Goal: Transaction & Acquisition: Purchase product/service

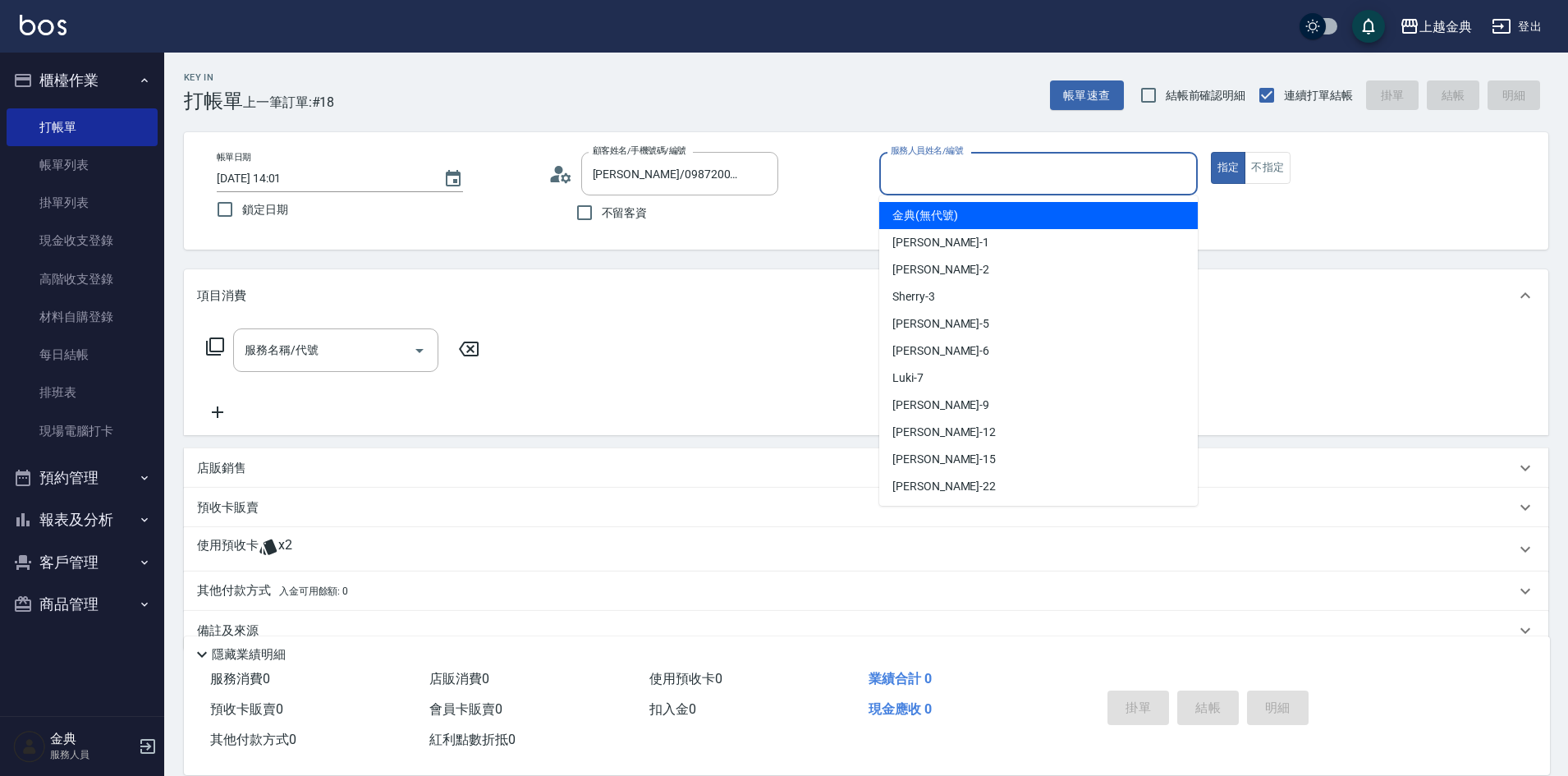
click at [1142, 167] on input "服務人員姓名/編號" at bounding box center [1038, 173] width 304 height 29
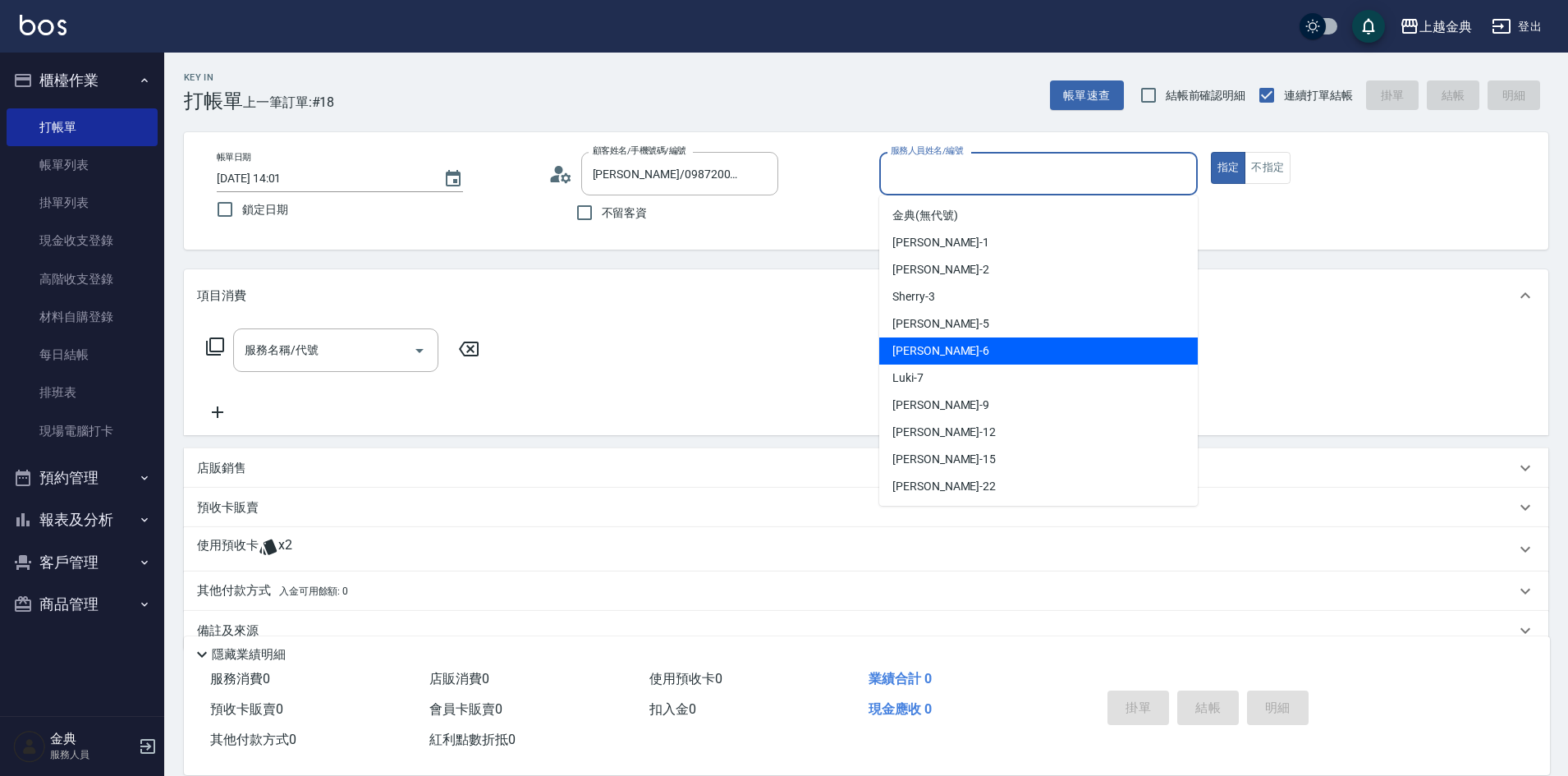
click at [1056, 351] on div "[PERSON_NAME] -6" at bounding box center [1038, 350] width 319 height 27
type input "[PERSON_NAME]-6"
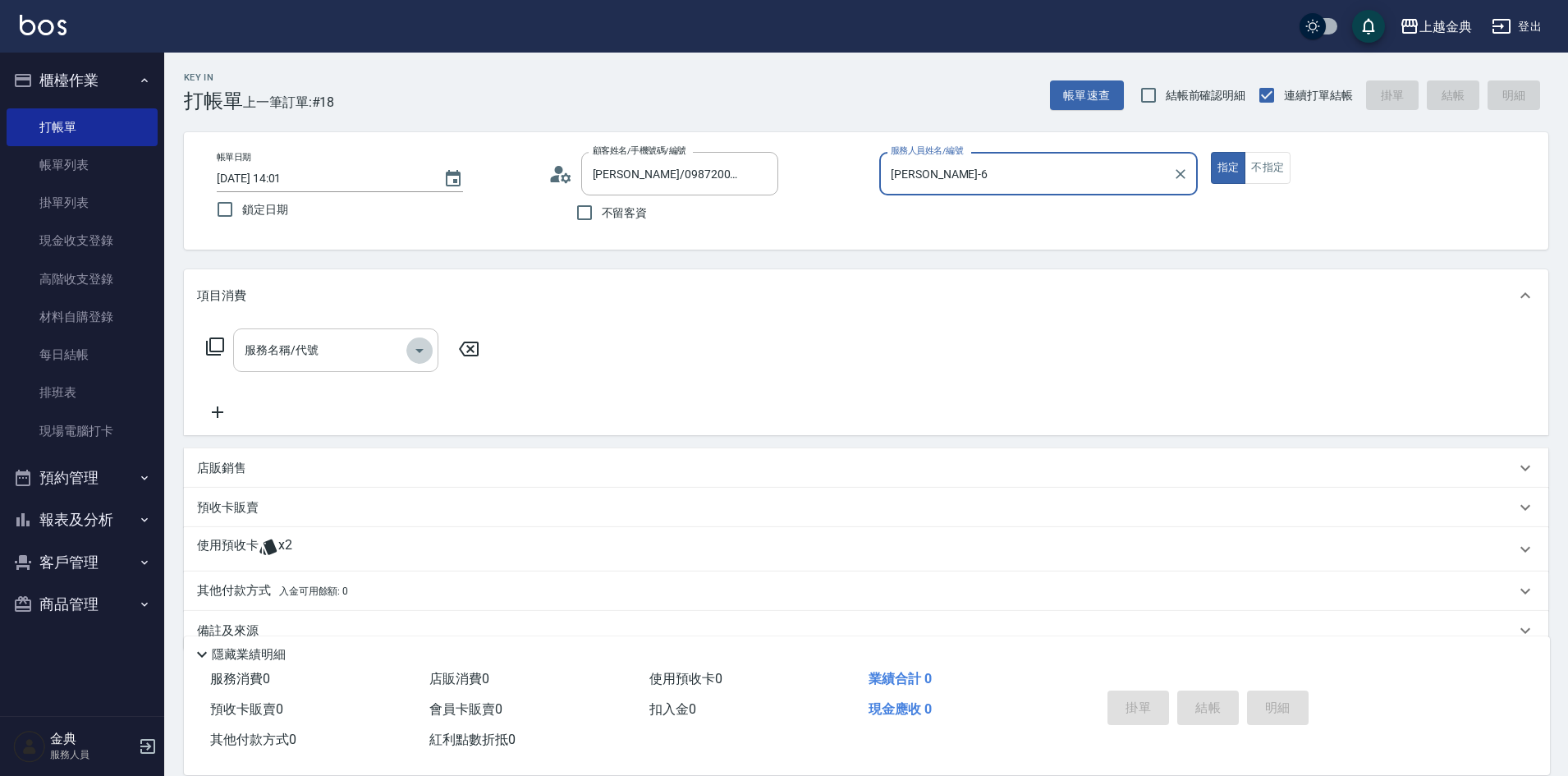
click at [419, 351] on icon "Open" at bounding box center [419, 351] width 8 height 4
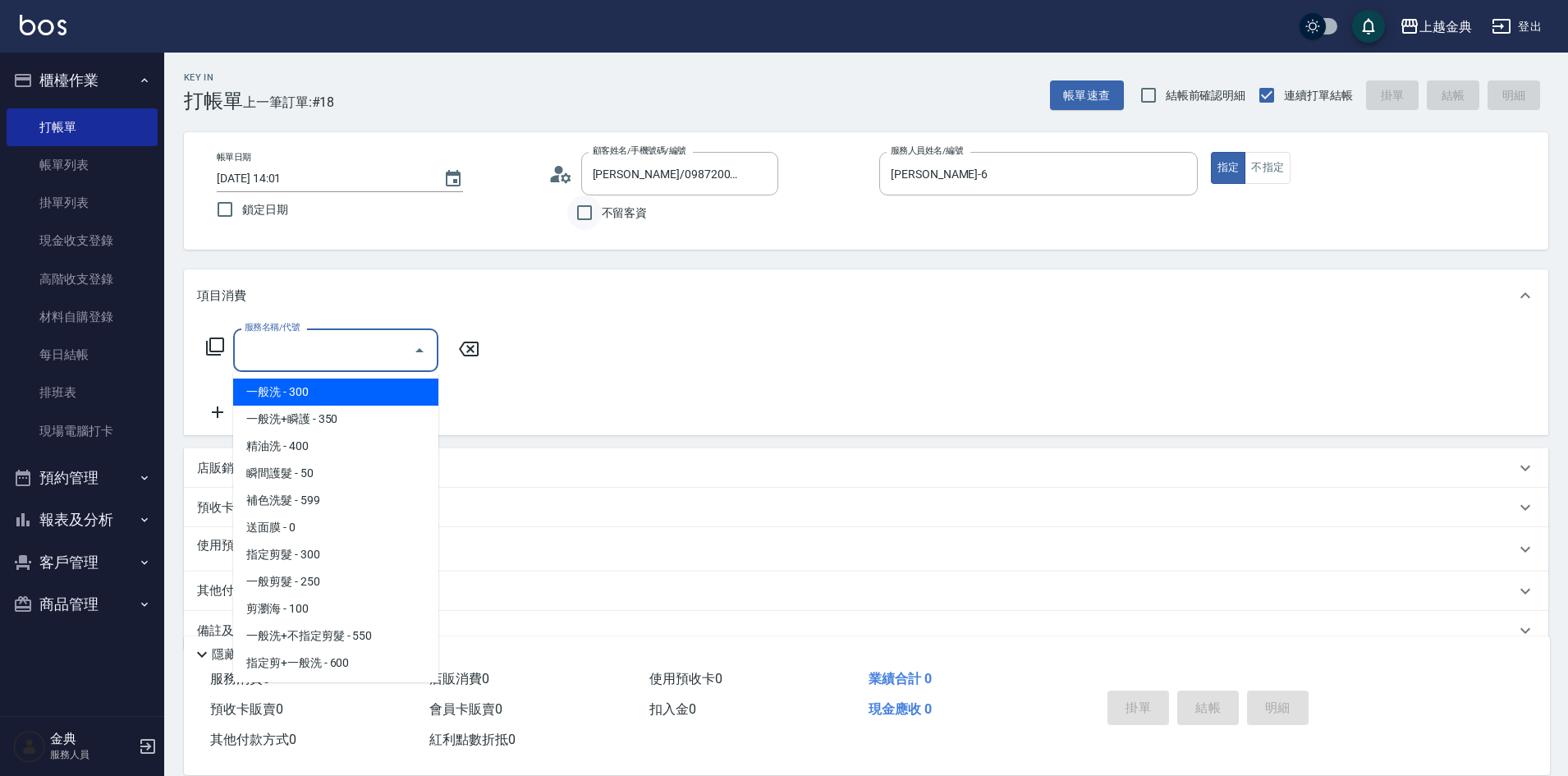
click at [578, 211] on input "不留客資" at bounding box center [584, 212] width 34 height 34
checkbox input "true"
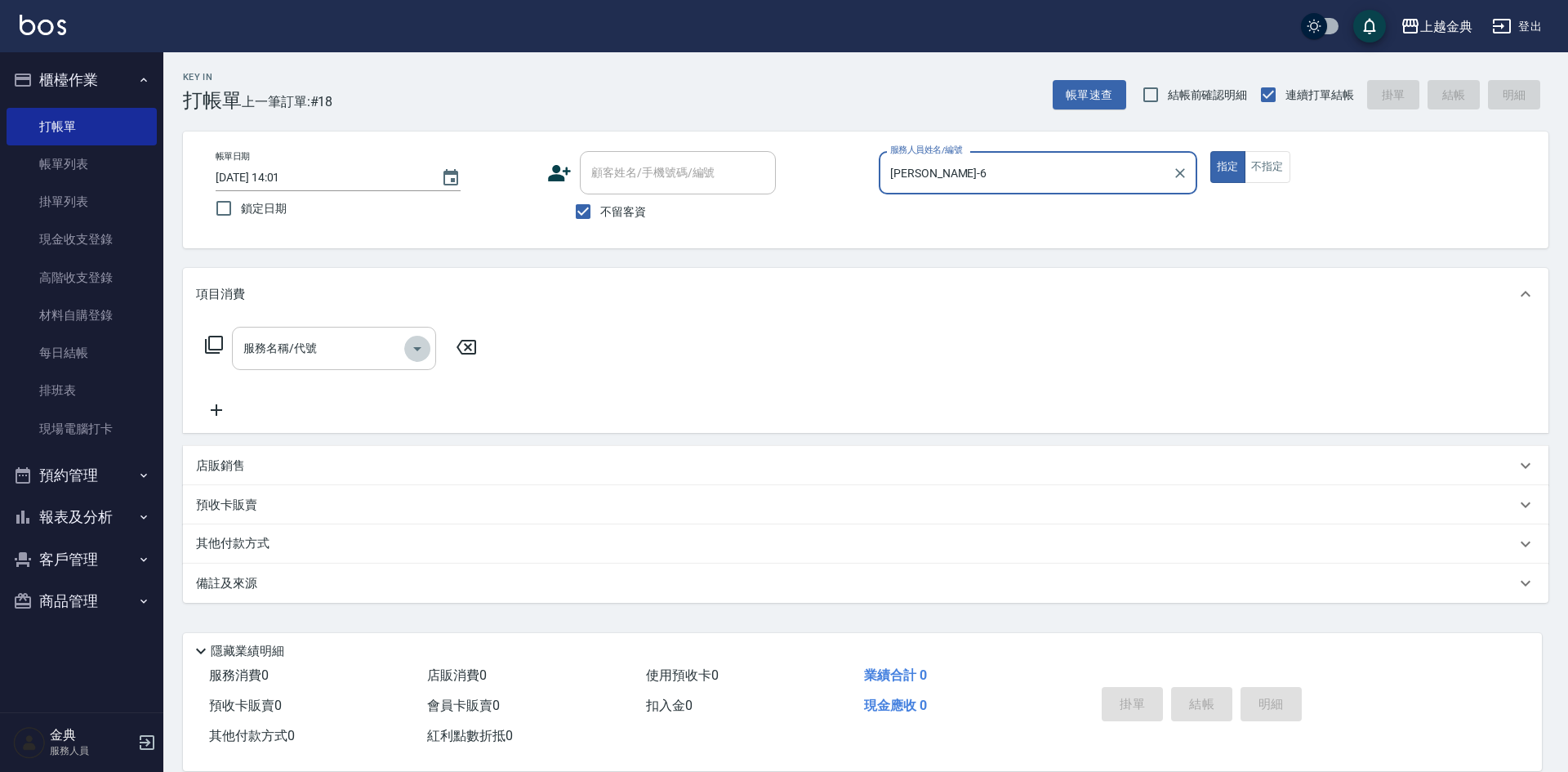
click at [420, 349] on icon "Open" at bounding box center [417, 348] width 19 height 19
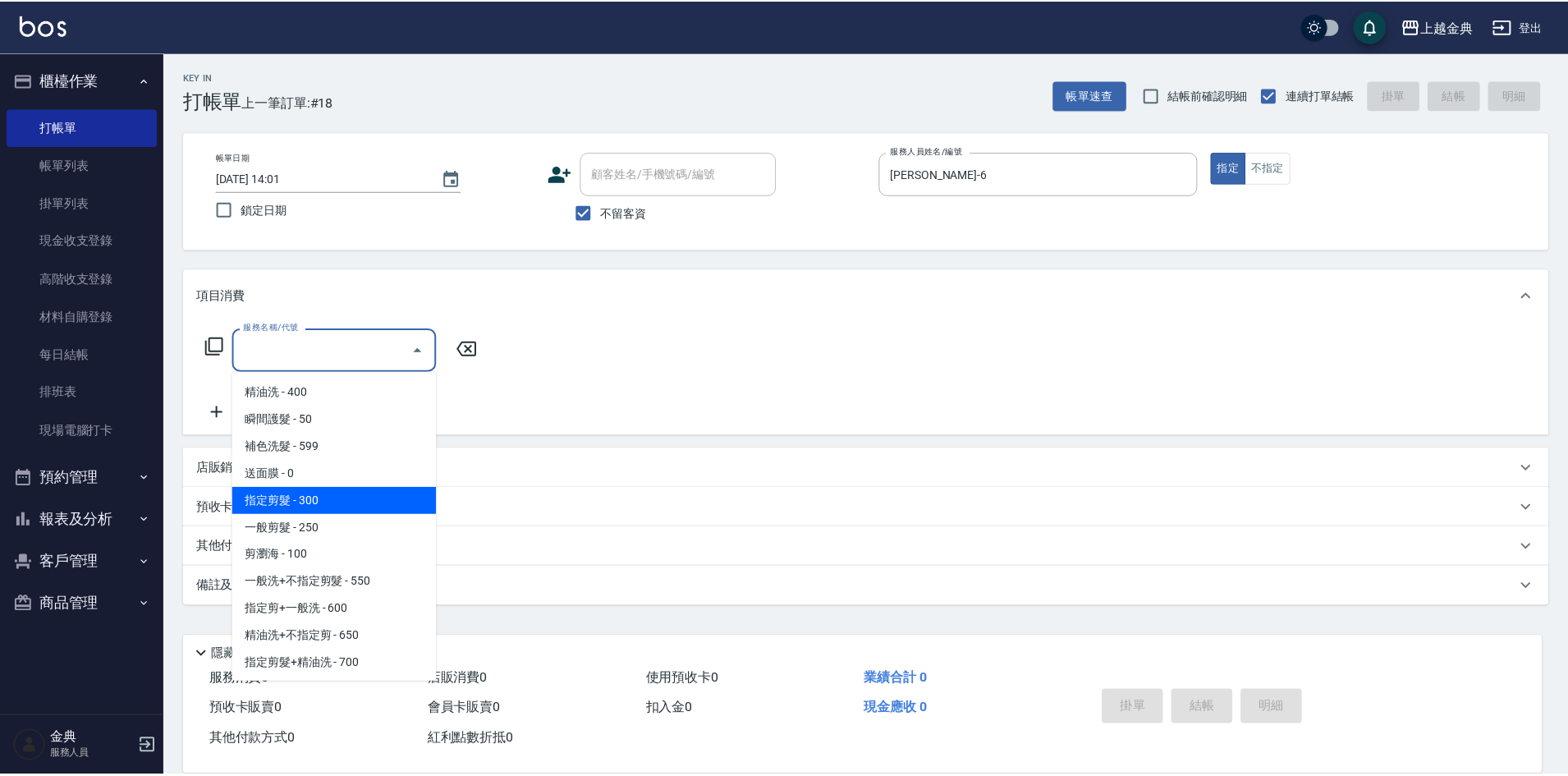
scroll to position [82, 0]
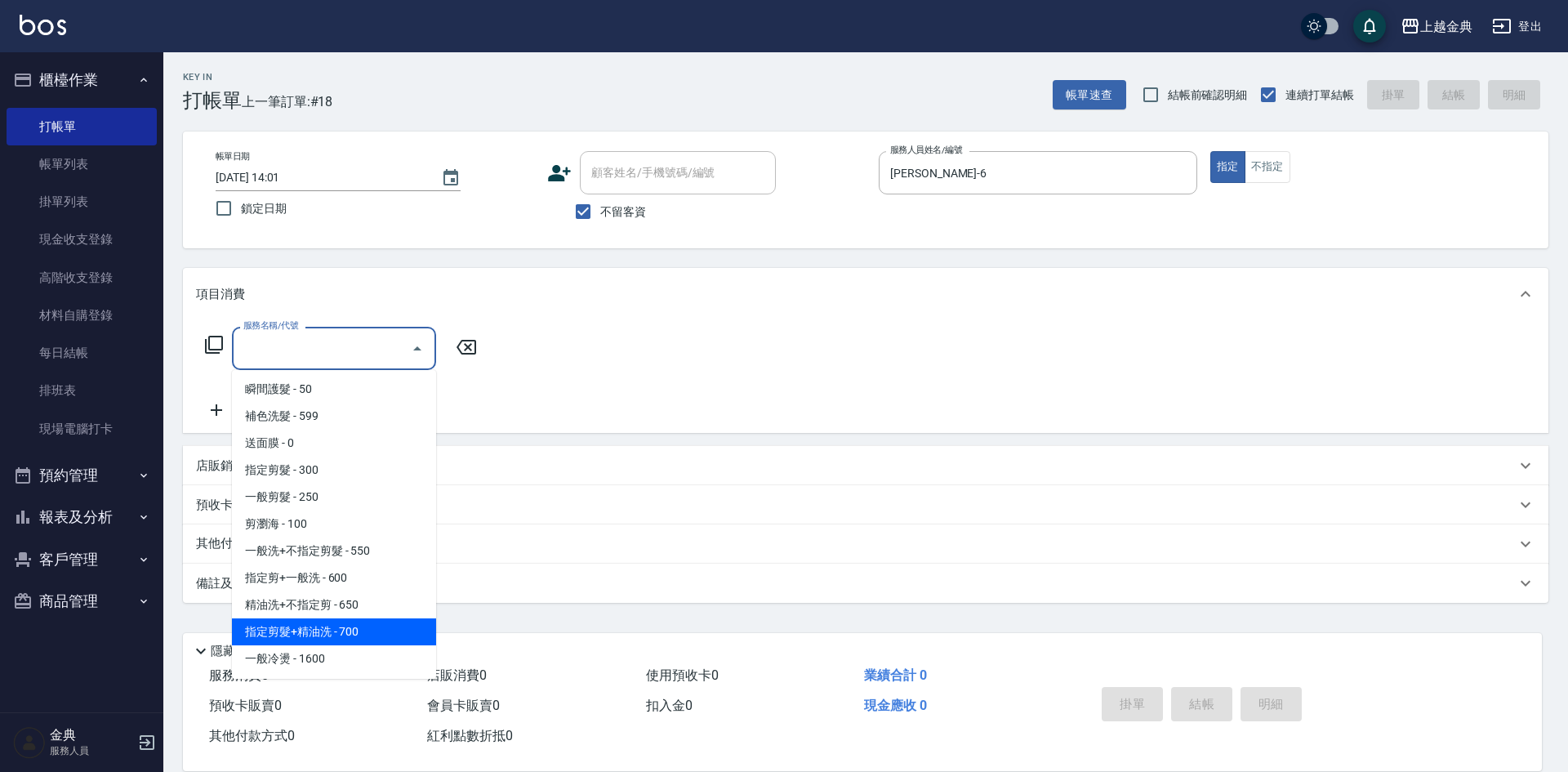
click at [377, 636] on span "指定剪髮+精油洗 - 700" at bounding box center [334, 632] width 204 height 27
type input "指定剪髮+精油洗(207)"
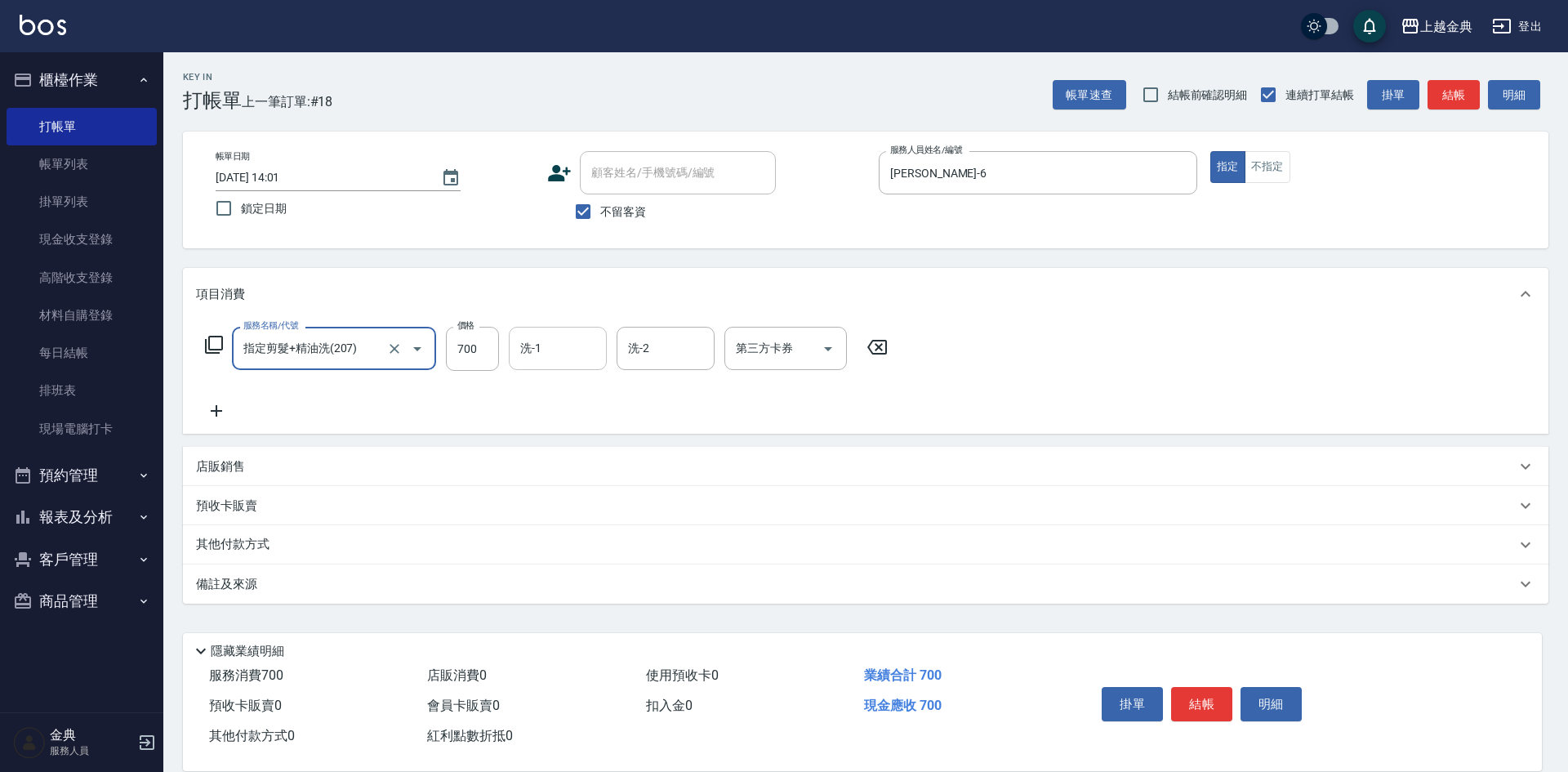
click at [564, 343] on input "洗-1" at bounding box center [557, 347] width 83 height 28
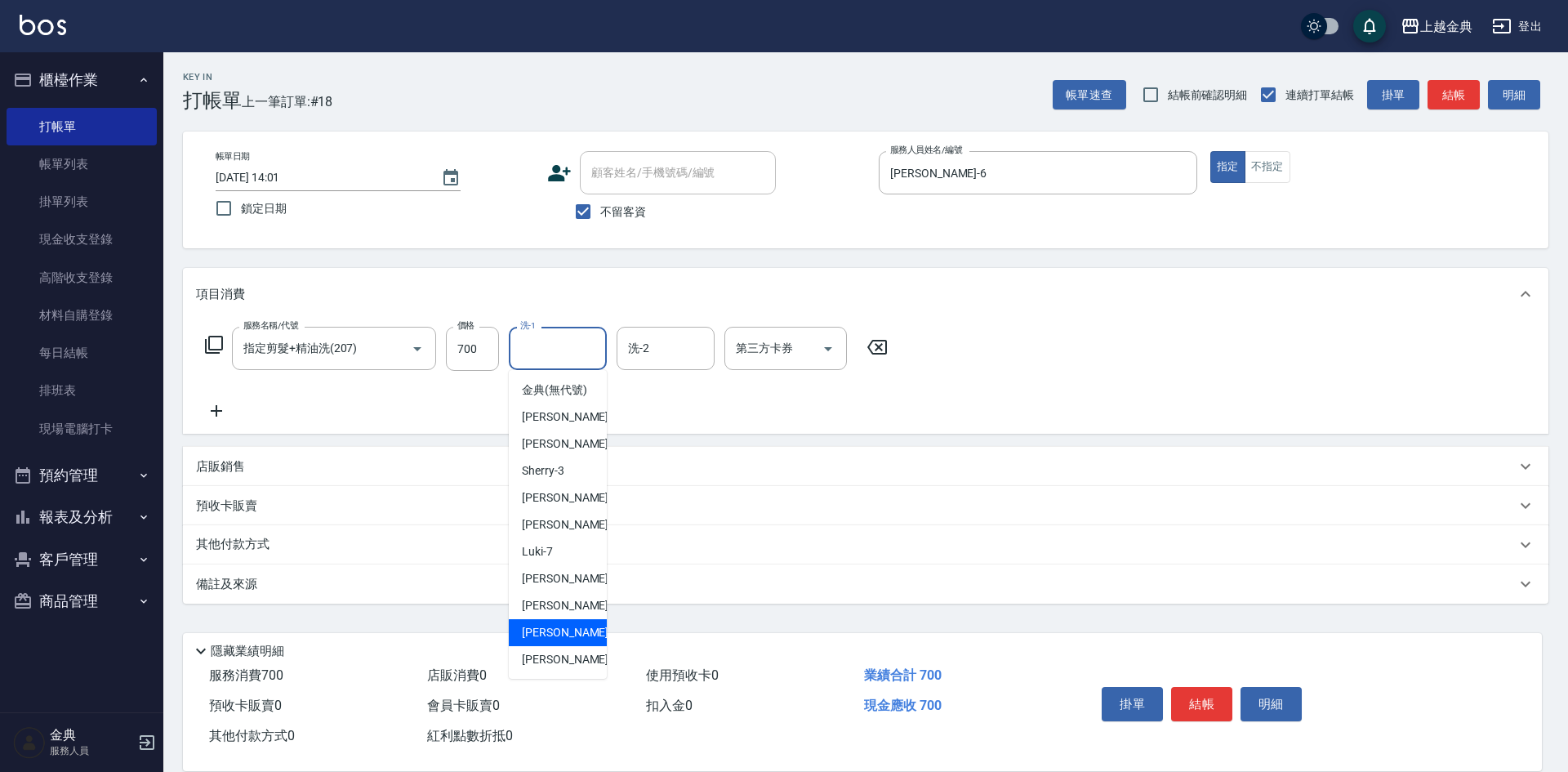
click at [576, 646] on div "[PERSON_NAME] -15" at bounding box center [557, 632] width 98 height 27
type input "[PERSON_NAME]-15"
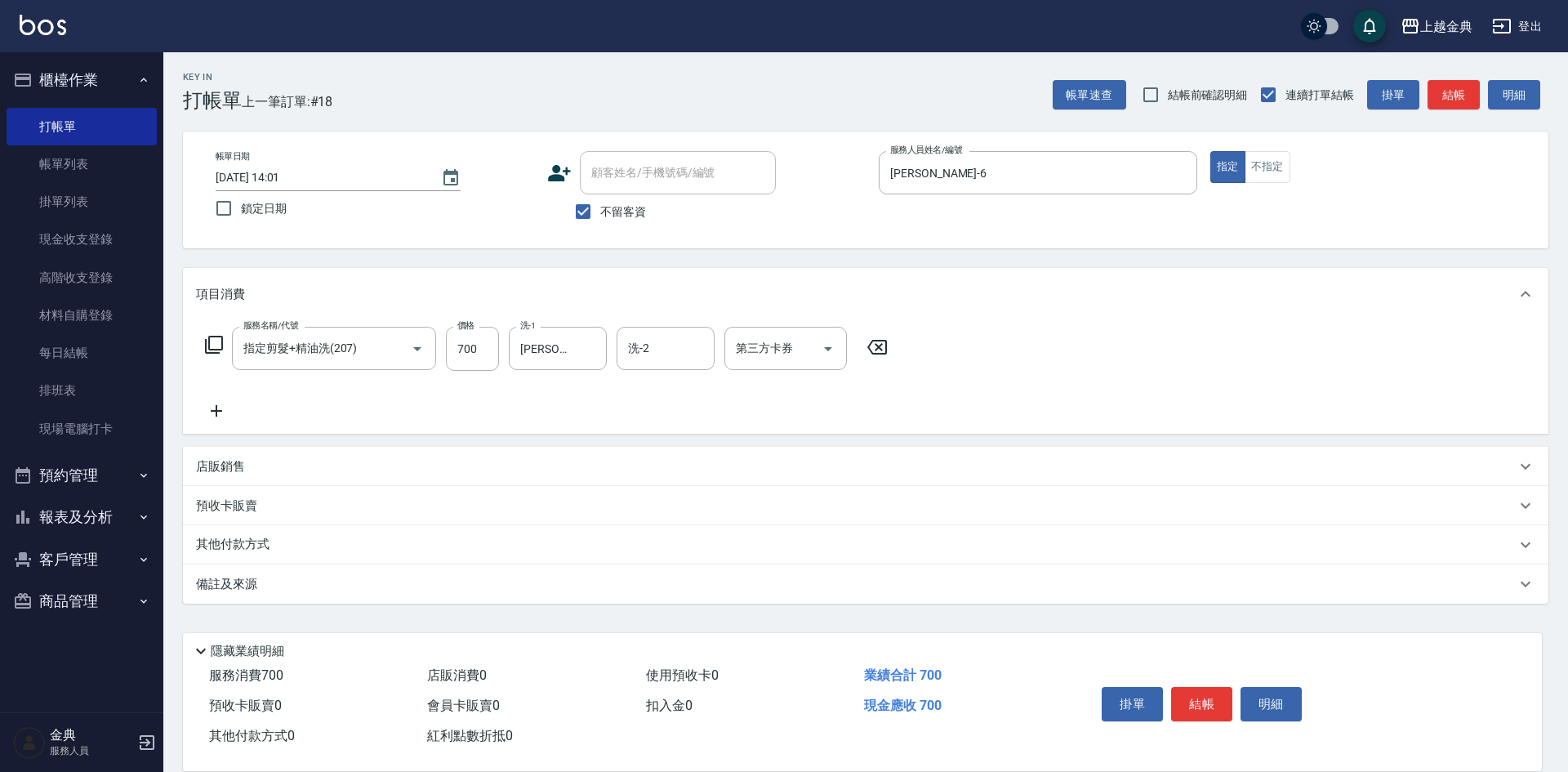
click at [213, 336] on icon at bounding box center [214, 345] width 18 height 18
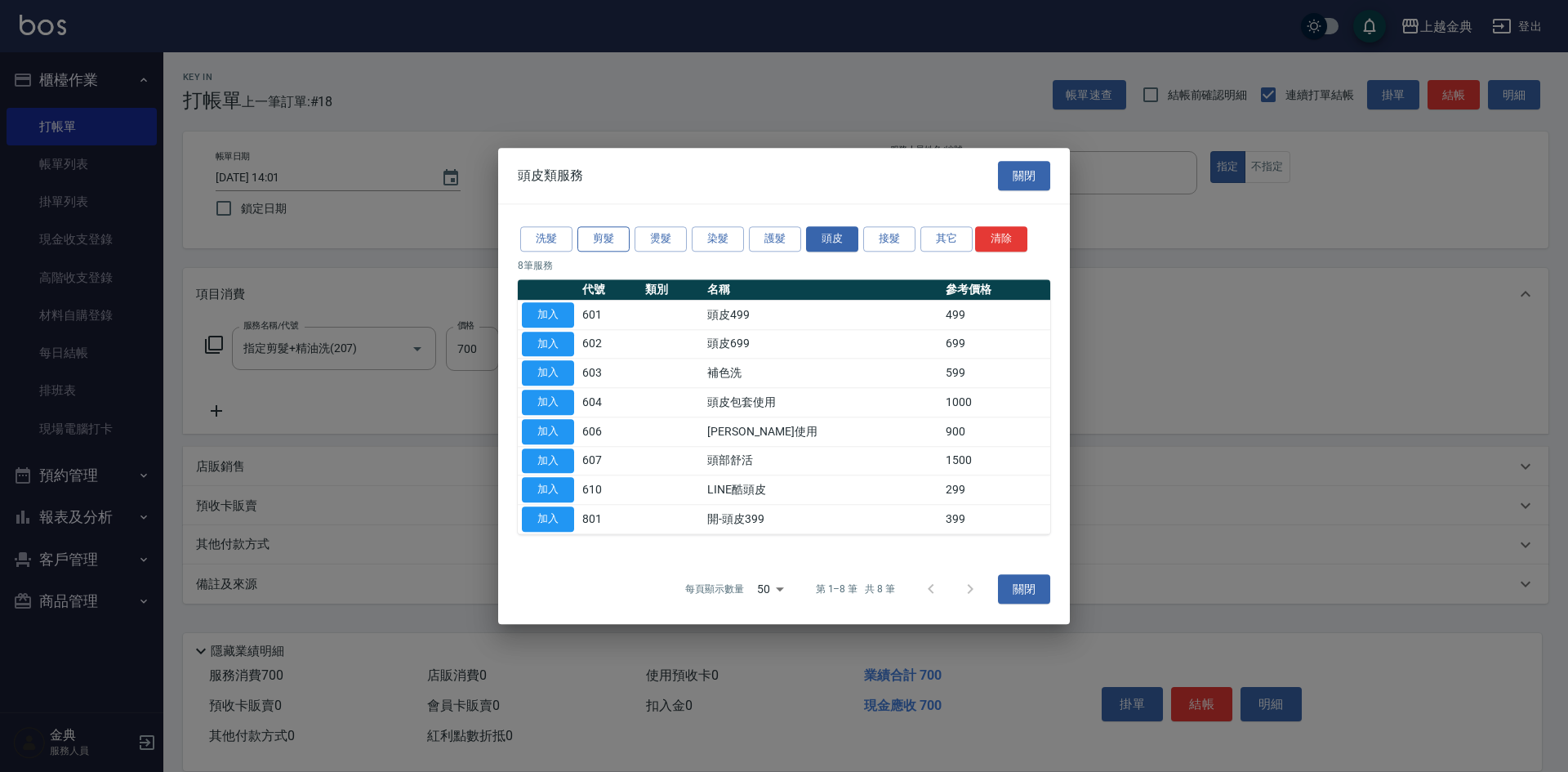
click at [601, 237] on button "剪髮" at bounding box center [603, 239] width 52 height 26
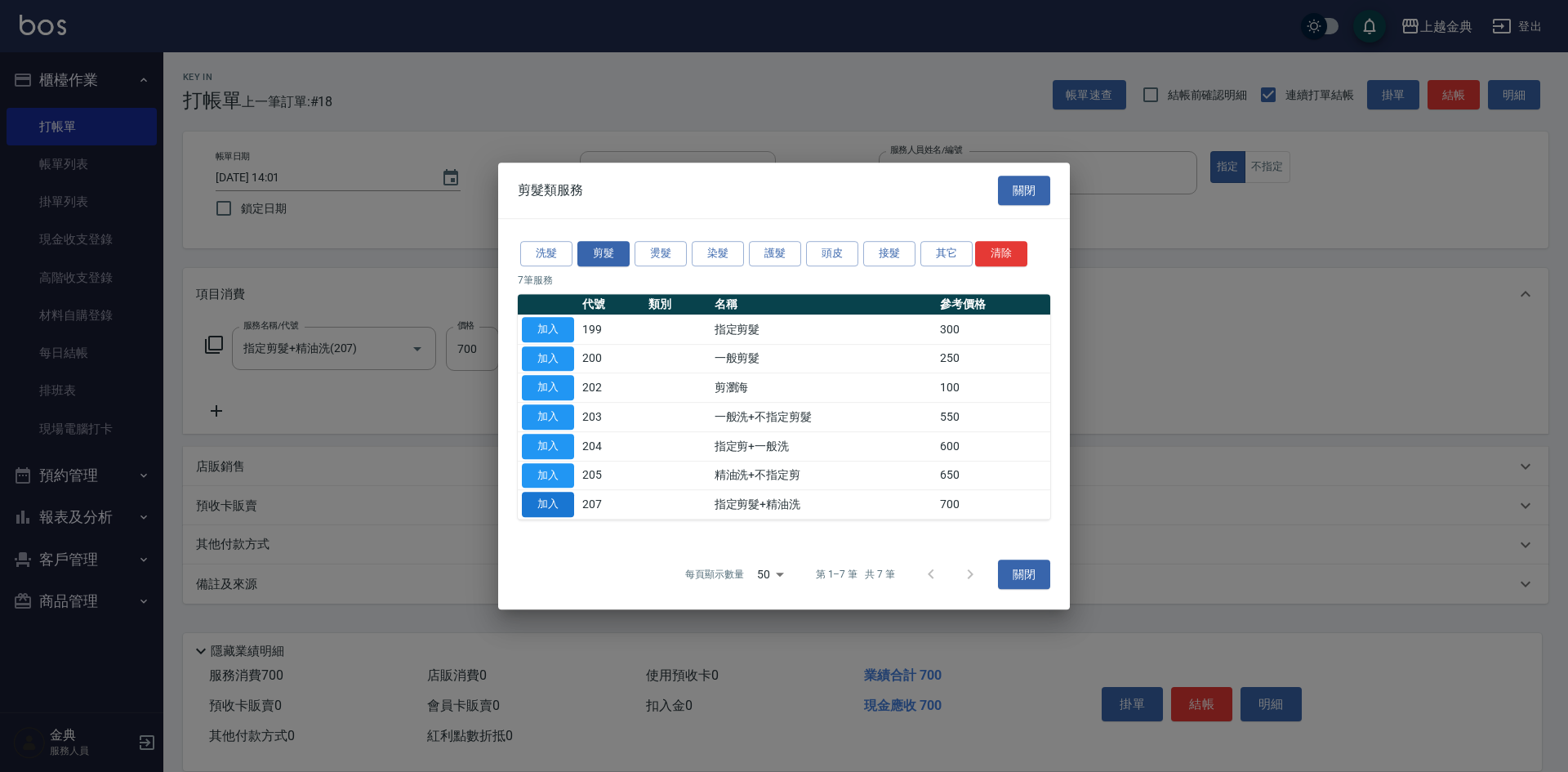
click at [552, 505] on button "加入" at bounding box center [547, 504] width 52 height 26
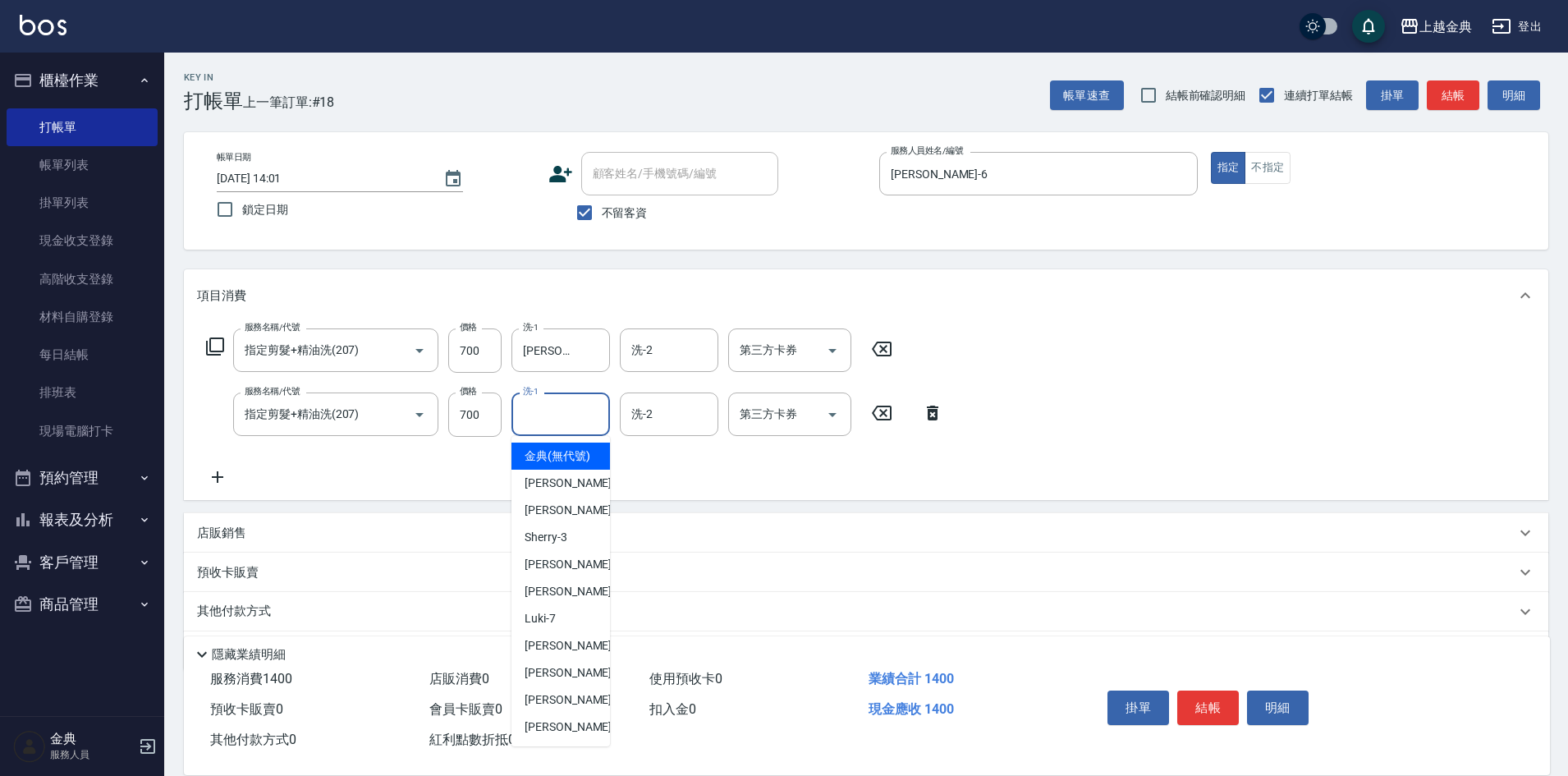
click at [561, 417] on input "洗-1" at bounding box center [560, 414] width 84 height 29
click at [564, 709] on span "[PERSON_NAME] -15" at bounding box center [576, 700] width 103 height 18
type input "[PERSON_NAME]-15"
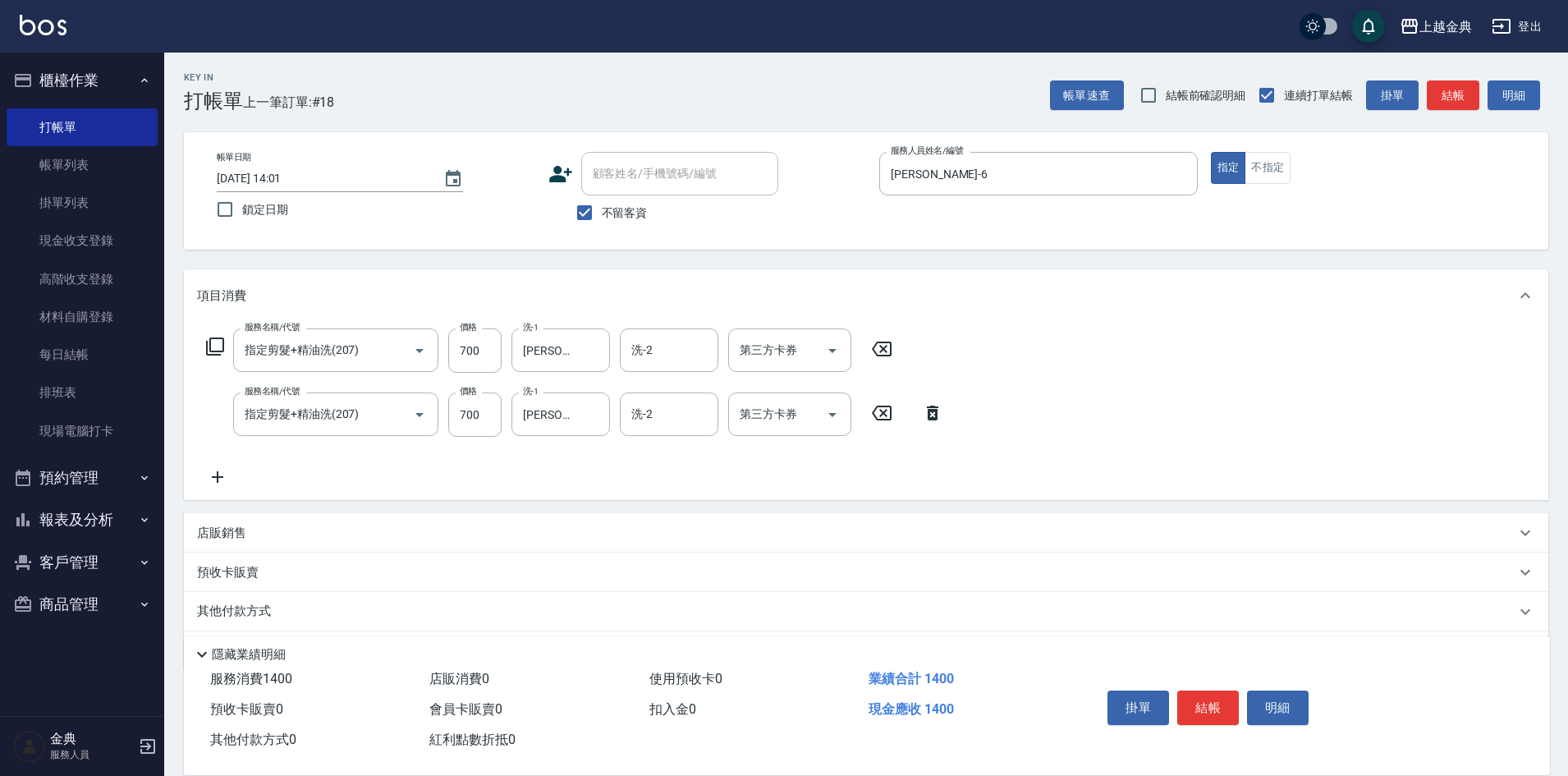
click at [328, 612] on div "其他付款方式" at bounding box center [856, 612] width 1318 height 18
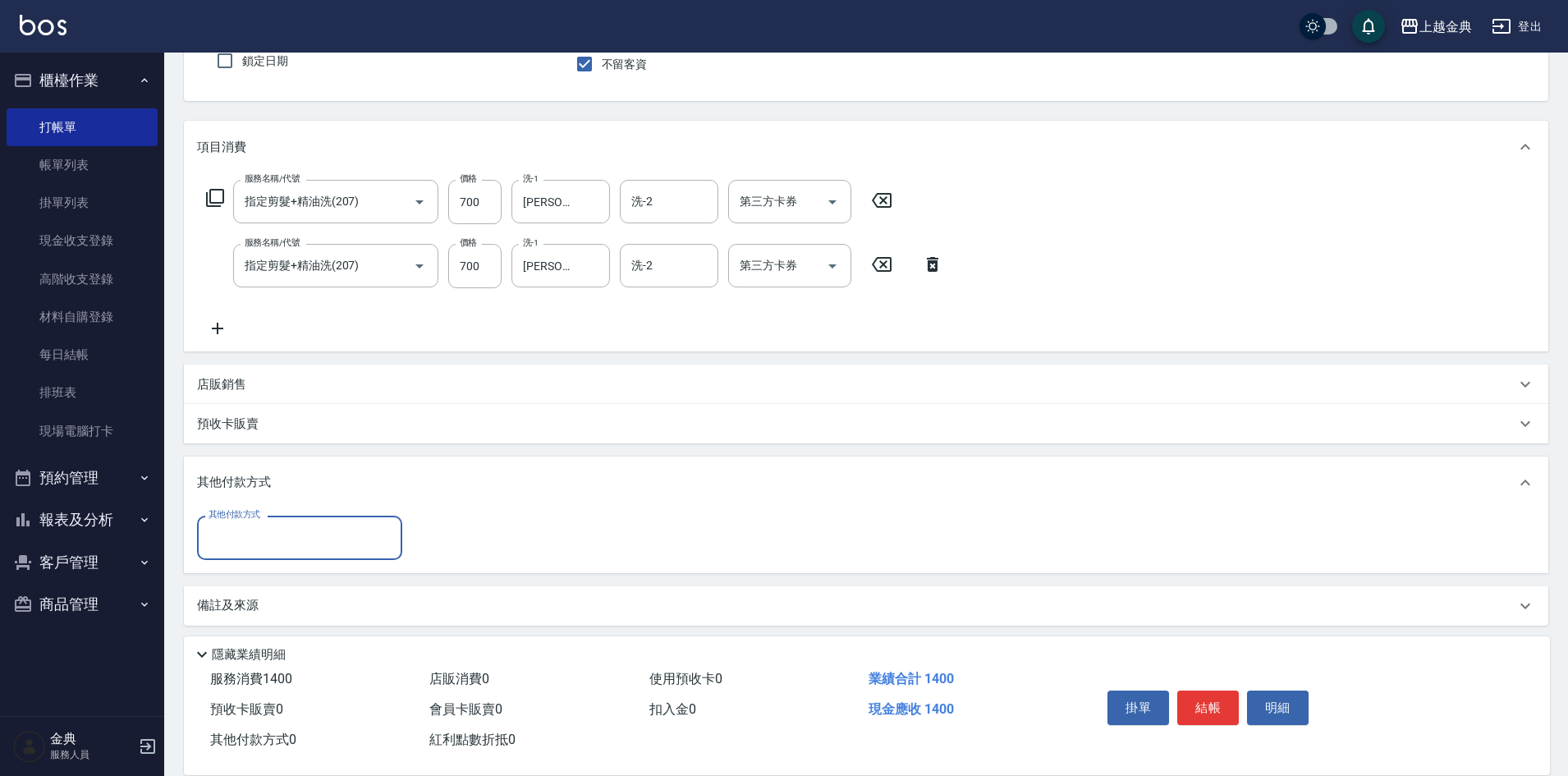
scroll to position [156, 0]
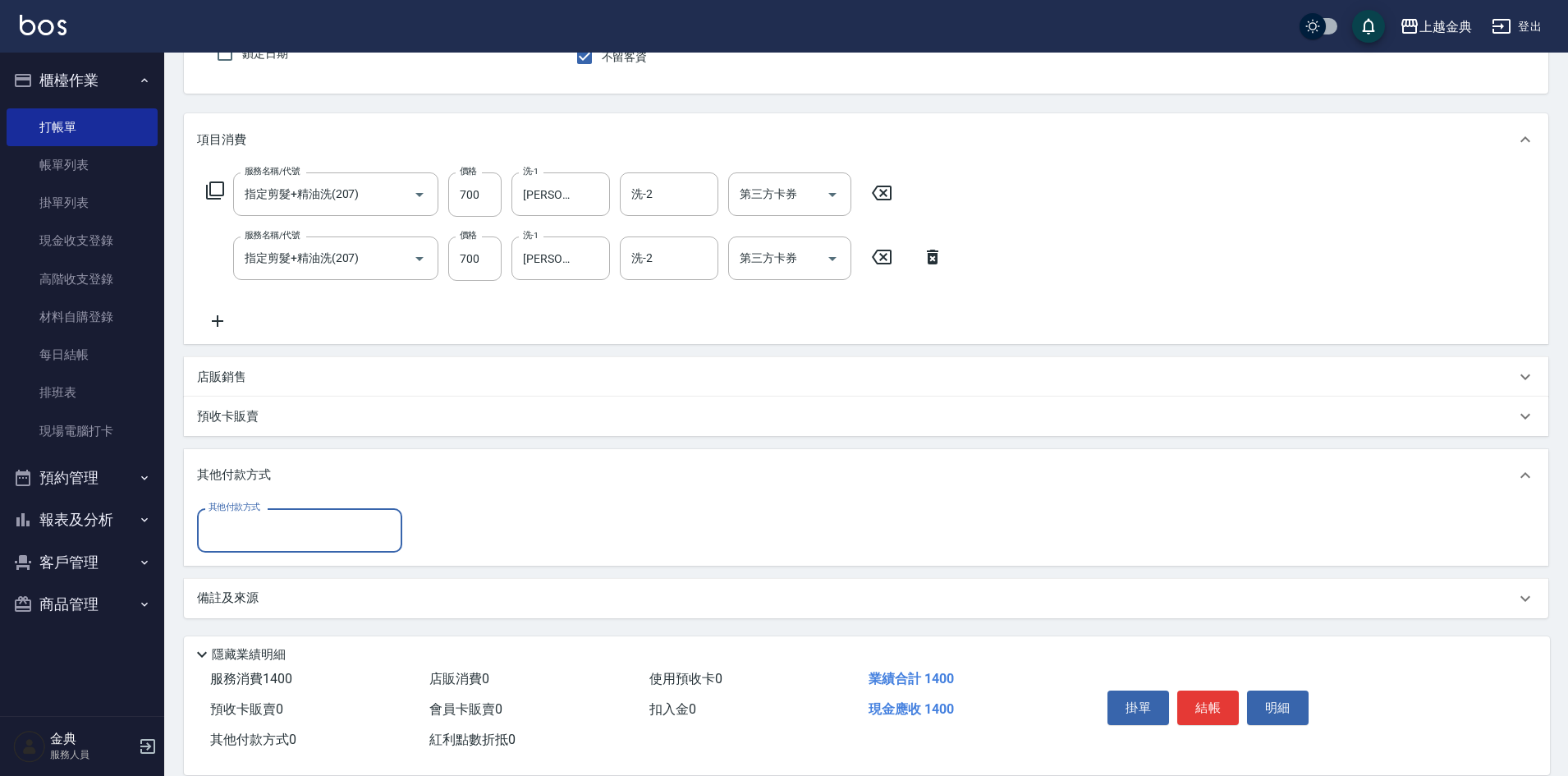
click at [314, 517] on input "其他付款方式" at bounding box center [299, 530] width 191 height 29
click at [259, 596] on span "信用卡" at bounding box center [299, 599] width 205 height 27
type input "信用卡"
click at [421, 535] on input "0" at bounding box center [474, 531] width 123 height 44
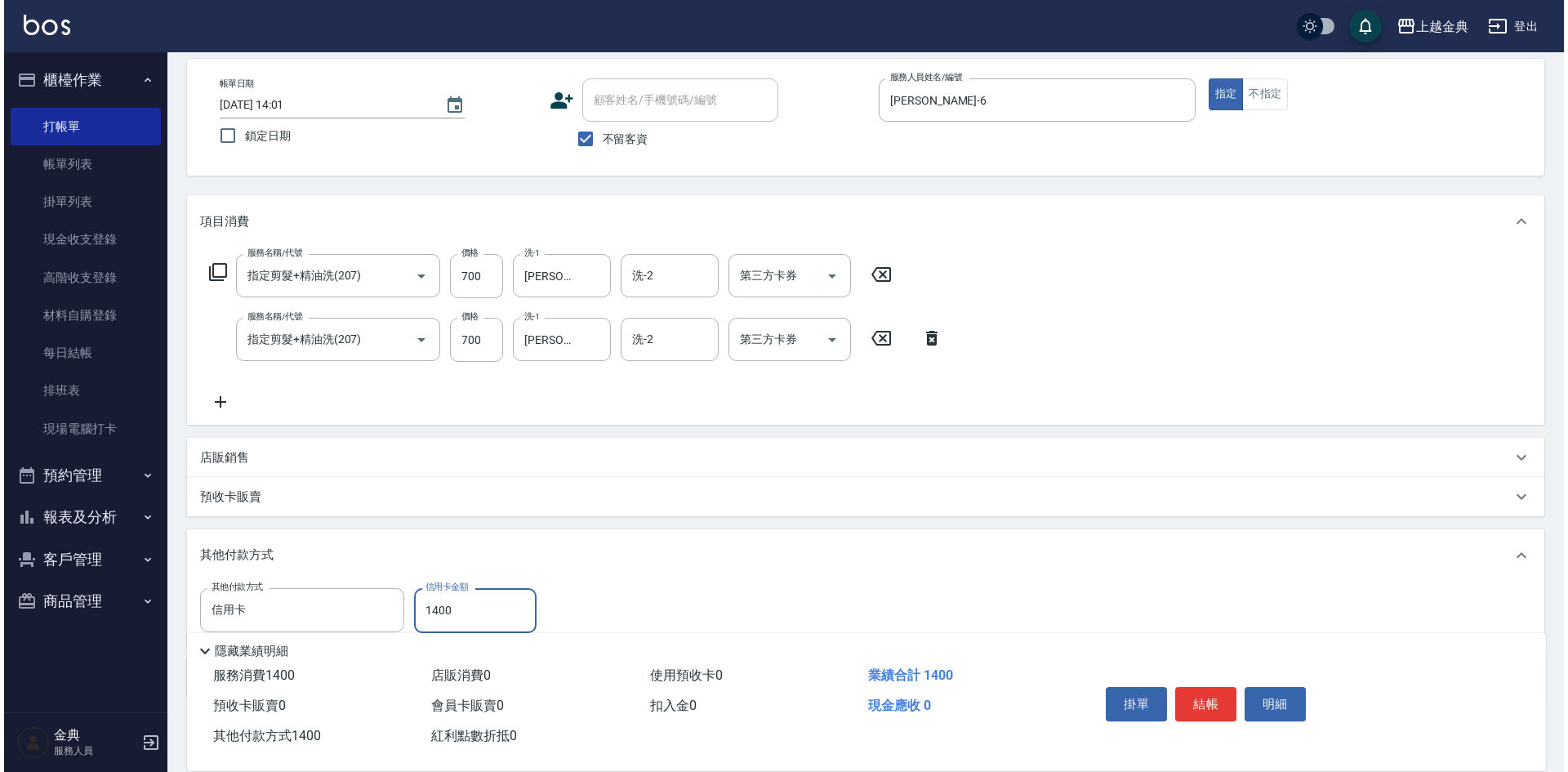
scroll to position [0, 0]
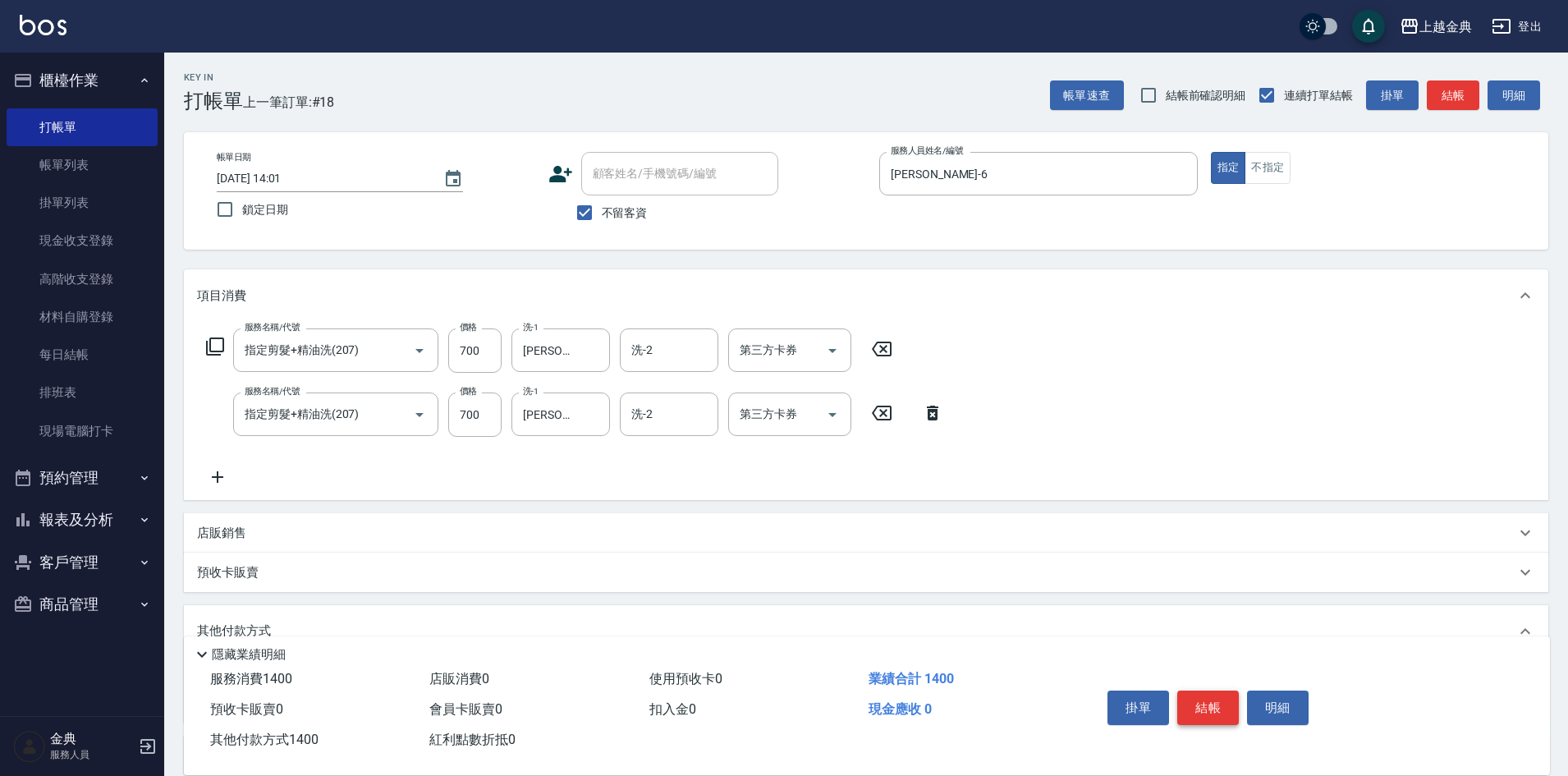
type input "1400"
click at [1215, 698] on button "結帳" at bounding box center [1208, 707] width 62 height 34
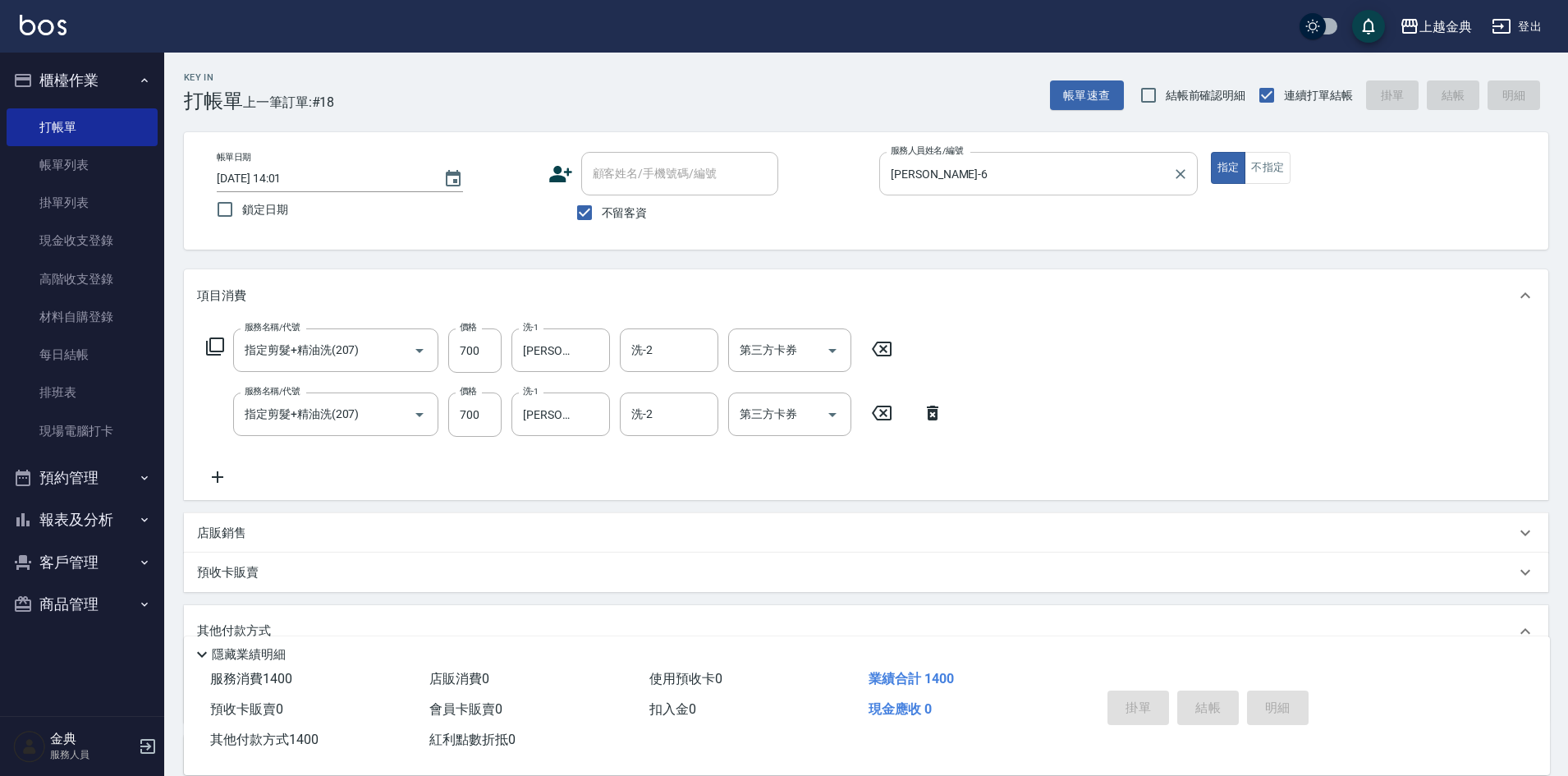
type input "[DATE] 16:36"
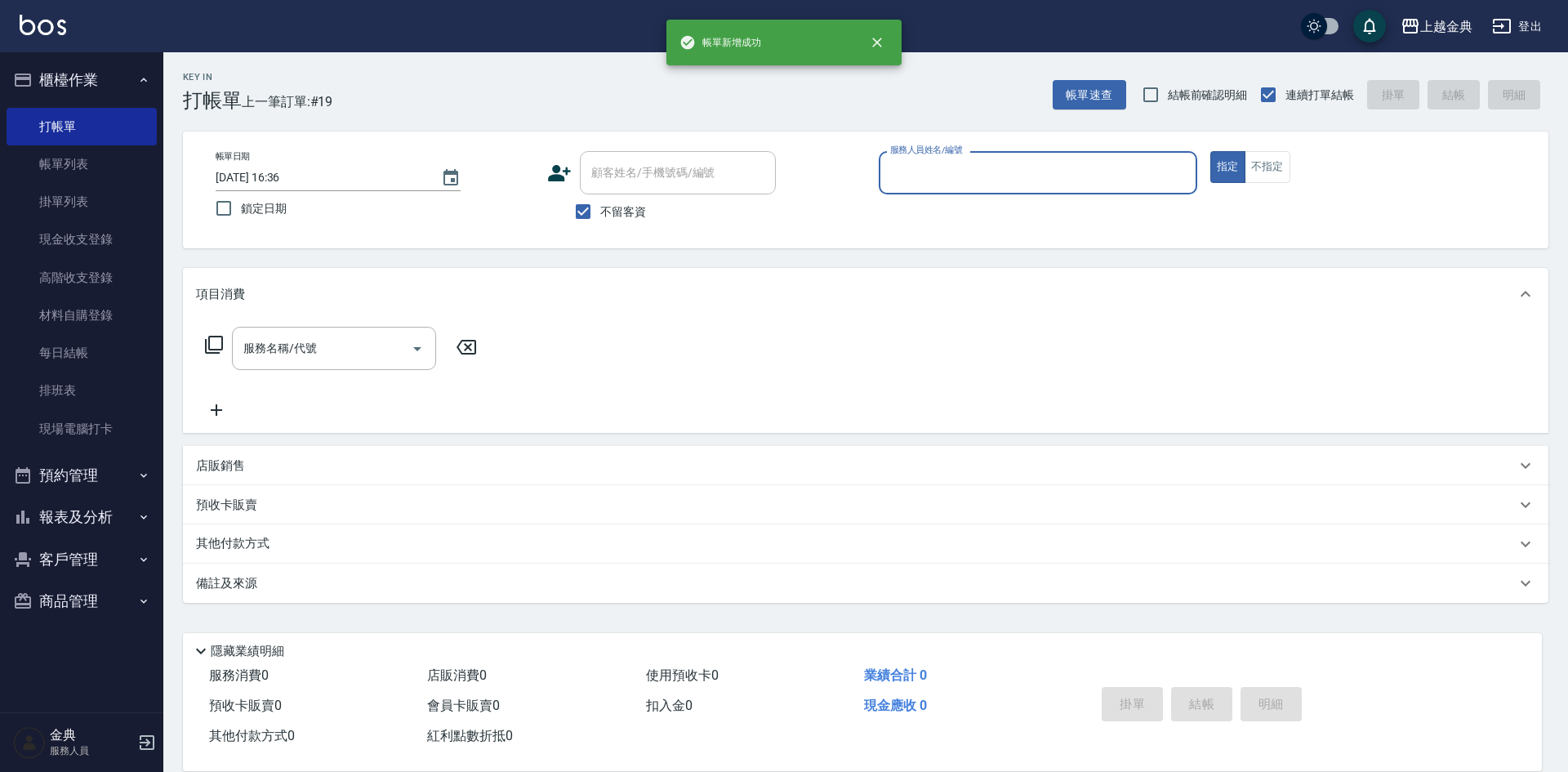
click at [1064, 175] on input "服務人員姓名/編號" at bounding box center [1037, 172] width 303 height 28
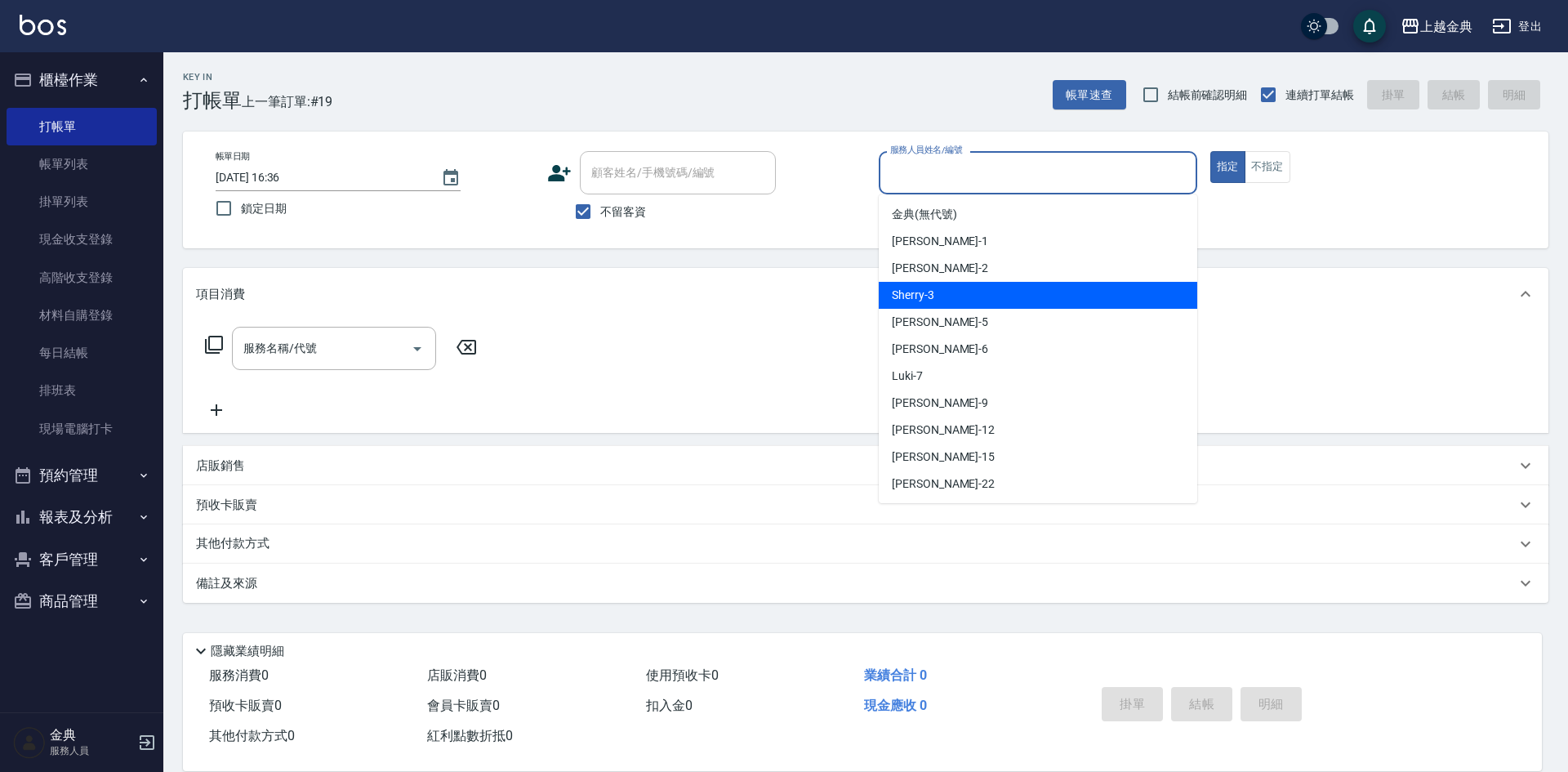
click at [1058, 298] on div "Sherry -3" at bounding box center [1038, 294] width 319 height 27
type input "Sherry-3"
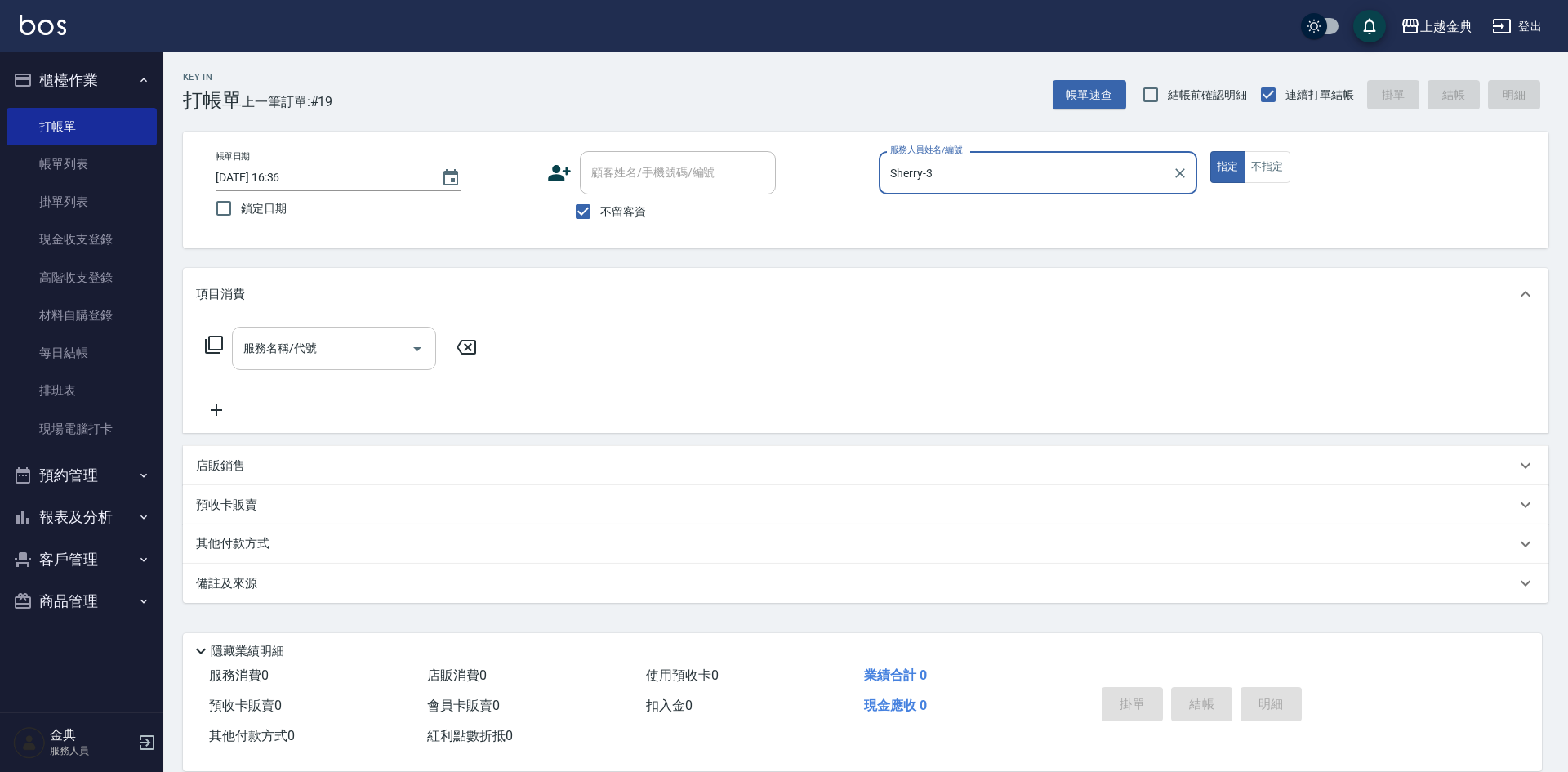
click at [415, 349] on icon "Open" at bounding box center [417, 348] width 19 height 19
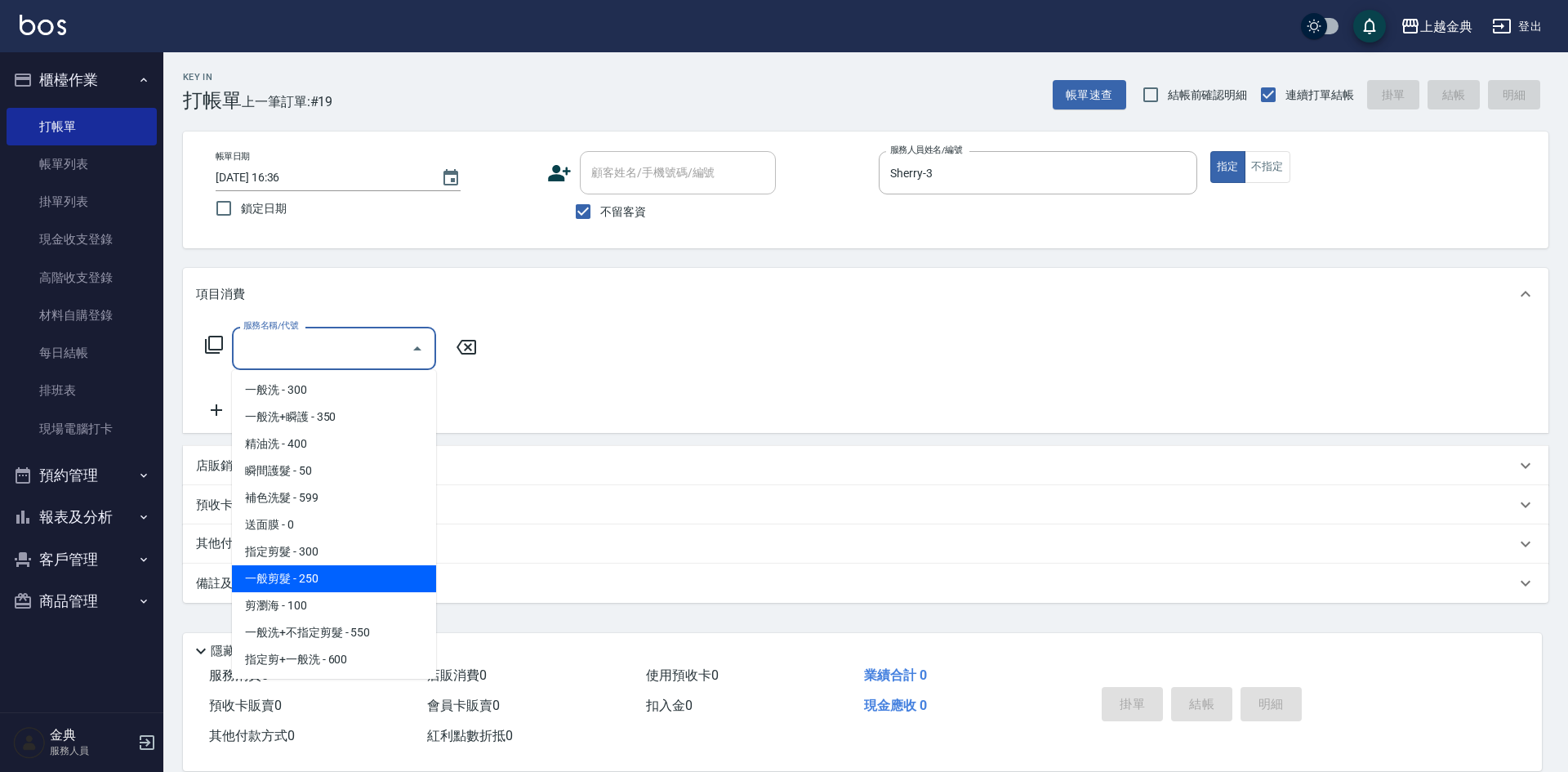
scroll to position [163, 0]
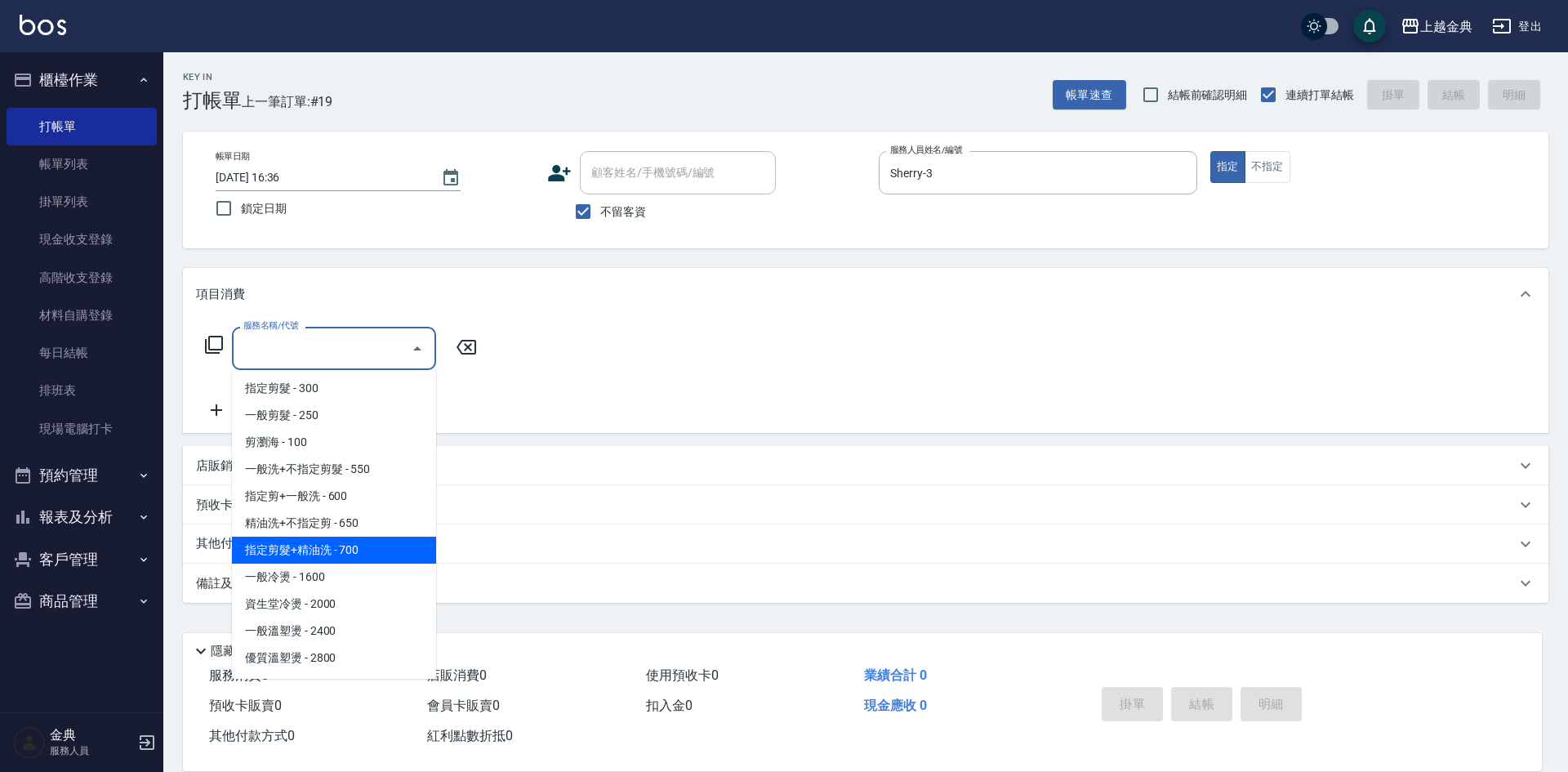
click at [371, 548] on span "指定剪髮+精油洗 - 700" at bounding box center [334, 549] width 204 height 27
type input "指定剪髮+精油洗(207)"
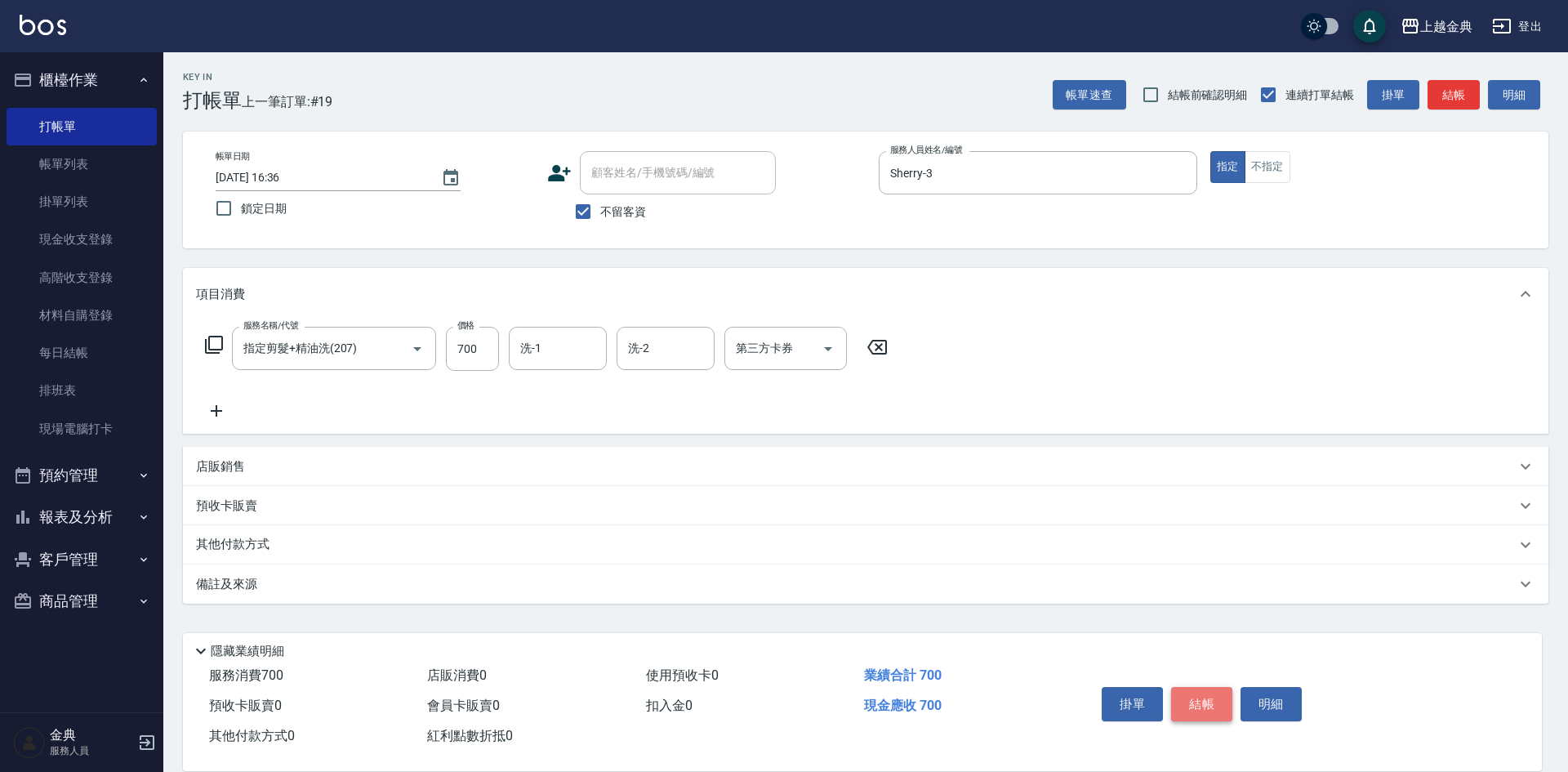
click at [1192, 700] on button "結帳" at bounding box center [1201, 703] width 61 height 34
type input "[DATE] 16:37"
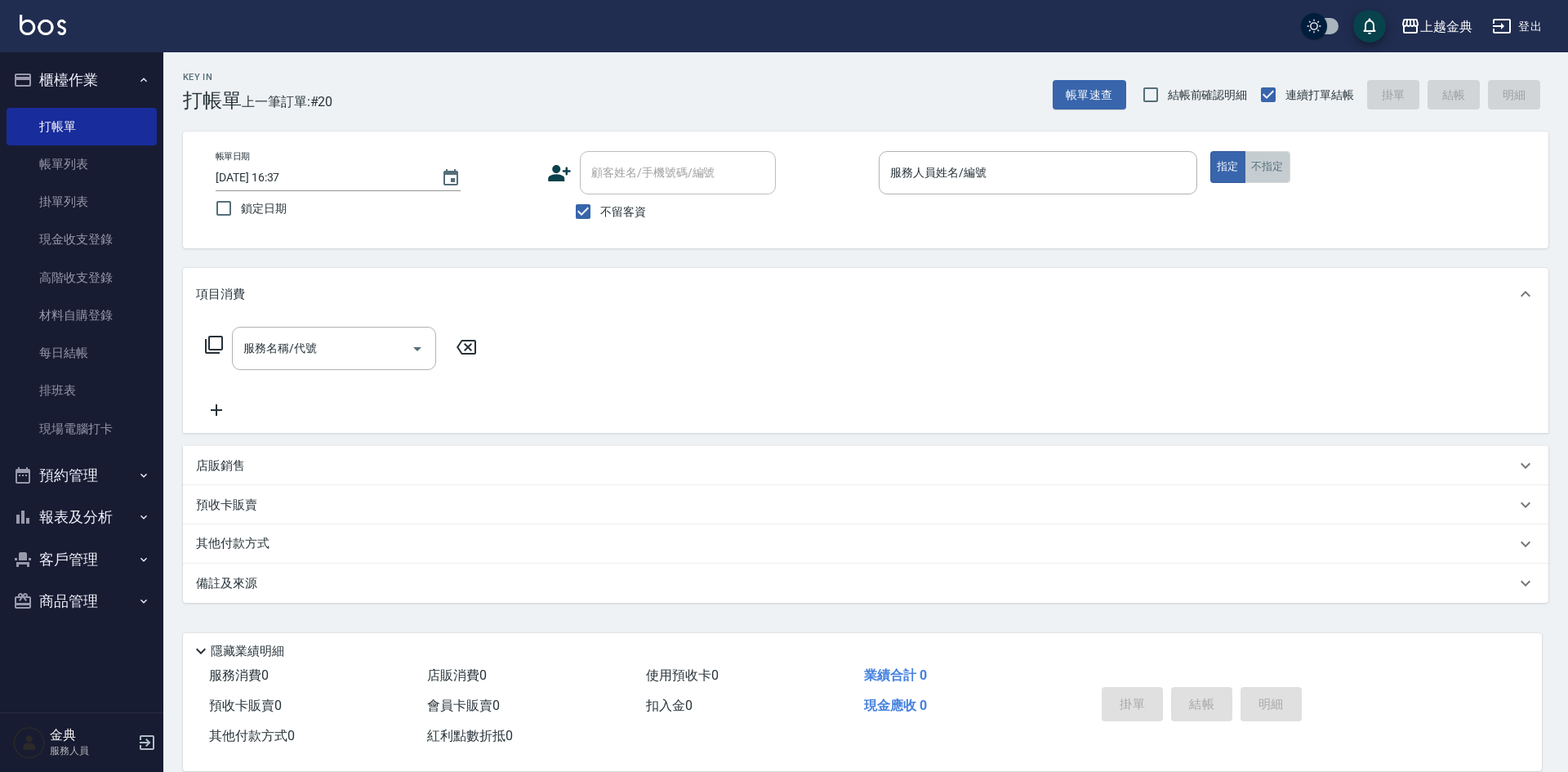
click at [1274, 166] on button "不指定" at bounding box center [1267, 167] width 46 height 32
click at [1091, 171] on input "服務人員姓名/編號" at bounding box center [1037, 172] width 303 height 28
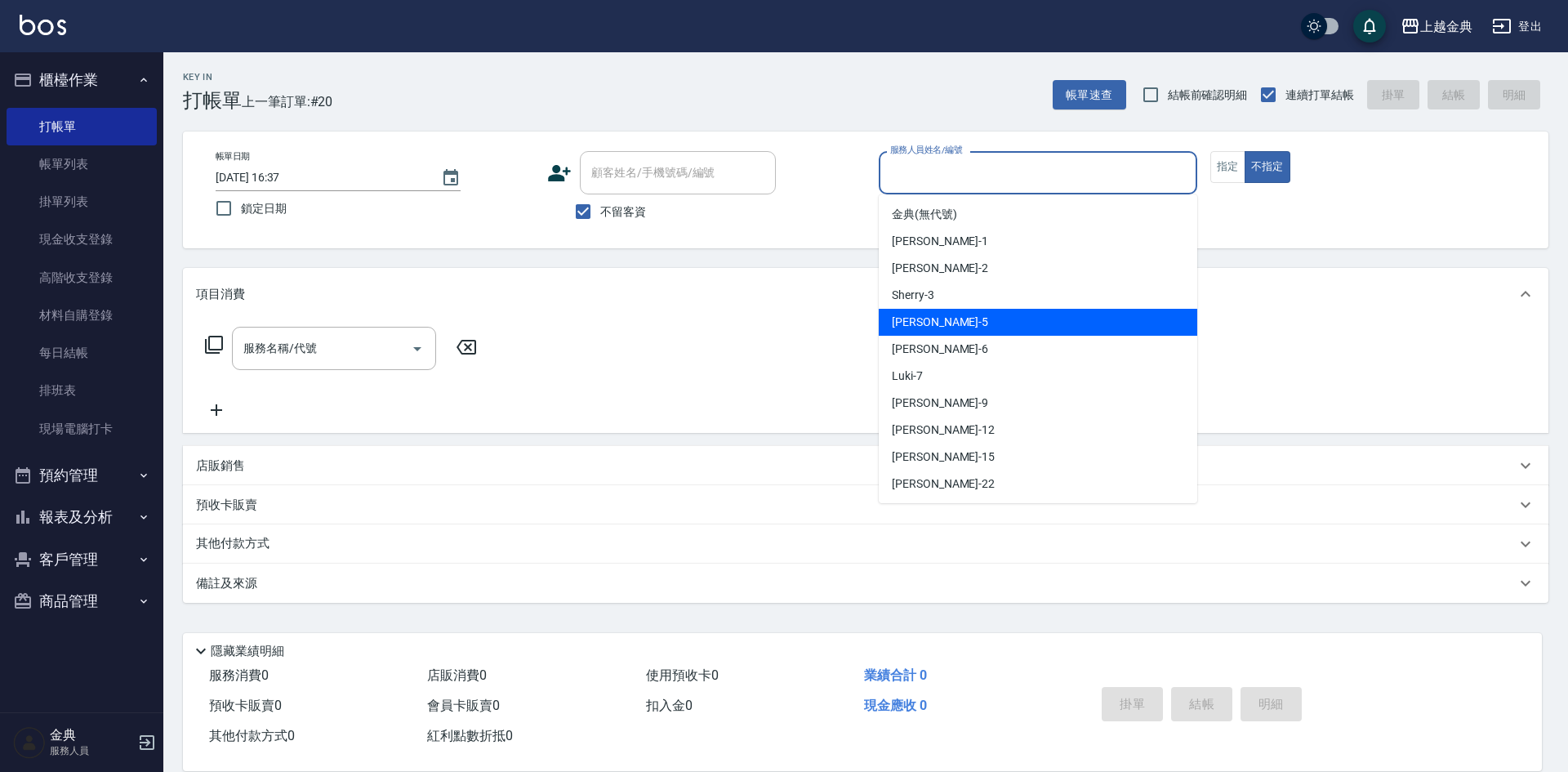
click at [1041, 315] on div "[PERSON_NAME] -5" at bounding box center [1038, 322] width 319 height 27
type input "[PERSON_NAME]-5"
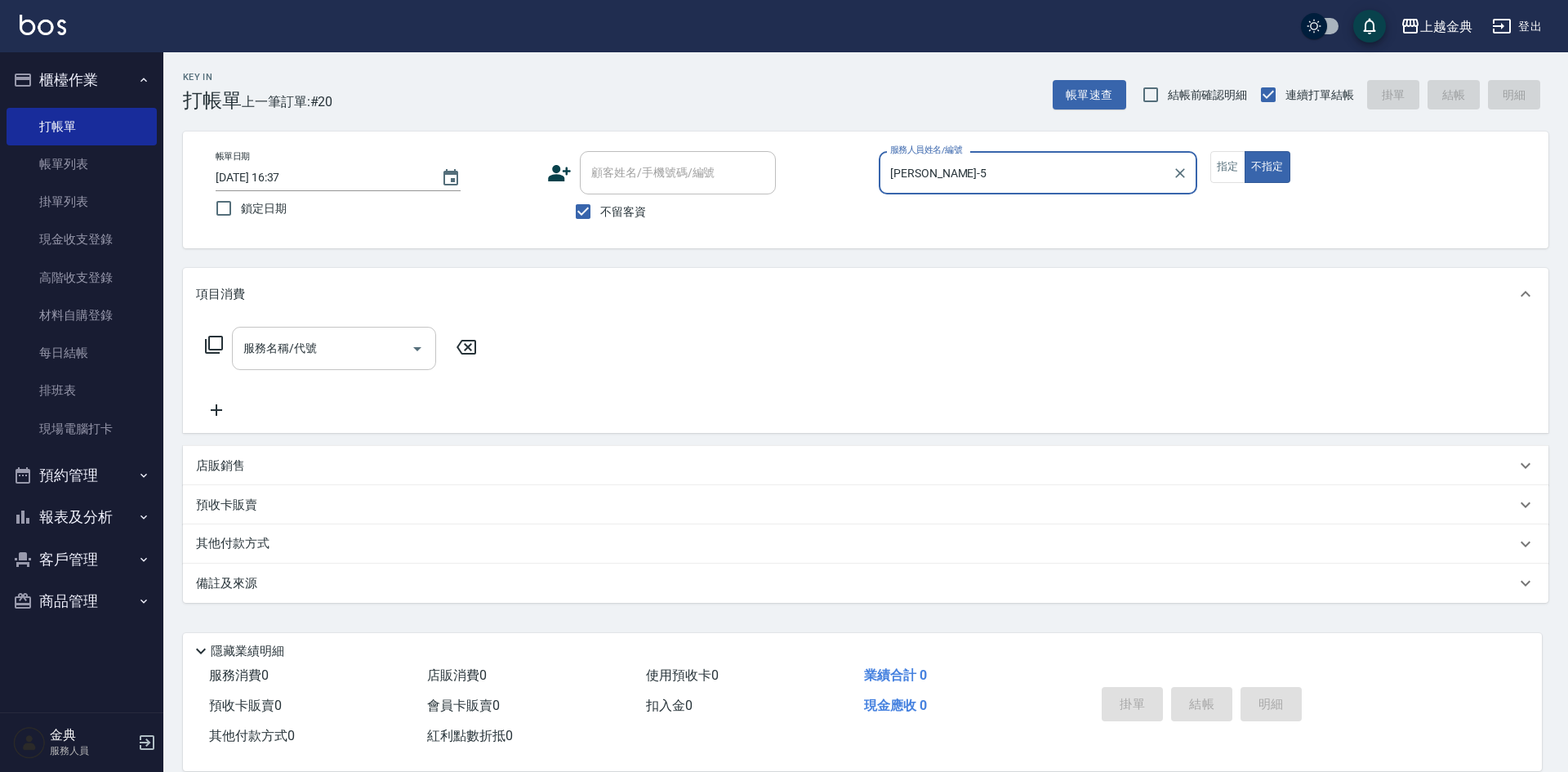
click at [410, 349] on icon "Open" at bounding box center [417, 348] width 19 height 19
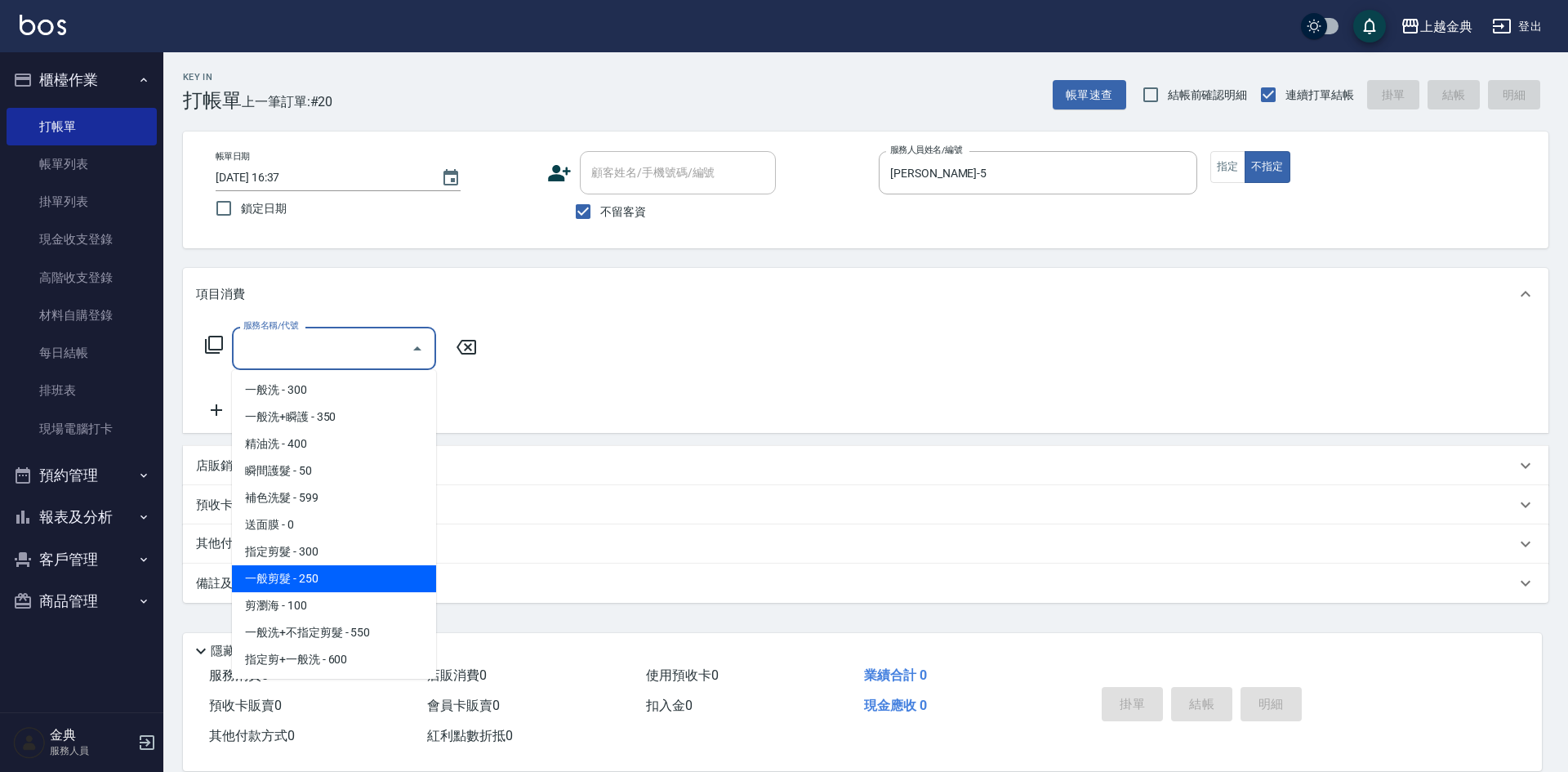
click at [356, 578] on span "一般剪髮 - 250" at bounding box center [334, 579] width 204 height 27
type input "一般剪髮(200)"
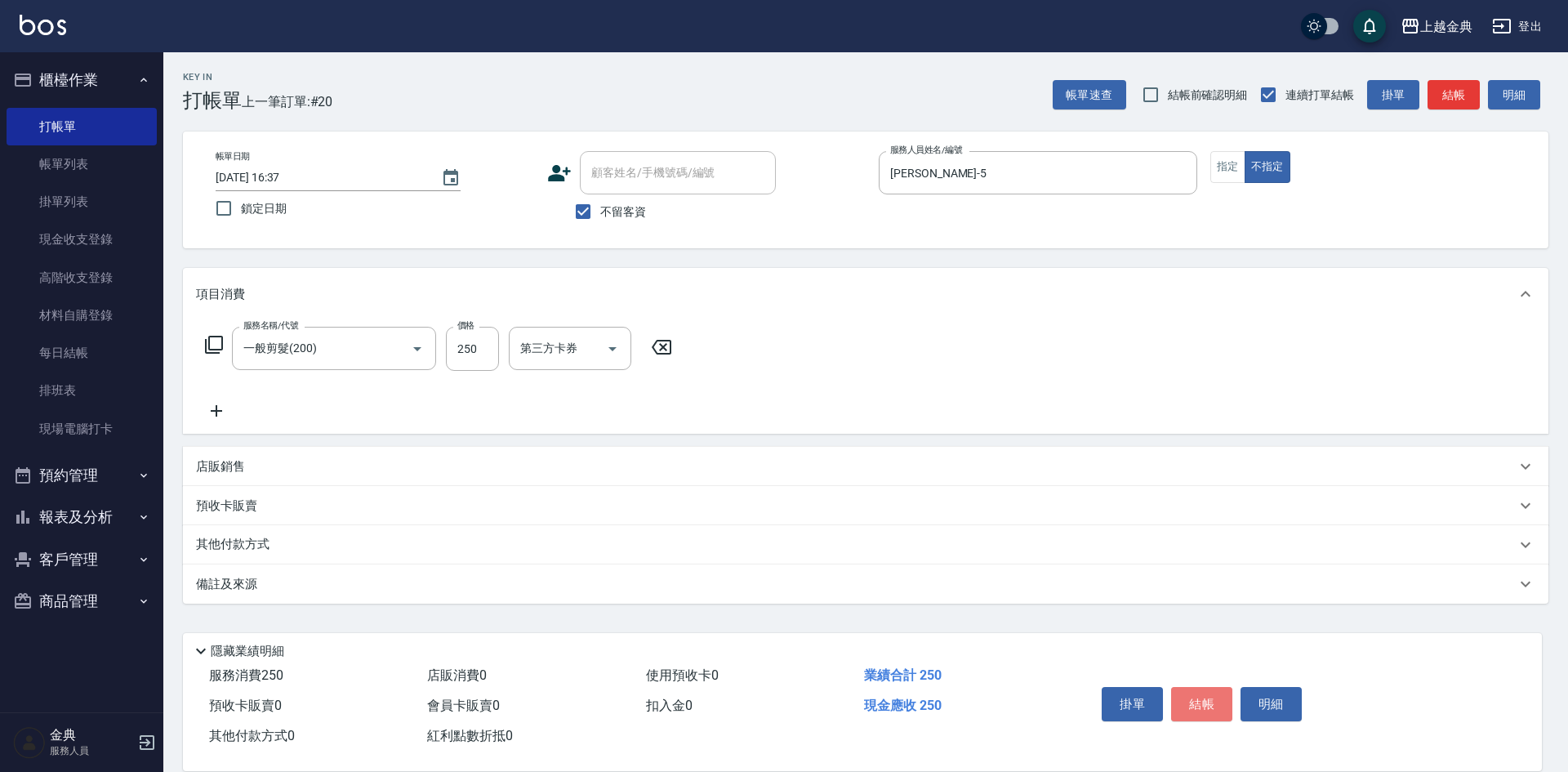
click at [1208, 701] on button "結帳" at bounding box center [1201, 703] width 61 height 34
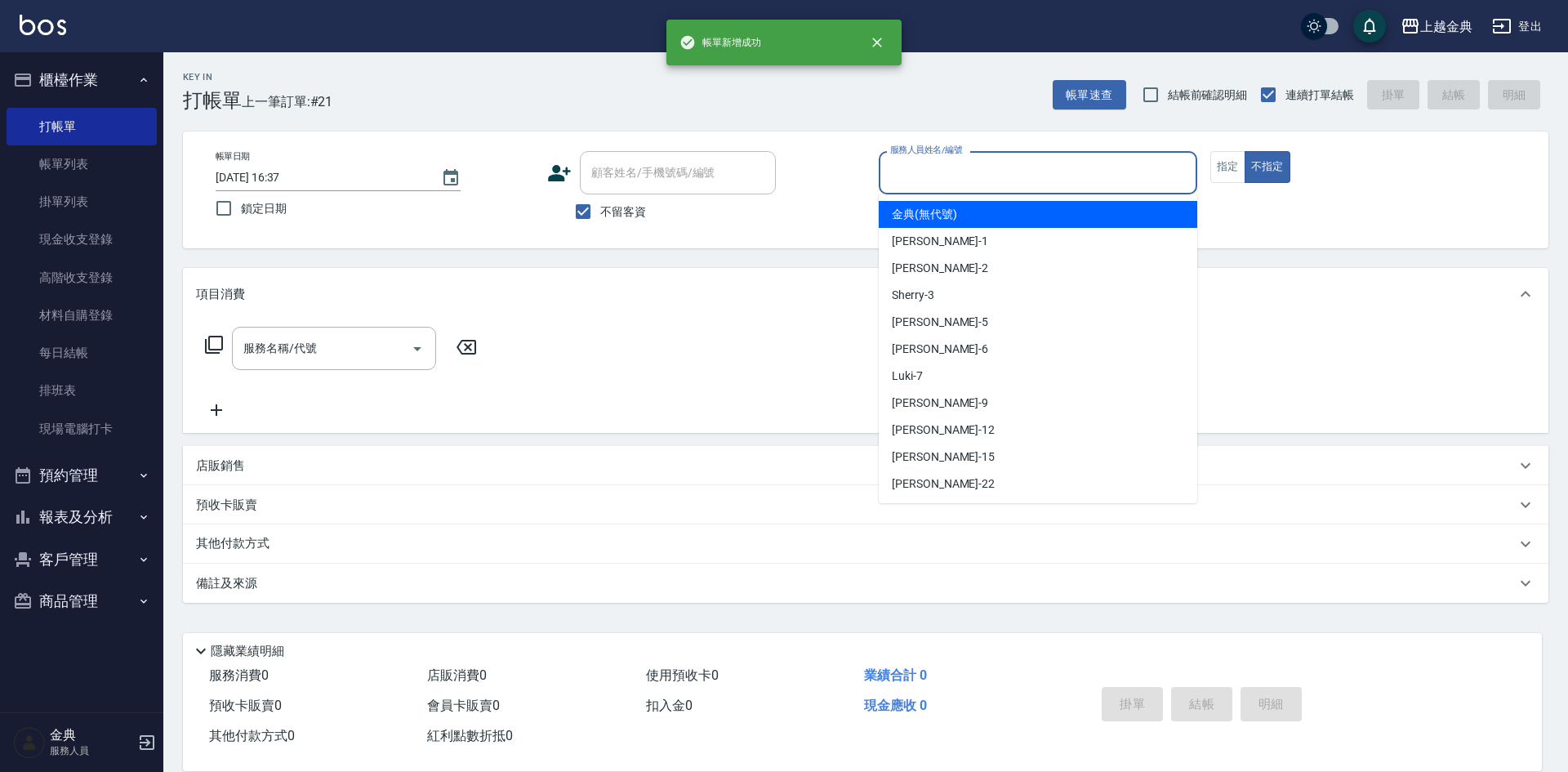
click at [1092, 182] on input "服務人員姓名/編號" at bounding box center [1037, 172] width 303 height 28
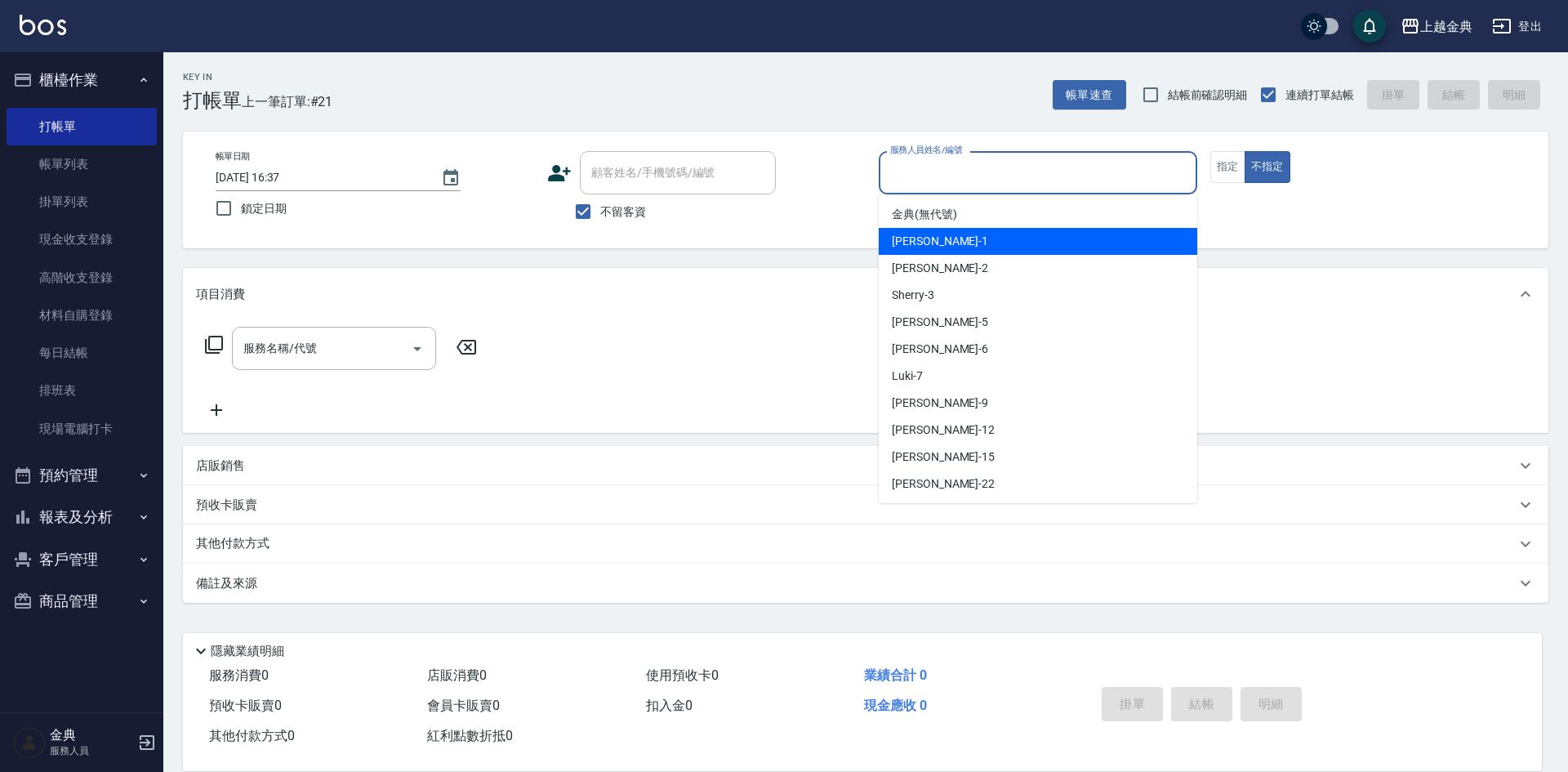
click at [1052, 237] on div "Emma -1" at bounding box center [1038, 241] width 319 height 27
type input "Emma-1"
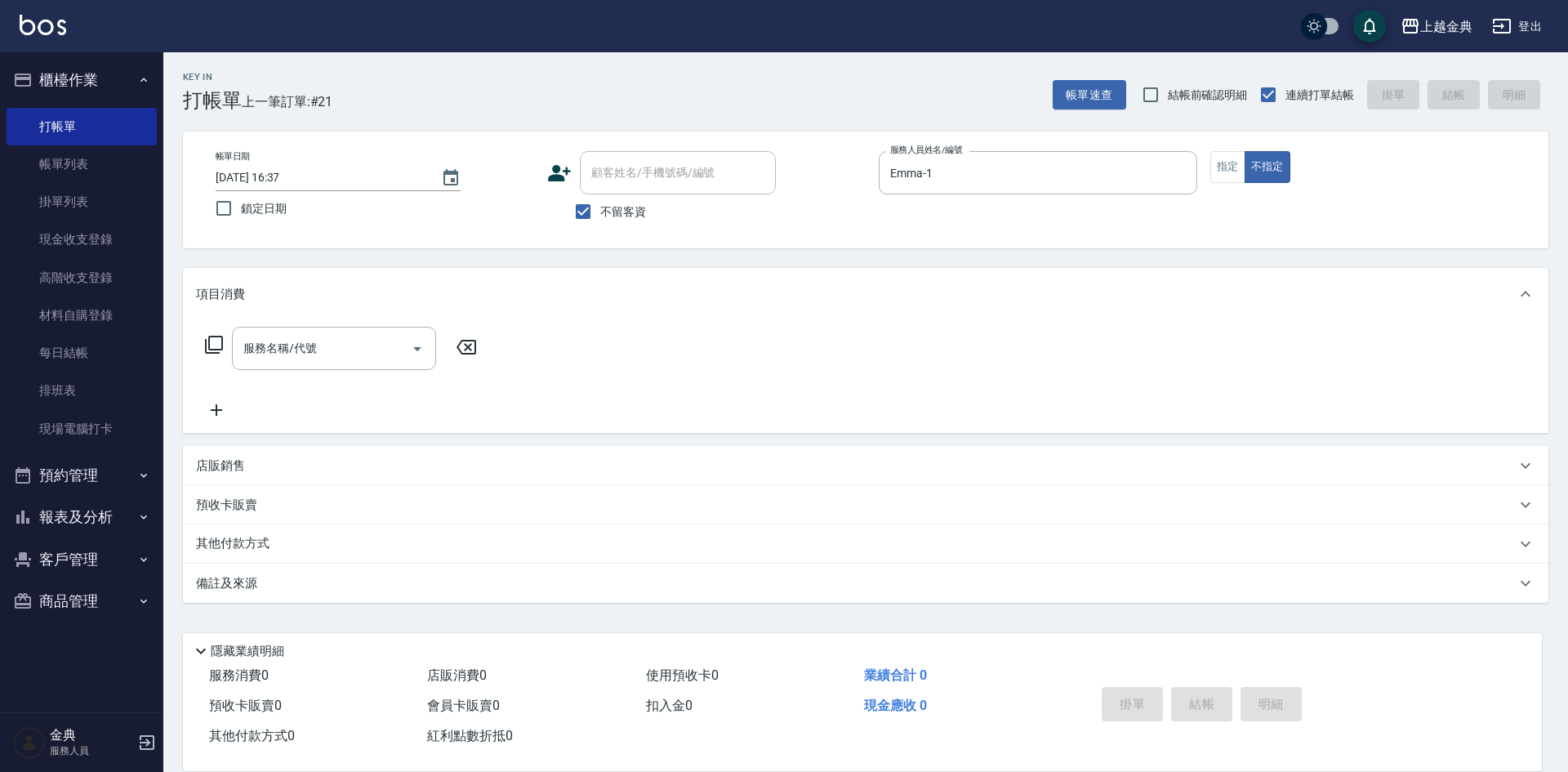
click at [214, 341] on icon at bounding box center [214, 344] width 19 height 19
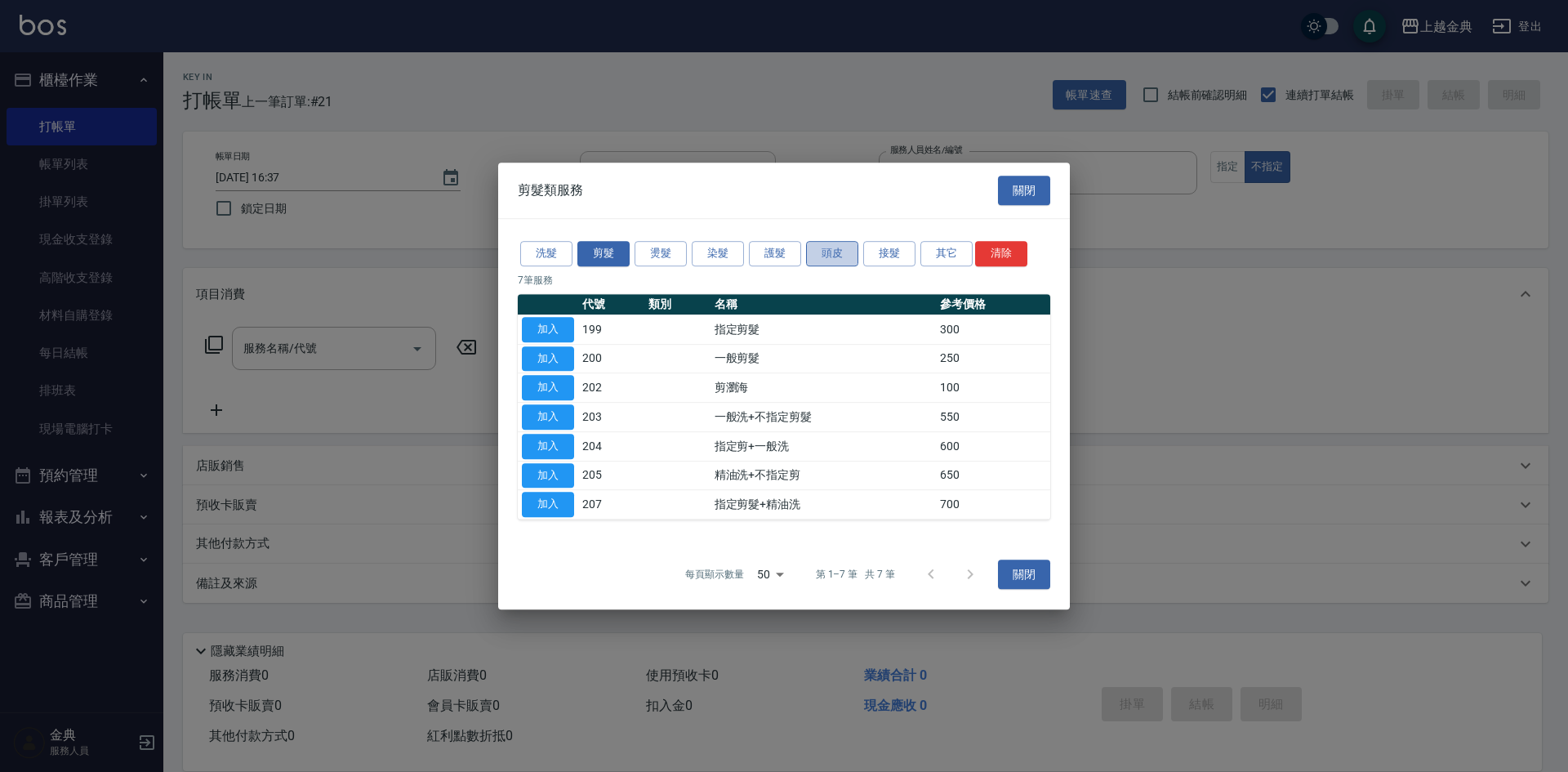
click at [819, 251] on button "頭皮" at bounding box center [832, 254] width 52 height 26
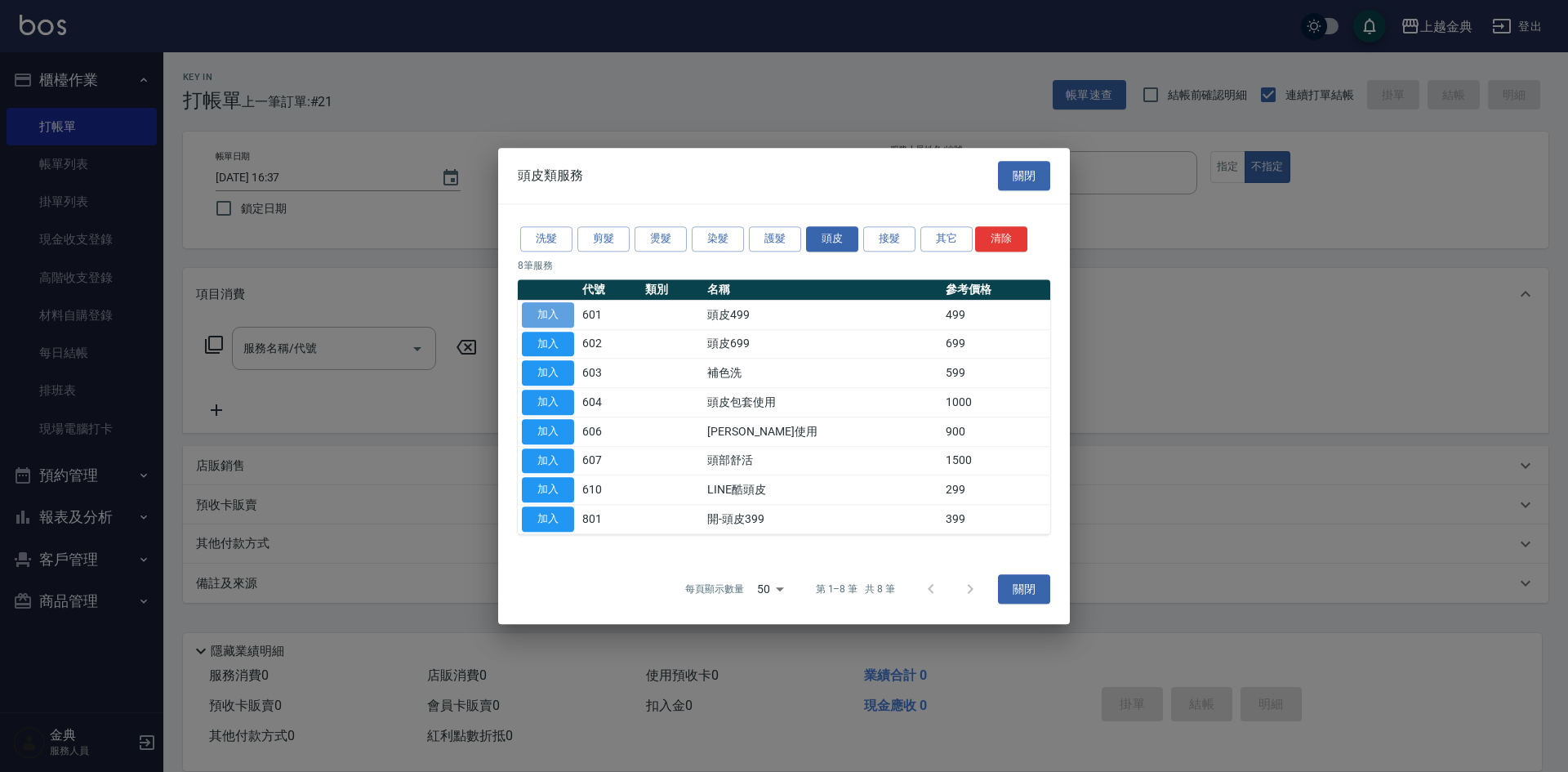
click at [565, 318] on button "加入" at bounding box center [547, 315] width 52 height 26
type input "頭皮499(601)"
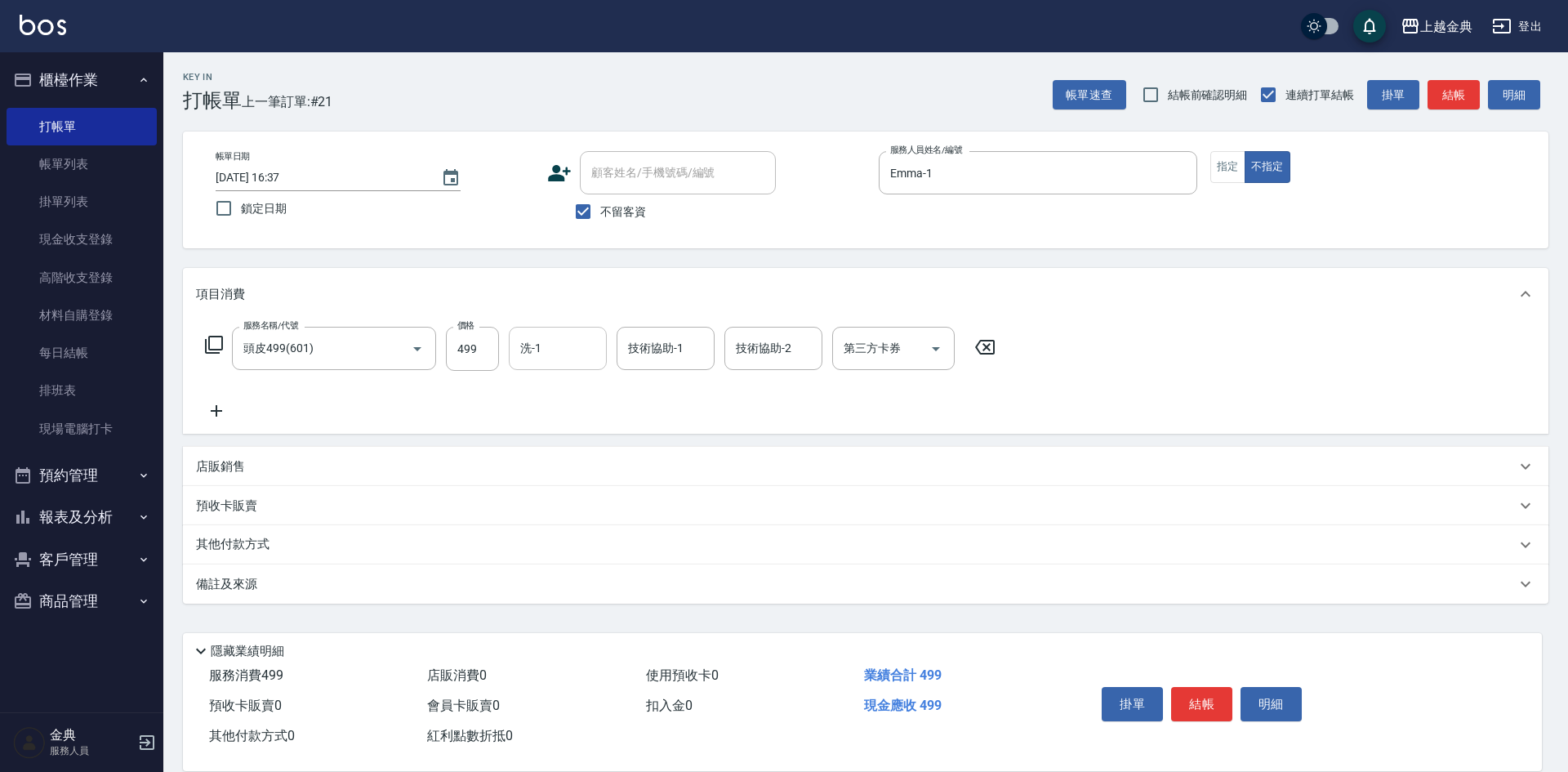
click at [547, 342] on input "洗-1" at bounding box center [557, 347] width 83 height 28
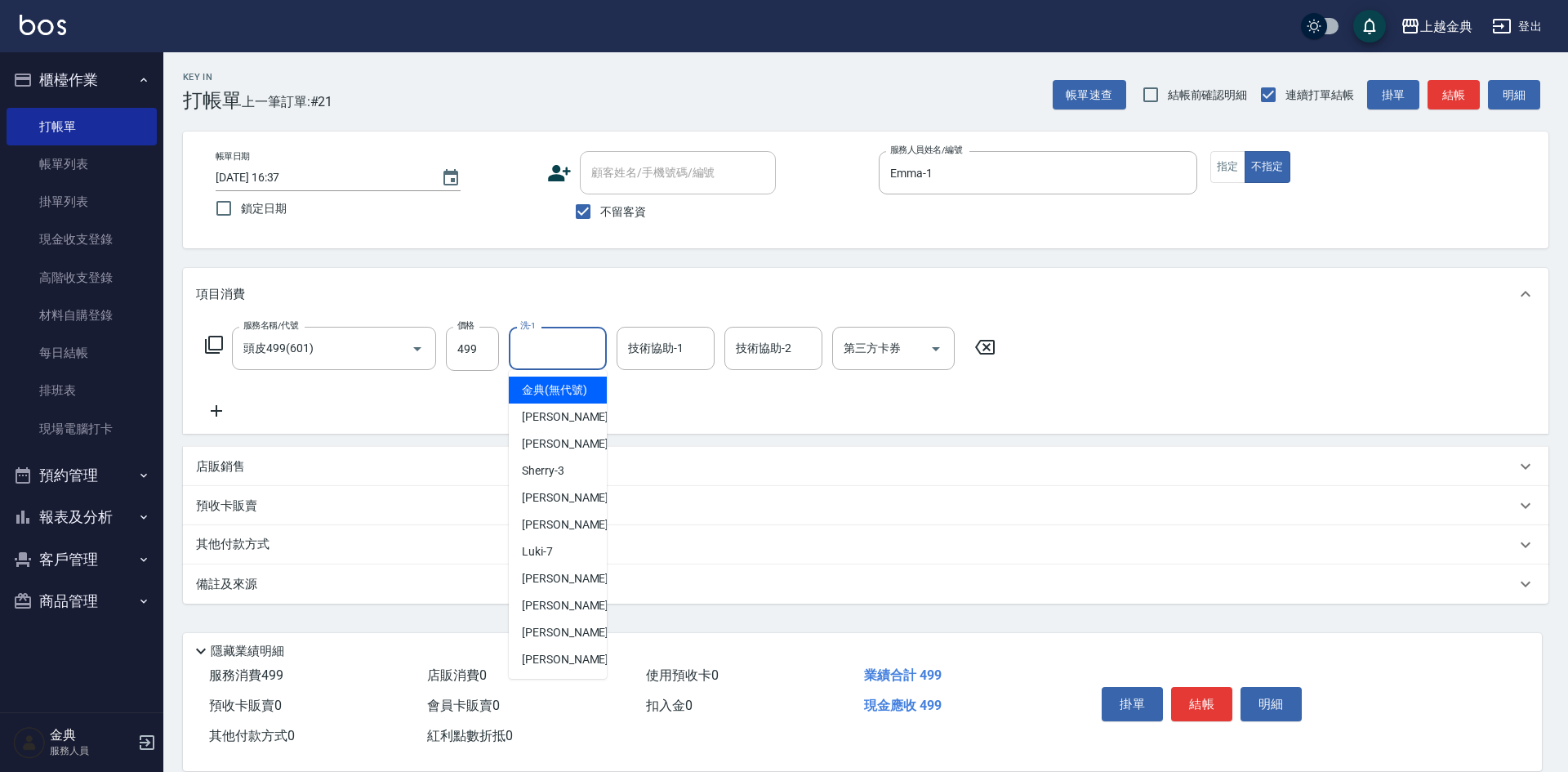
click at [658, 349] on input "技術協助-1" at bounding box center [665, 347] width 83 height 28
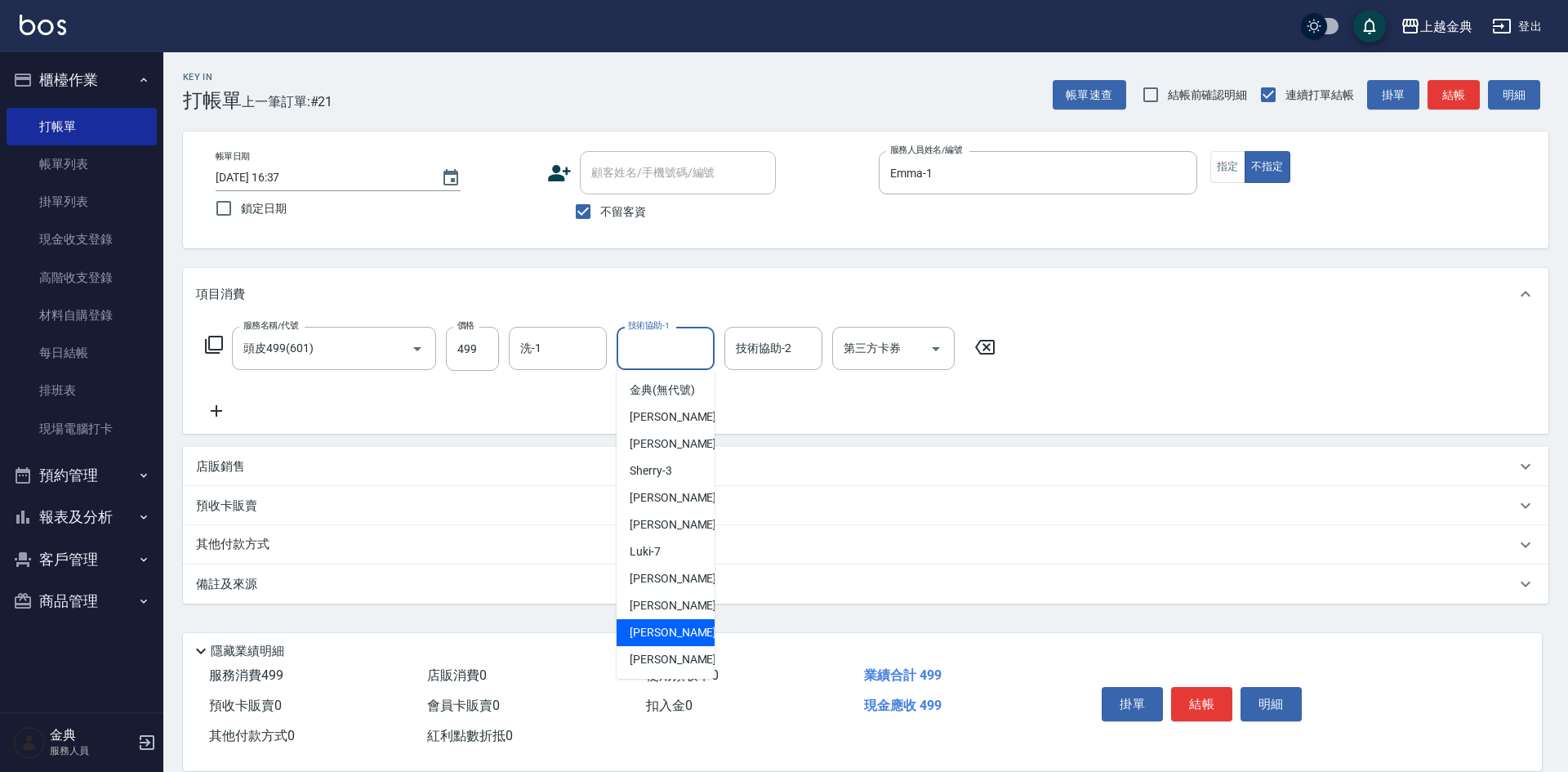
click at [663, 642] on span "[PERSON_NAME] -15" at bounding box center [681, 633] width 103 height 17
type input "[PERSON_NAME]-15"
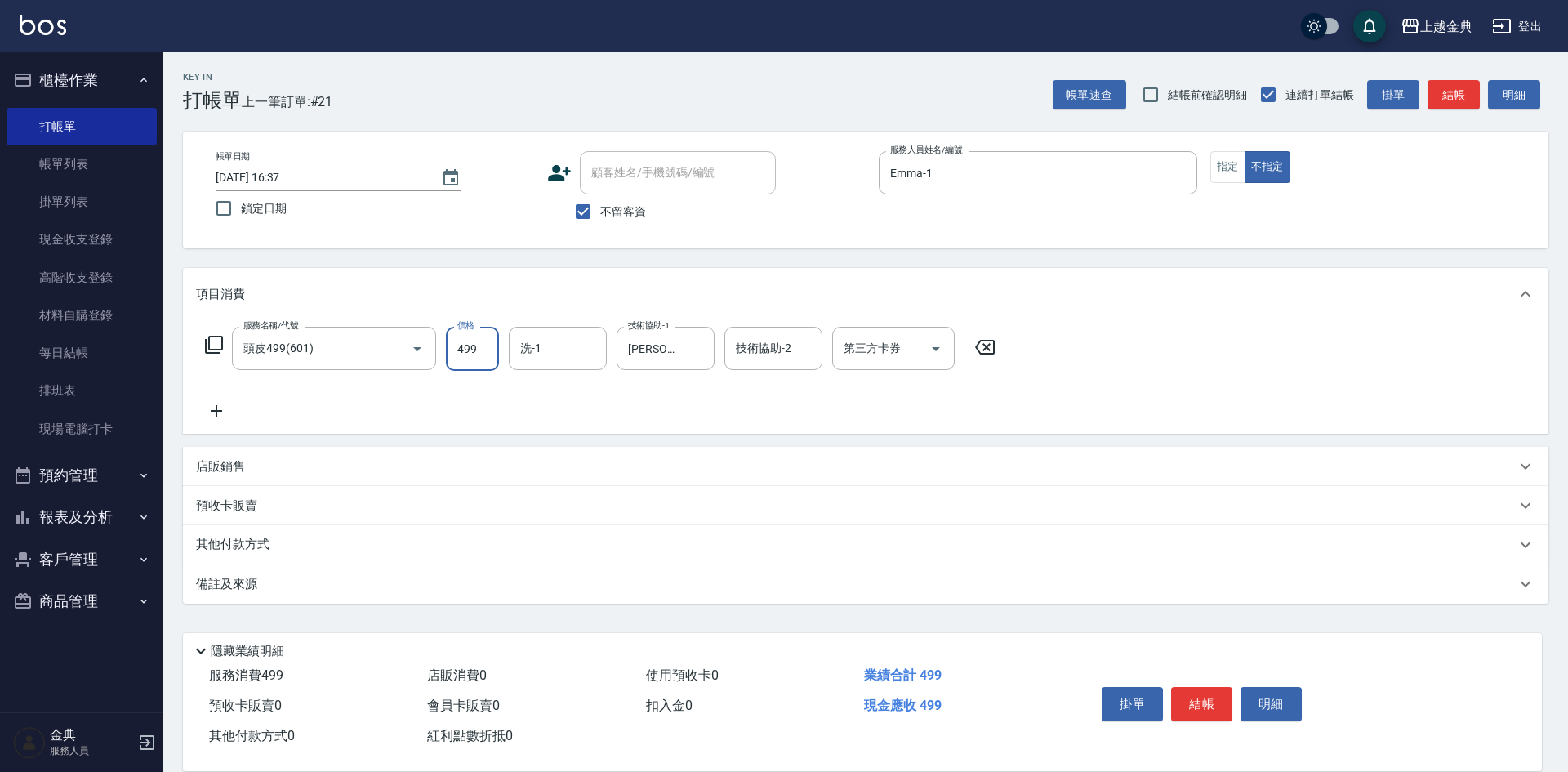
click at [478, 346] on input "499" at bounding box center [473, 348] width 53 height 44
type input "749"
click at [1194, 697] on button "結帳" at bounding box center [1201, 703] width 61 height 34
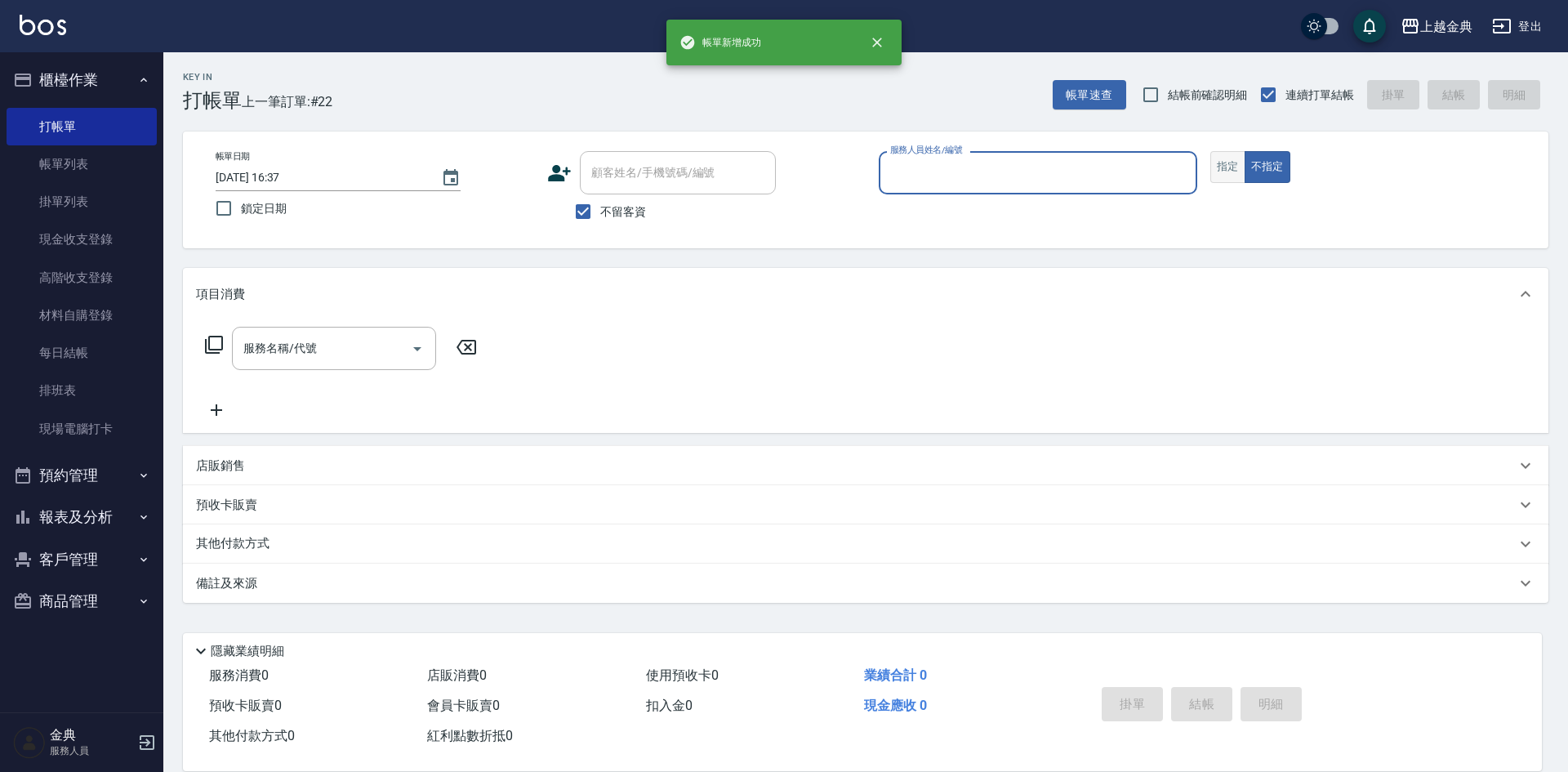
click at [1226, 165] on button "指定" at bounding box center [1228, 167] width 35 height 32
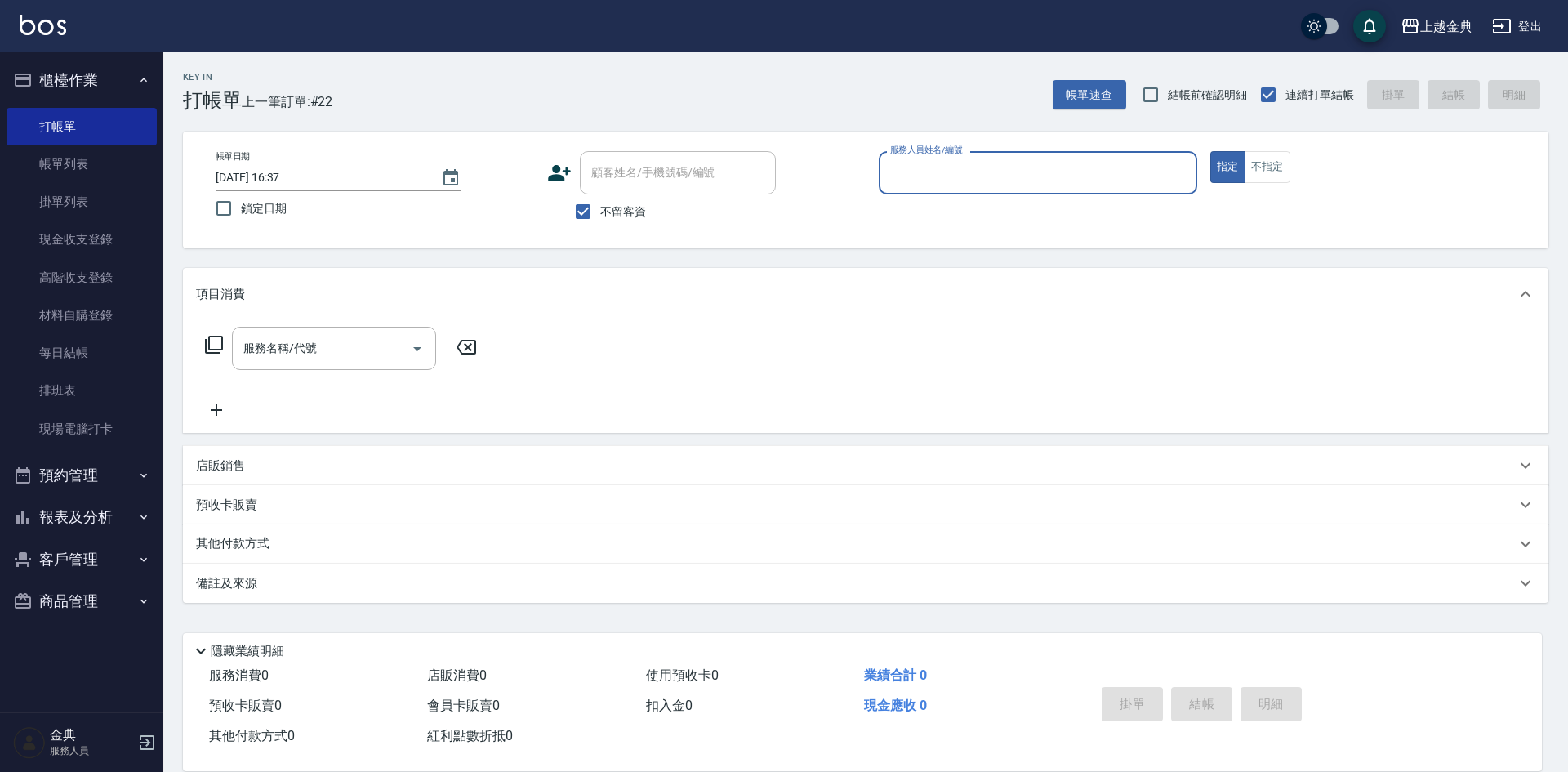
click at [1064, 169] on input "服務人員姓名/編號" at bounding box center [1037, 172] width 303 height 28
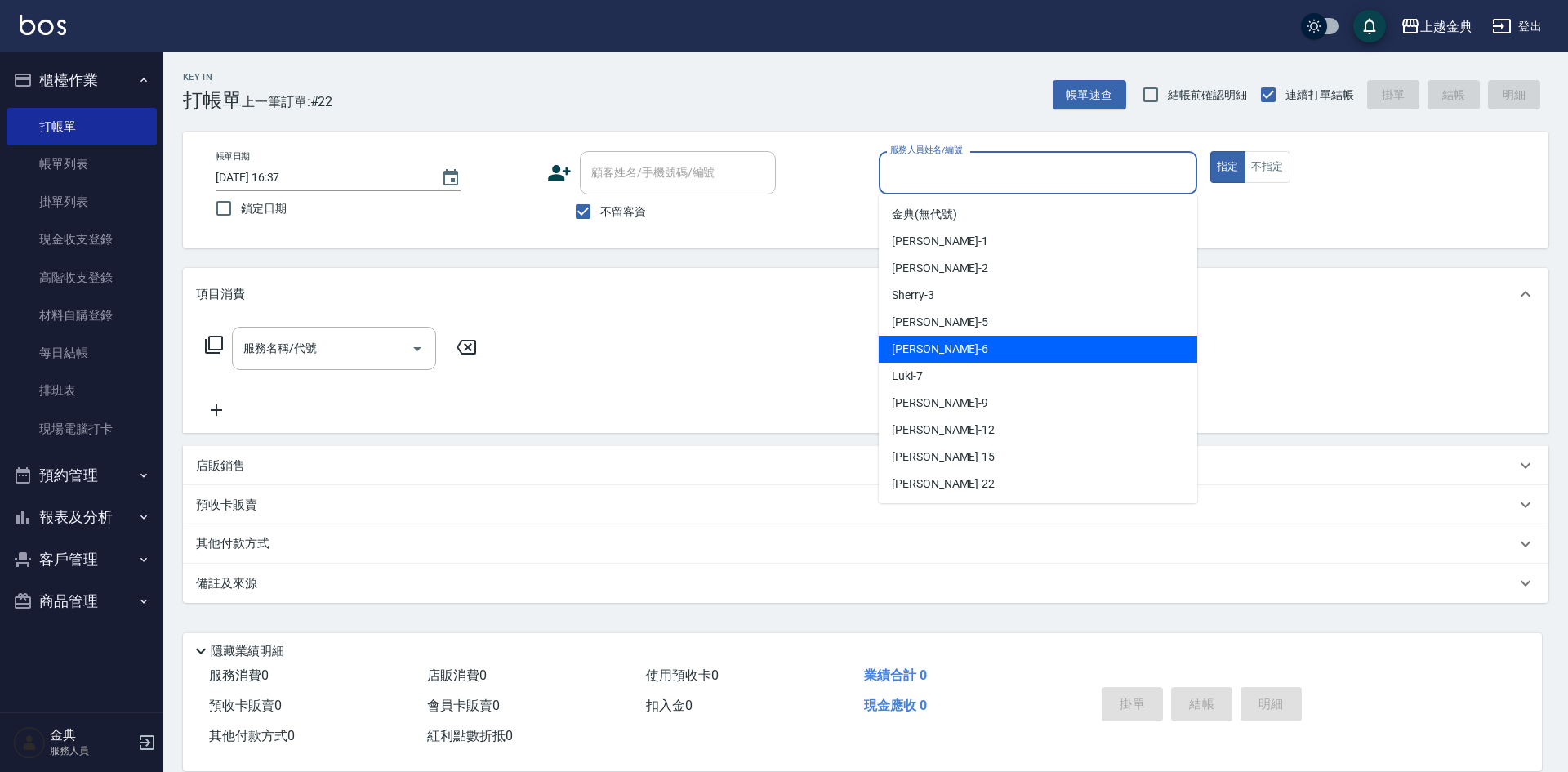
click at [973, 350] on div "[PERSON_NAME] -6" at bounding box center [1038, 348] width 319 height 27
type input "[PERSON_NAME]-6"
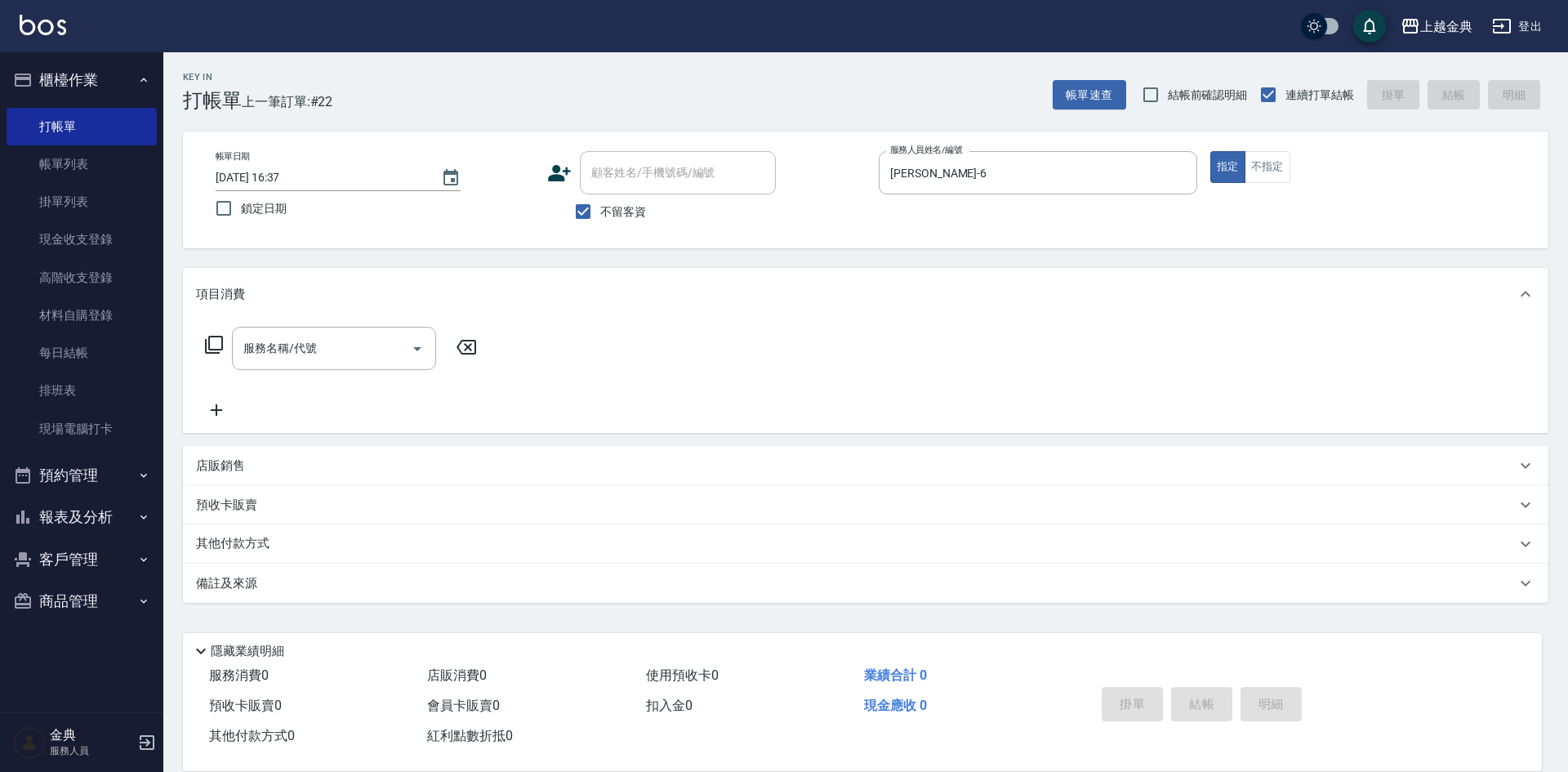
click at [214, 341] on icon at bounding box center [214, 344] width 19 height 19
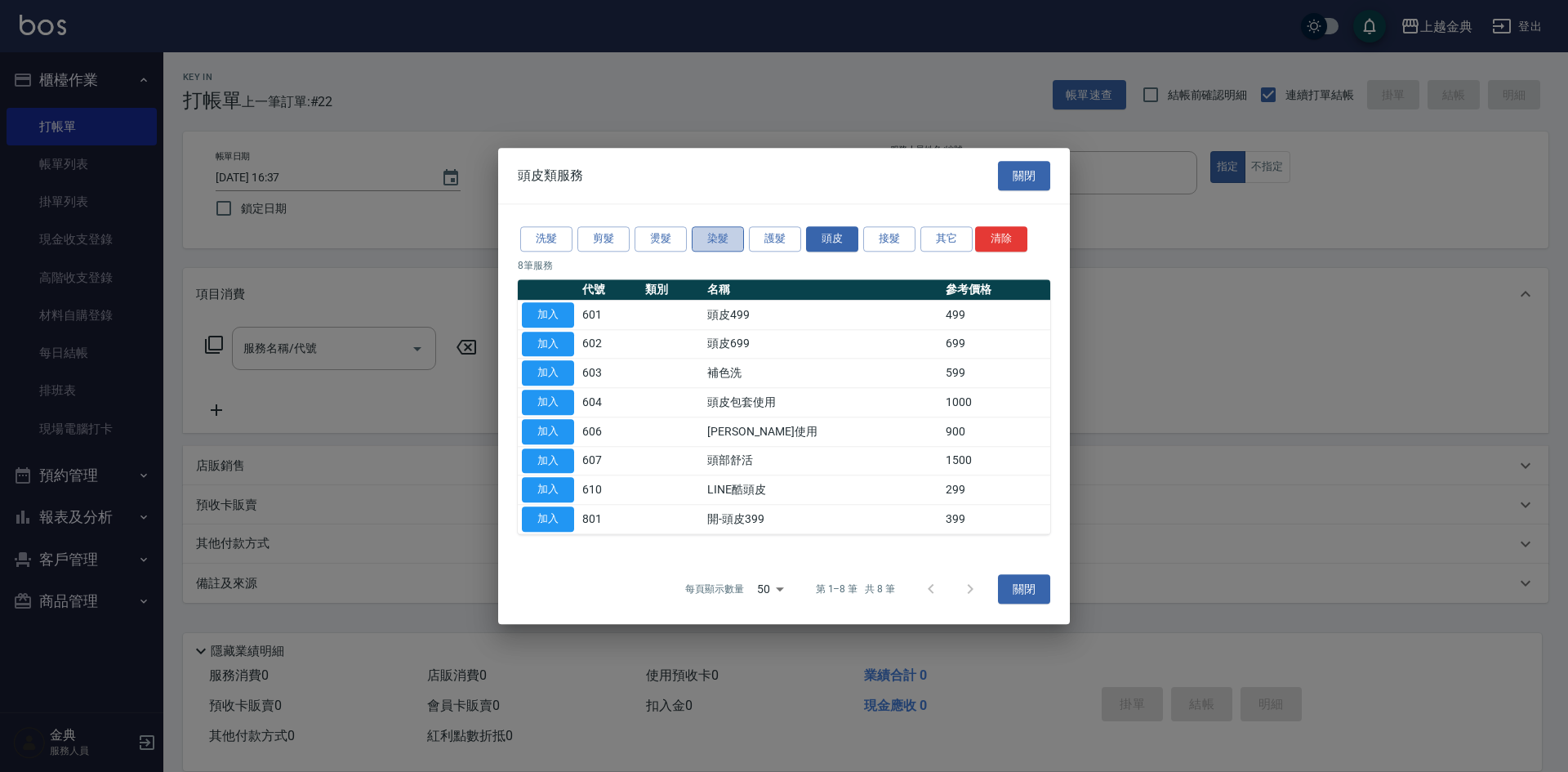
click at [709, 231] on button "染髮" at bounding box center [718, 239] width 52 height 26
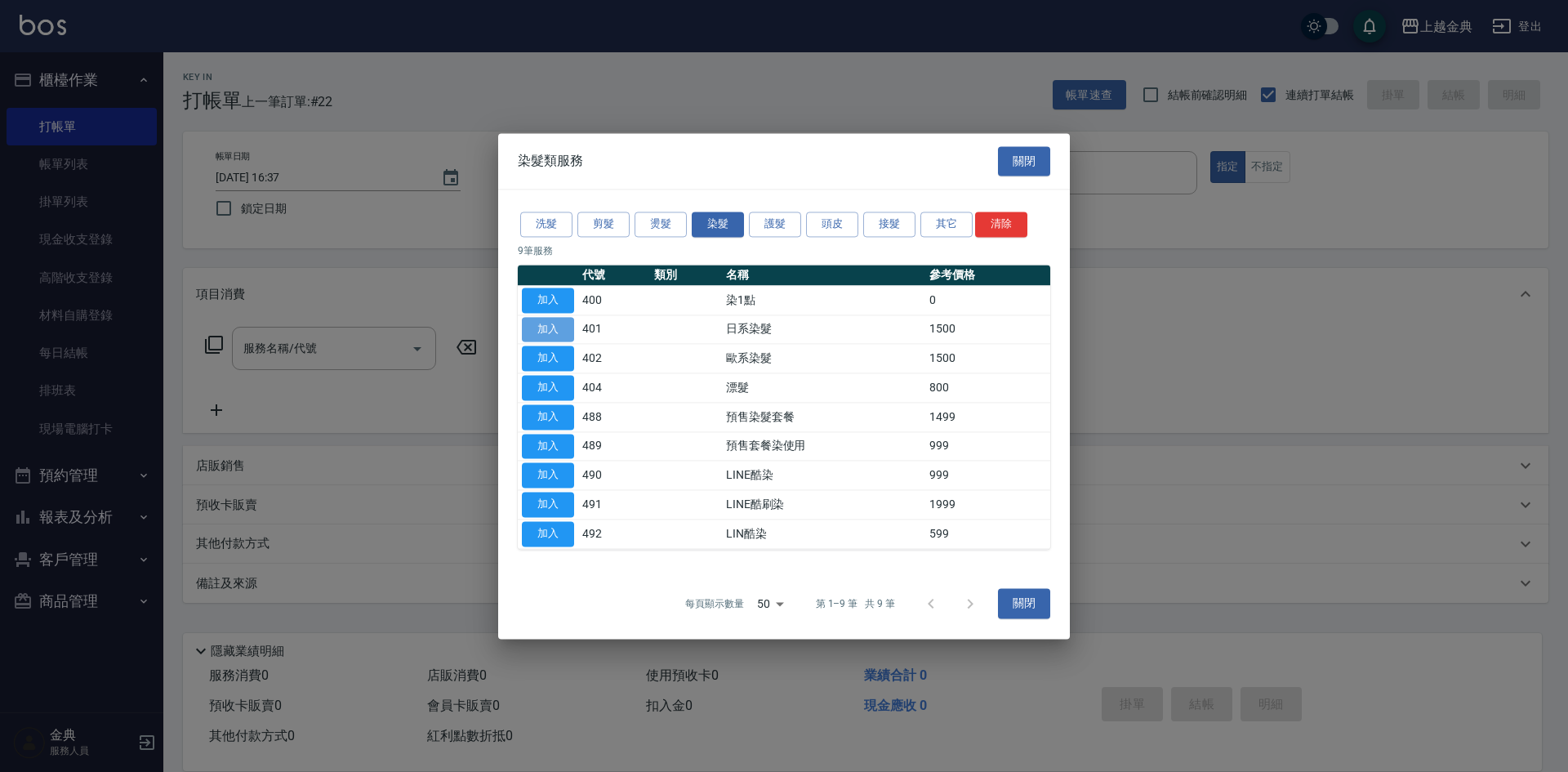
click at [557, 334] on button "加入" at bounding box center [547, 330] width 52 height 26
type input "日系染髮(401)"
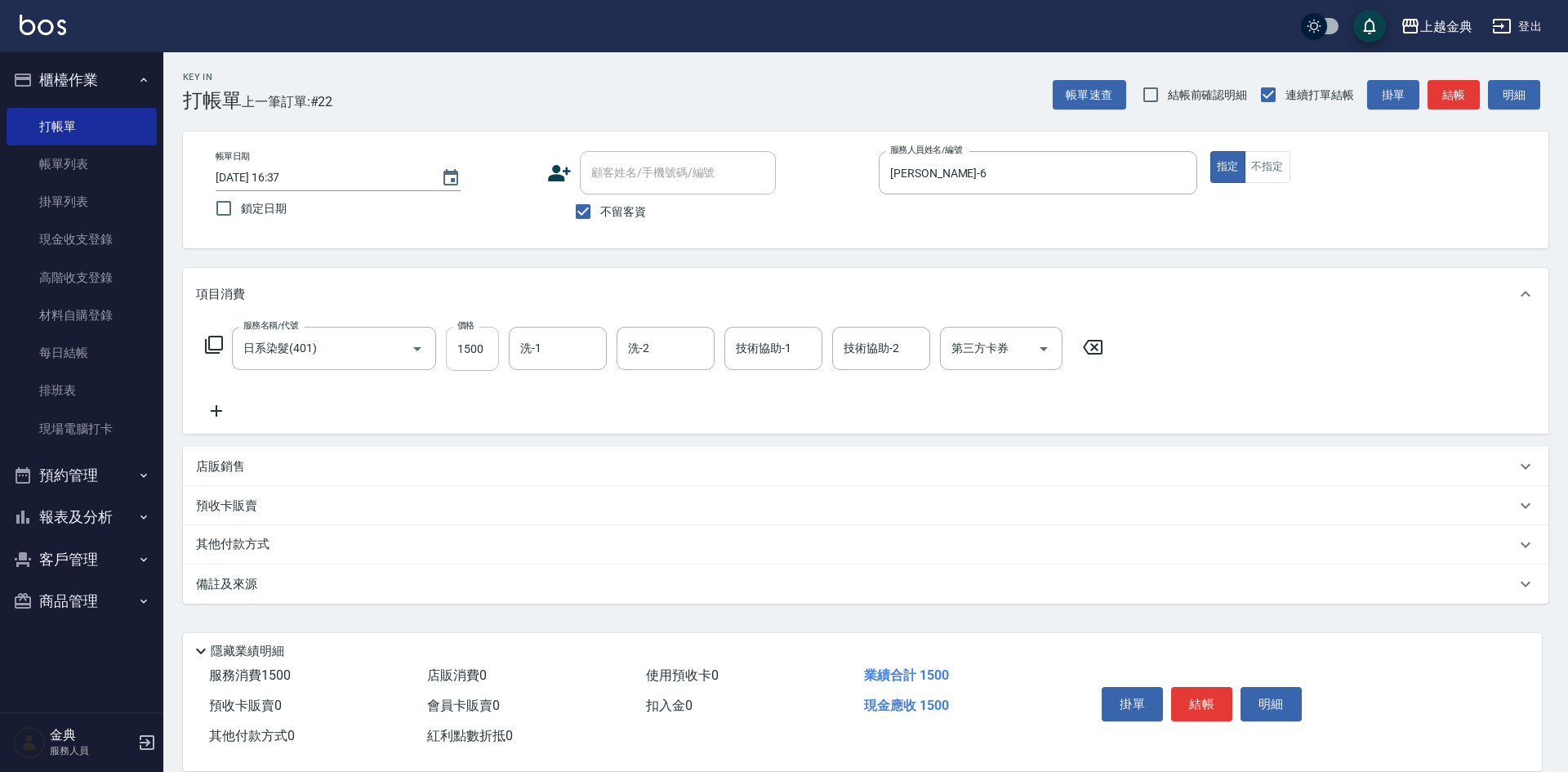
click at [489, 342] on input "1500" at bounding box center [473, 348] width 53 height 44
type input "2000"
click at [343, 550] on div "其他付款方式" at bounding box center [856, 546] width 1320 height 18
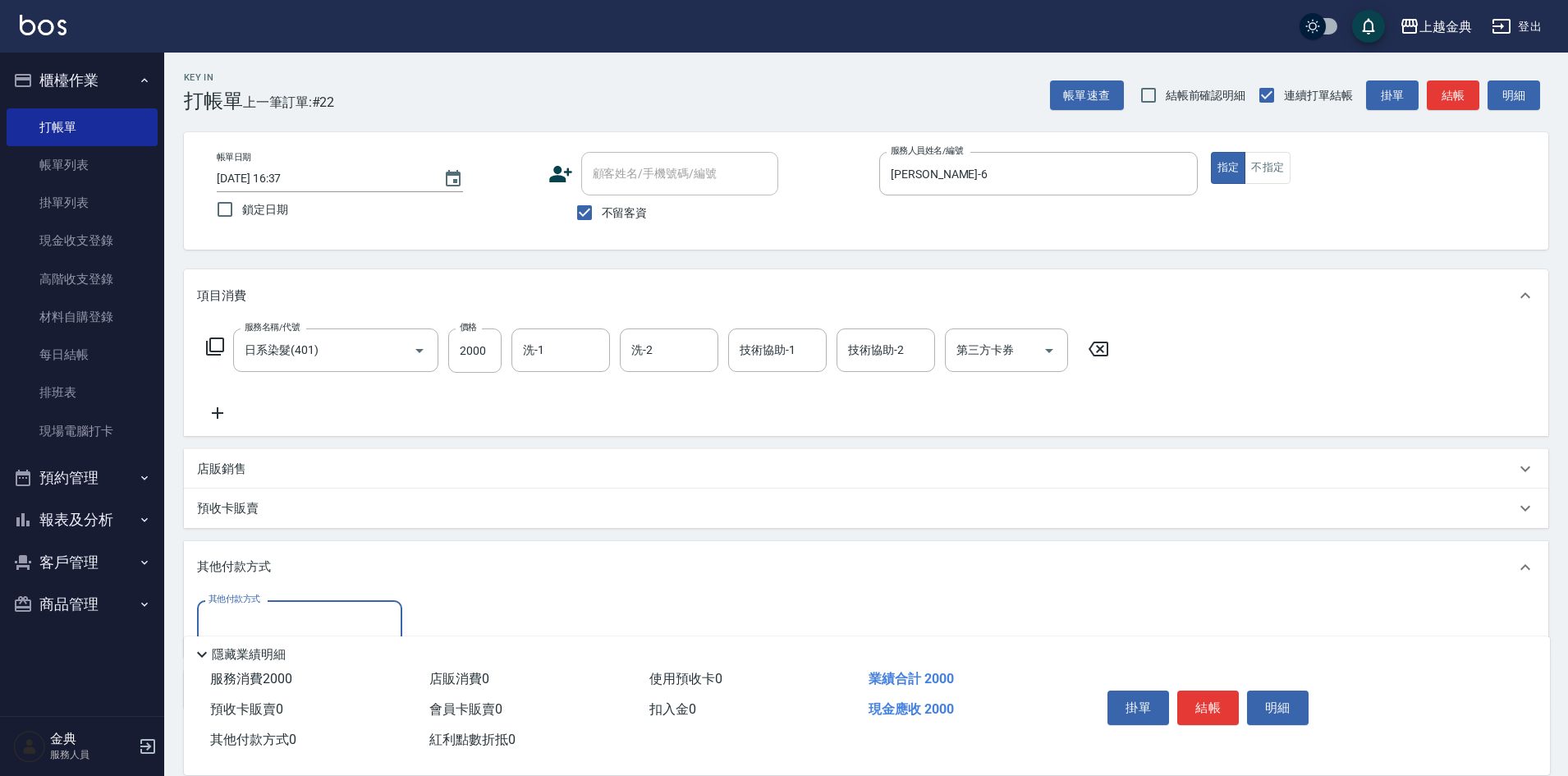
scroll to position [82, 0]
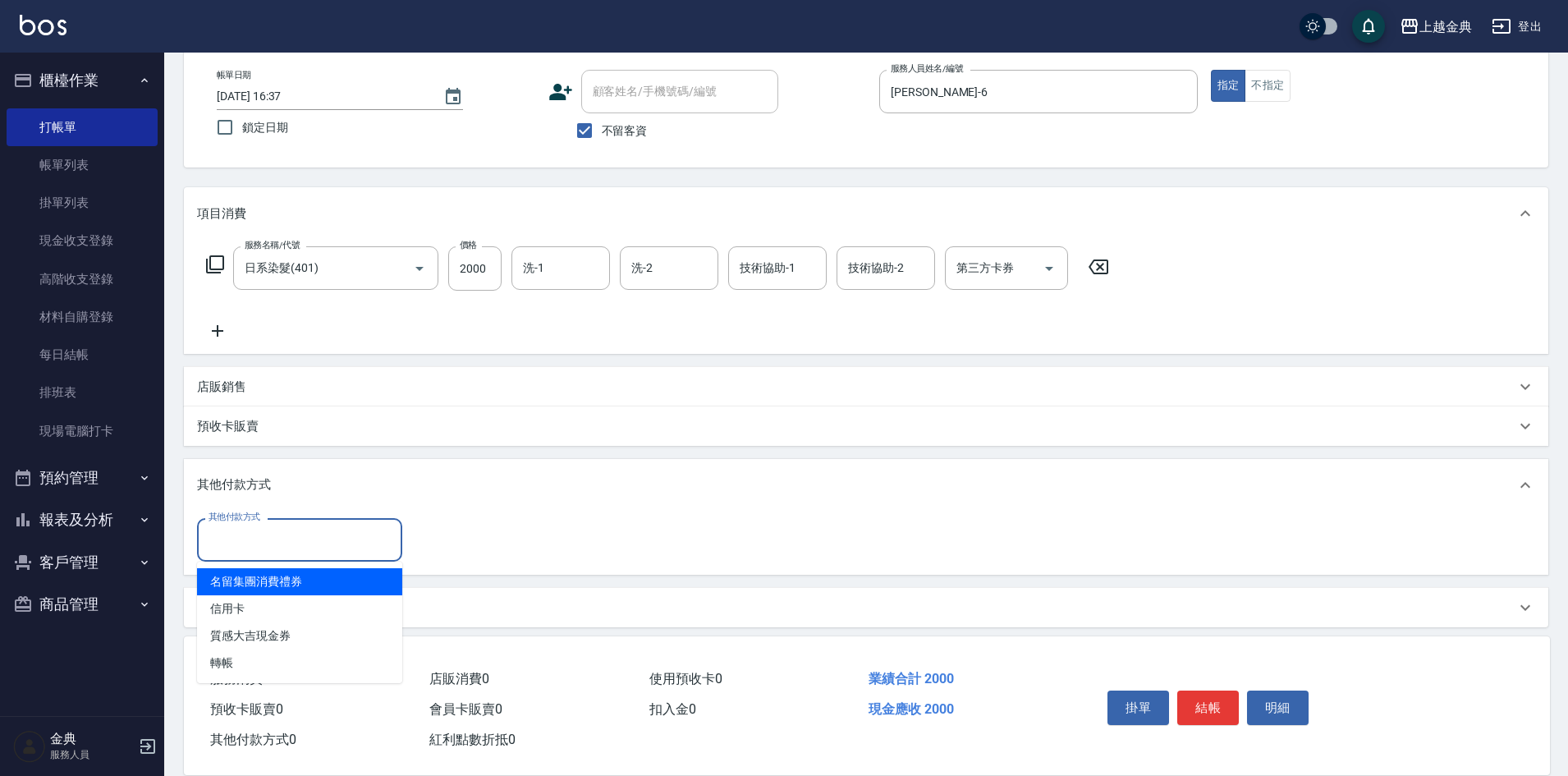
click at [345, 545] on input "其他付款方式" at bounding box center [299, 539] width 191 height 29
click at [312, 599] on span "信用卡" at bounding box center [299, 608] width 205 height 27
type input "信用卡"
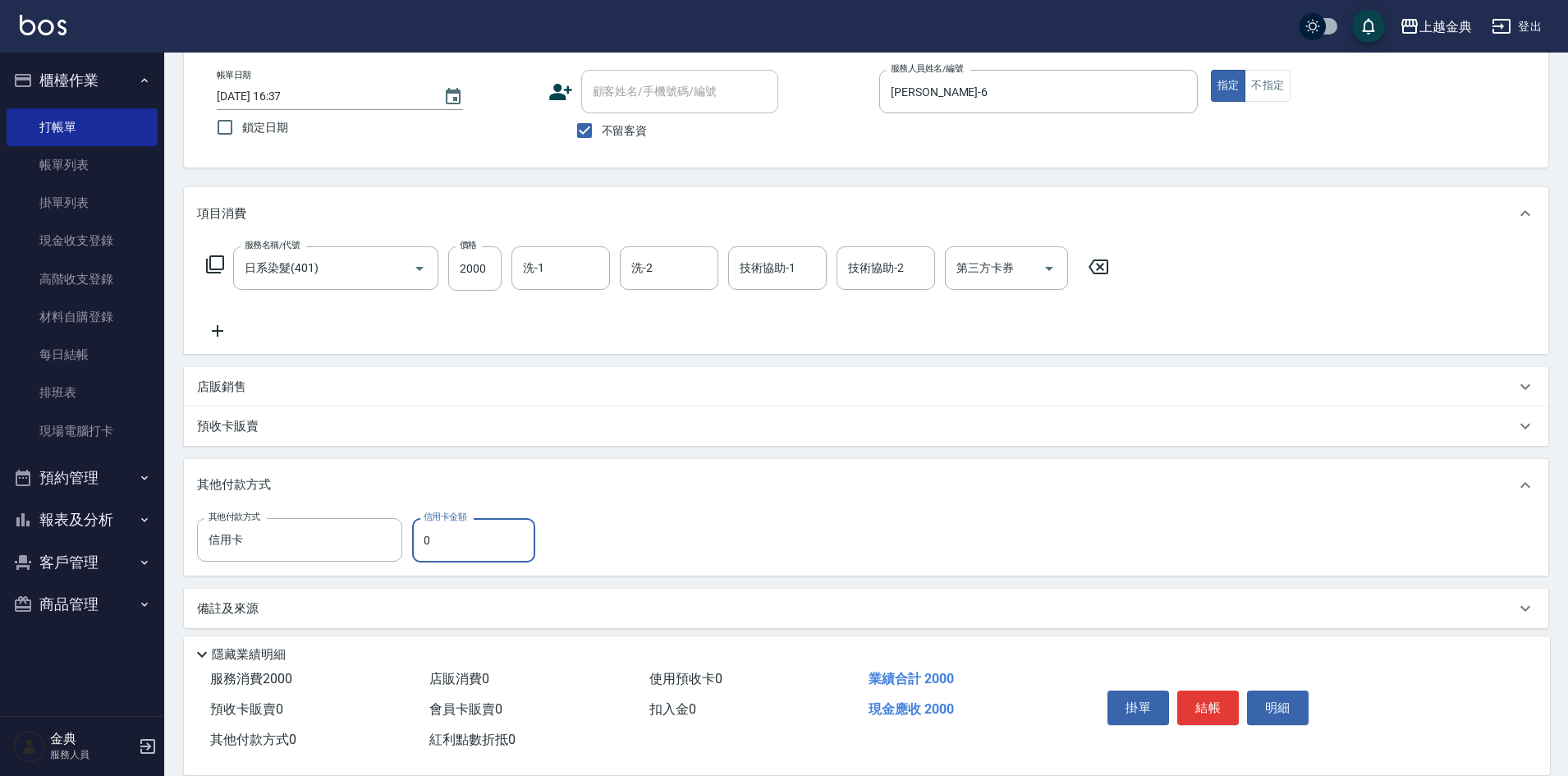
click at [415, 536] on input "0" at bounding box center [474, 540] width 123 height 44
type input "2000"
click at [1199, 698] on button "結帳" at bounding box center [1208, 707] width 62 height 34
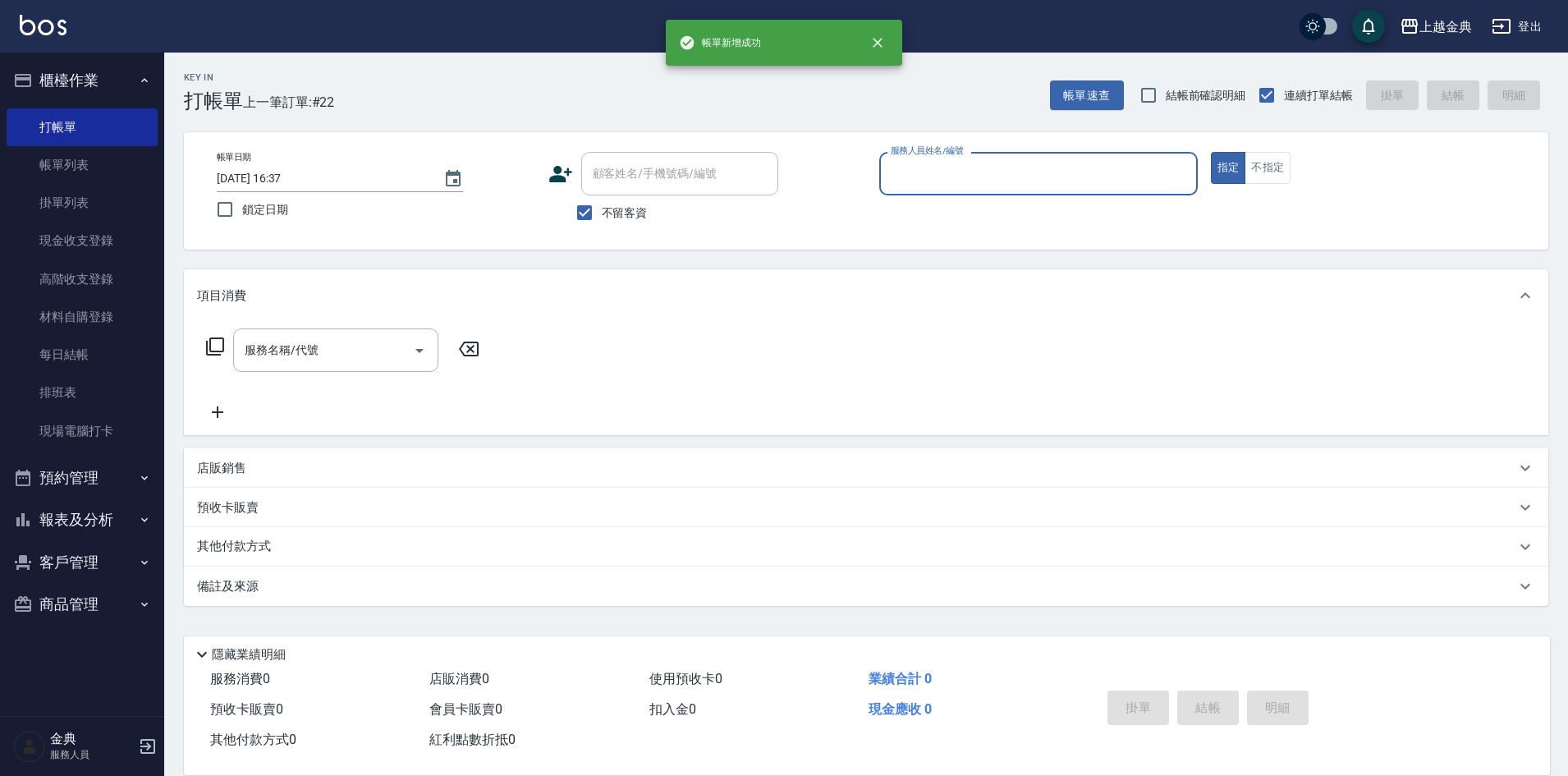
scroll to position [0, 0]
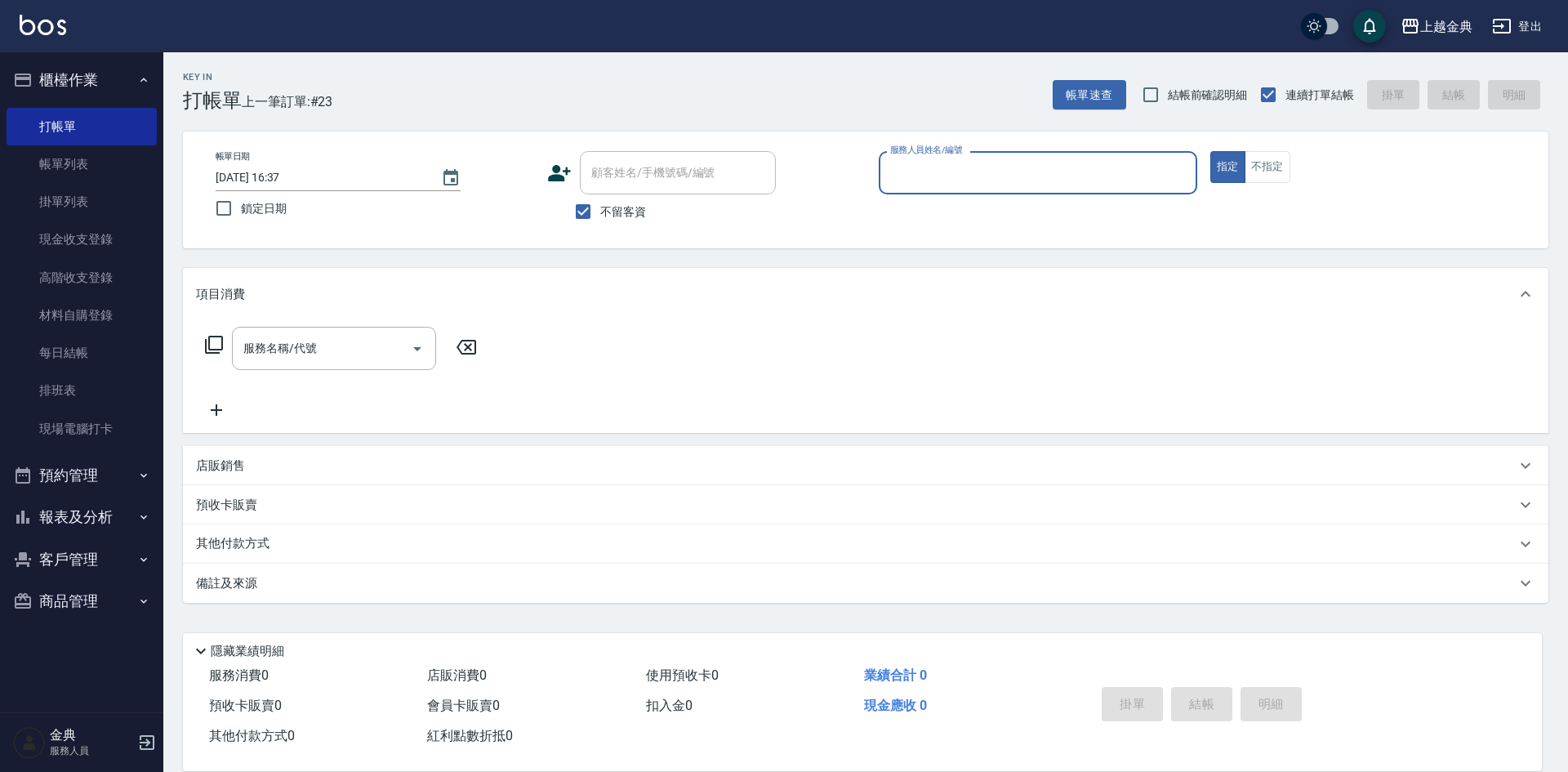
click at [1148, 171] on input "服務人員姓名/編號" at bounding box center [1037, 172] width 303 height 28
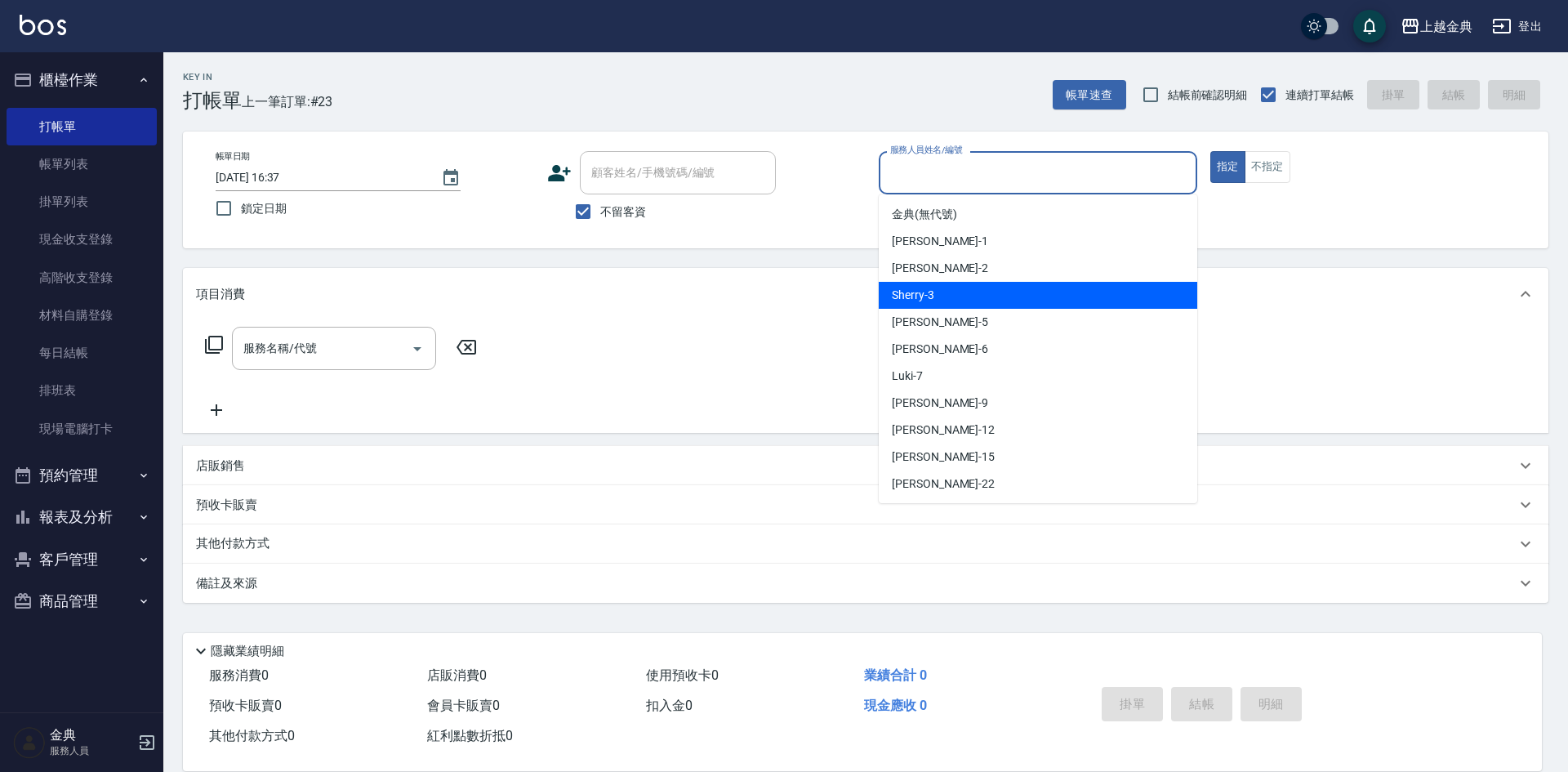
click at [1079, 289] on div "Sherry -3" at bounding box center [1038, 294] width 319 height 27
type input "Sherry-3"
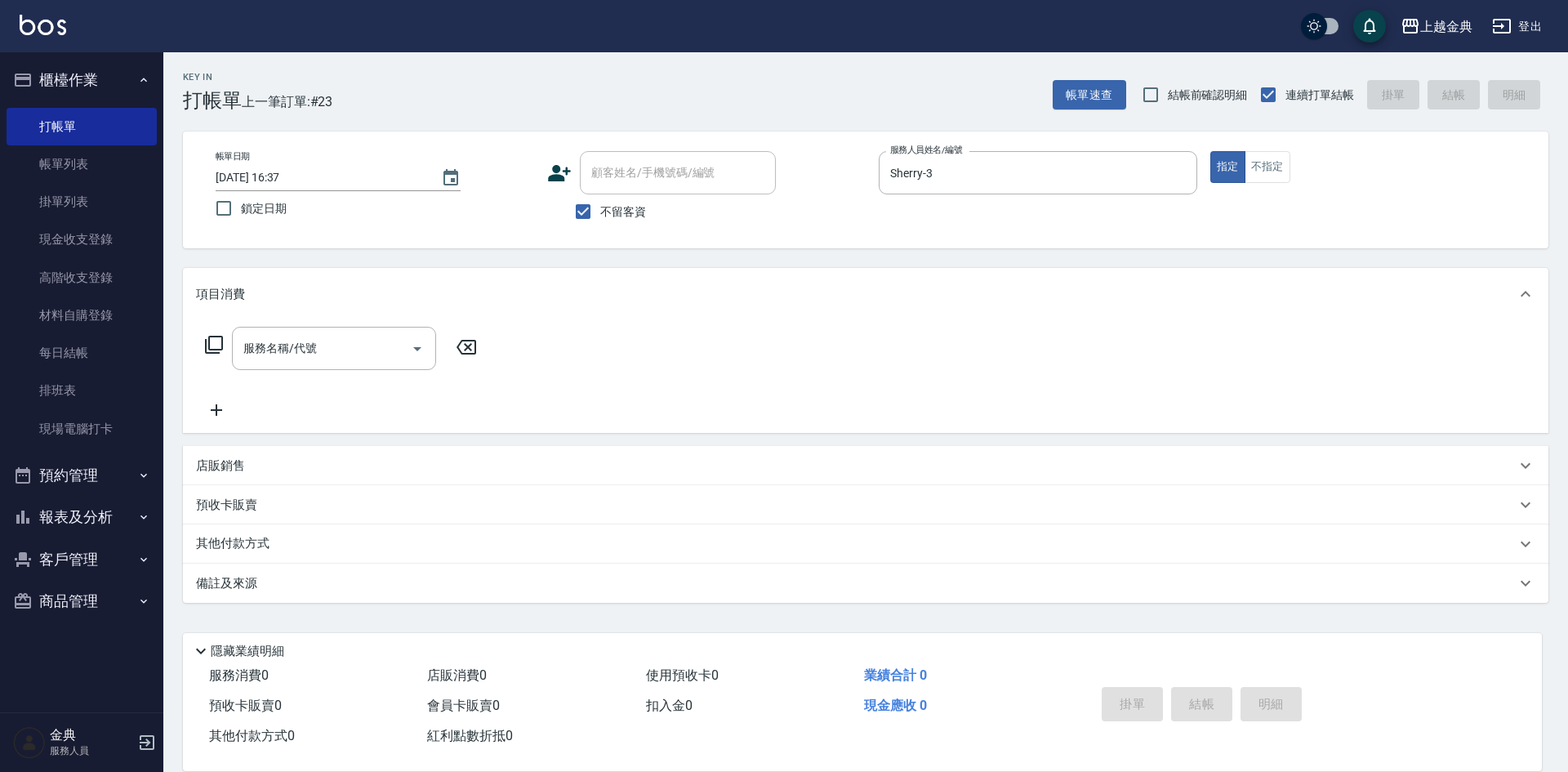
click at [219, 337] on icon at bounding box center [214, 345] width 18 height 18
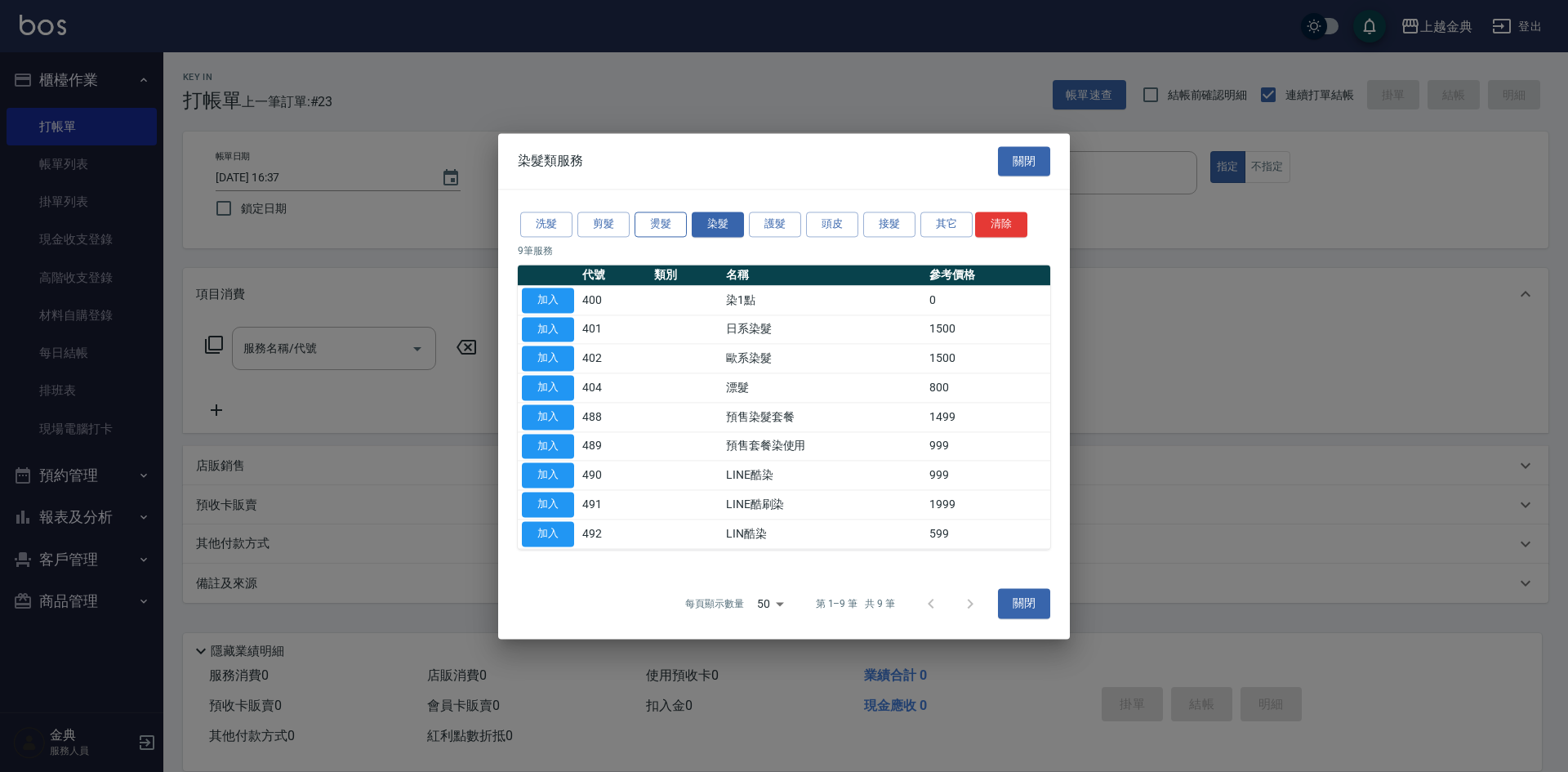
click at [670, 226] on button "燙髮" at bounding box center [660, 225] width 52 height 26
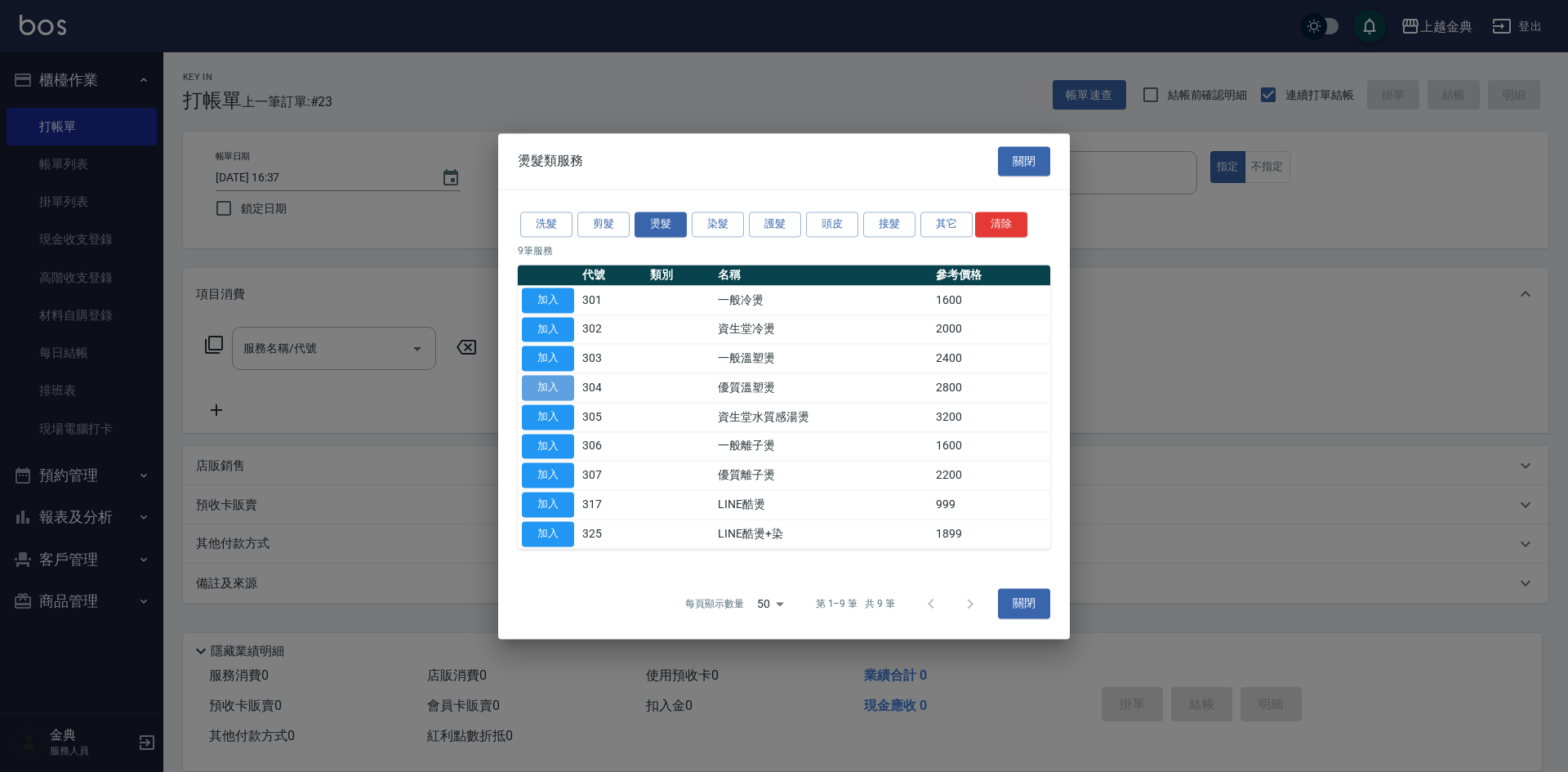
click at [551, 382] on button "加入" at bounding box center [547, 388] width 52 height 26
type input "優質溫塑燙(304)"
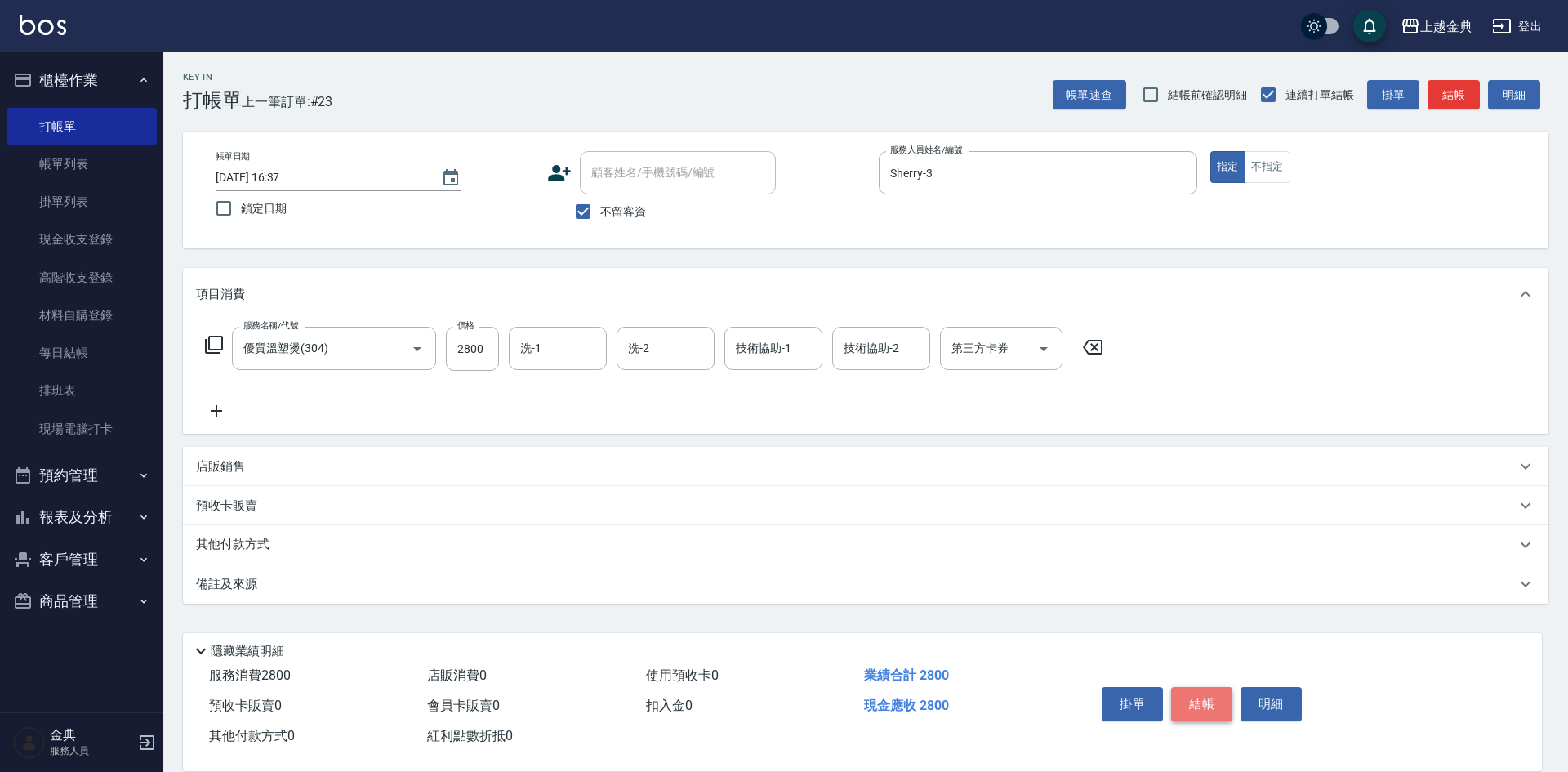
click at [1201, 702] on button "結帳" at bounding box center [1201, 703] width 61 height 34
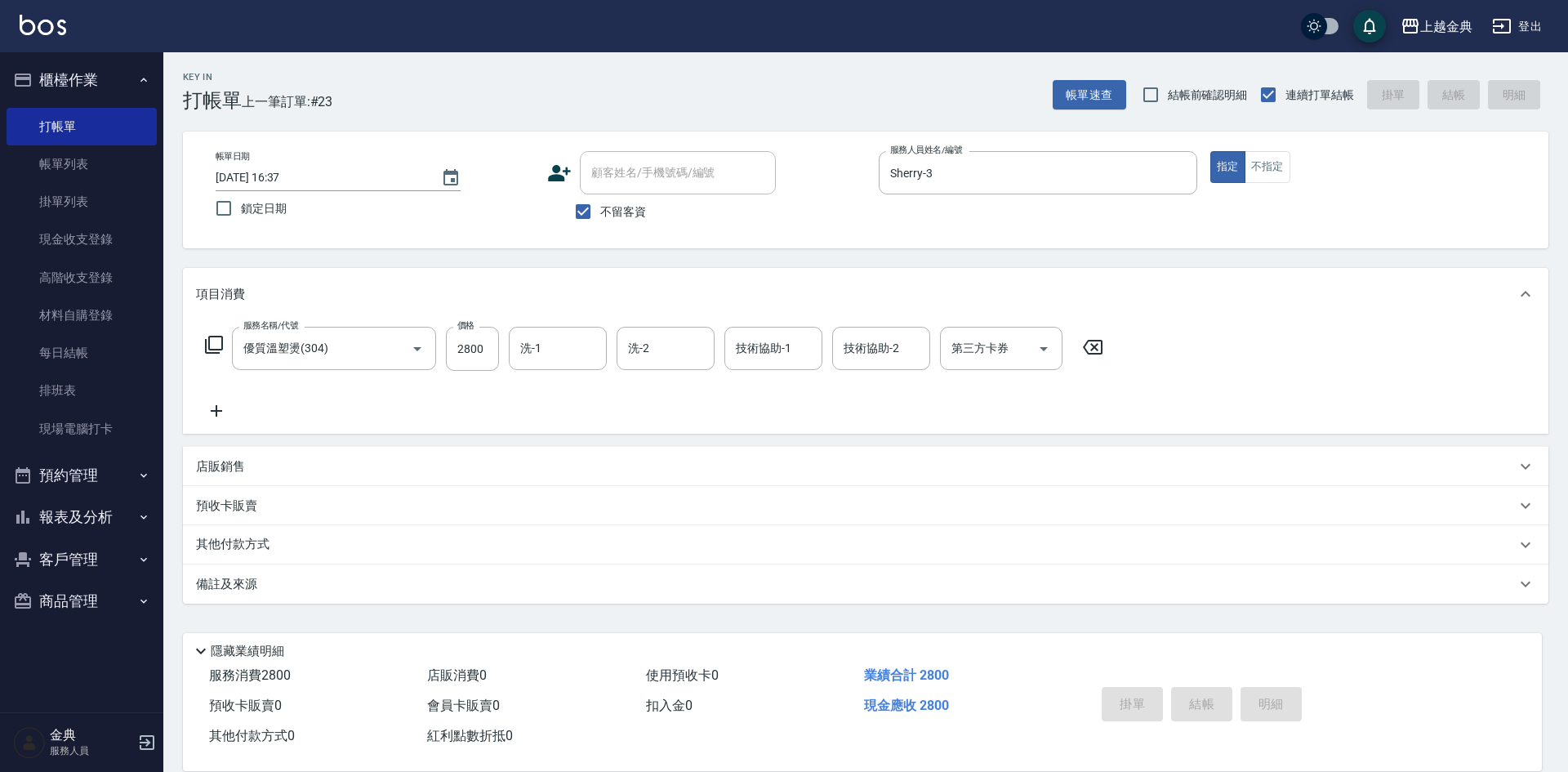
type input "[DATE] 16:38"
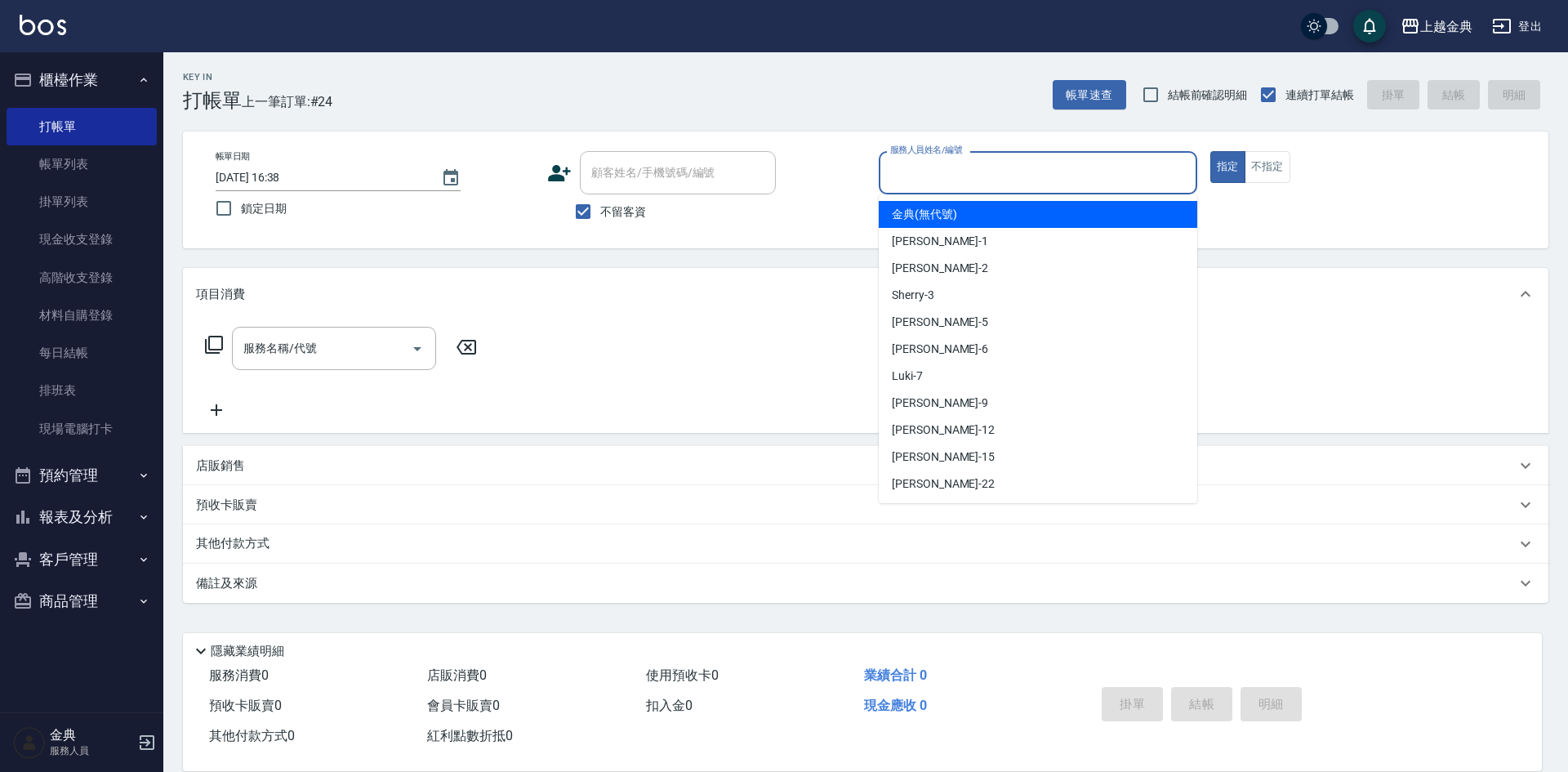
click at [1039, 171] on input "服務人員姓名/編號" at bounding box center [1037, 172] width 303 height 28
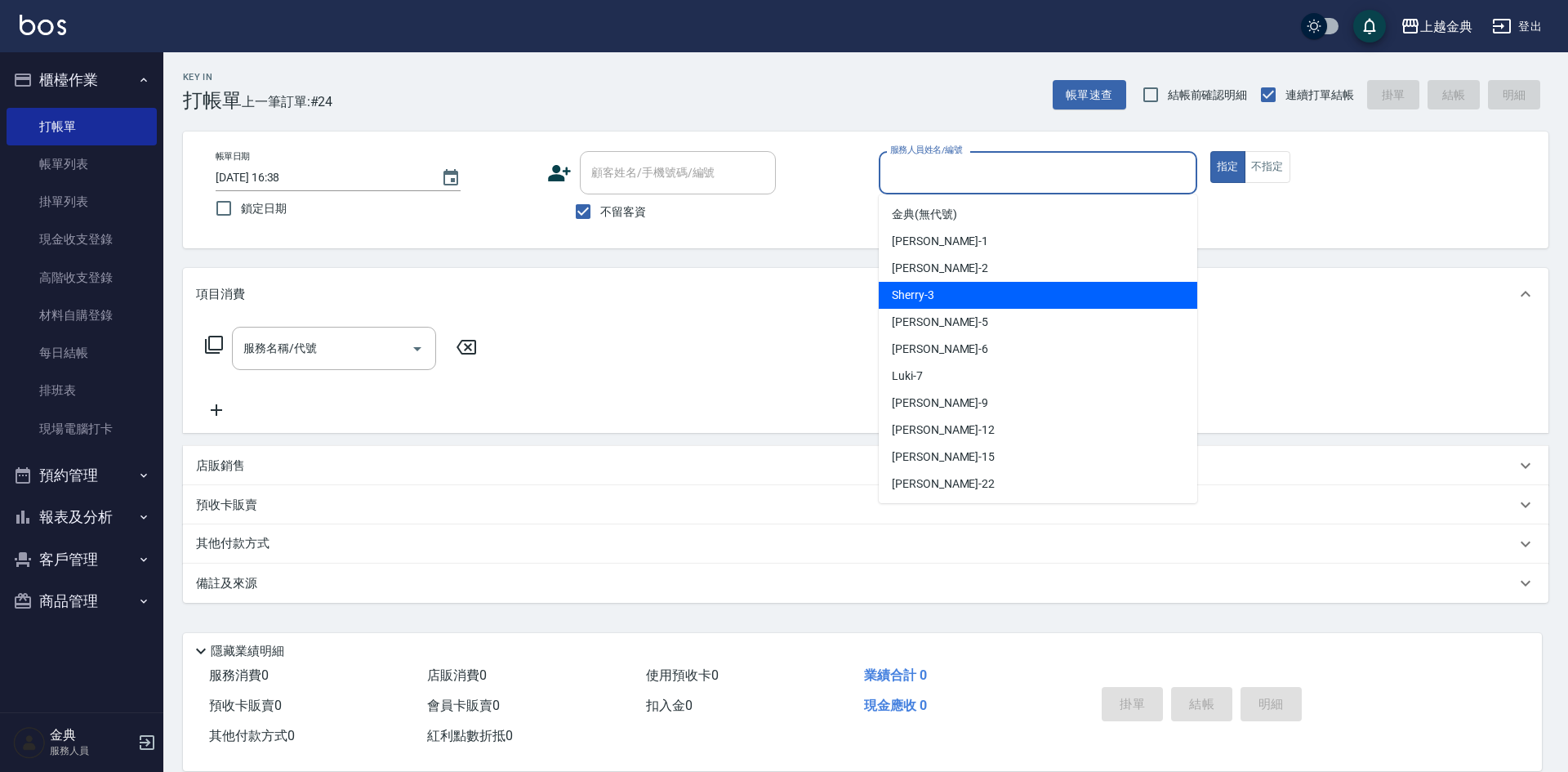
click at [1031, 300] on div "Sherry -3" at bounding box center [1038, 294] width 319 height 27
type input "Sherry-3"
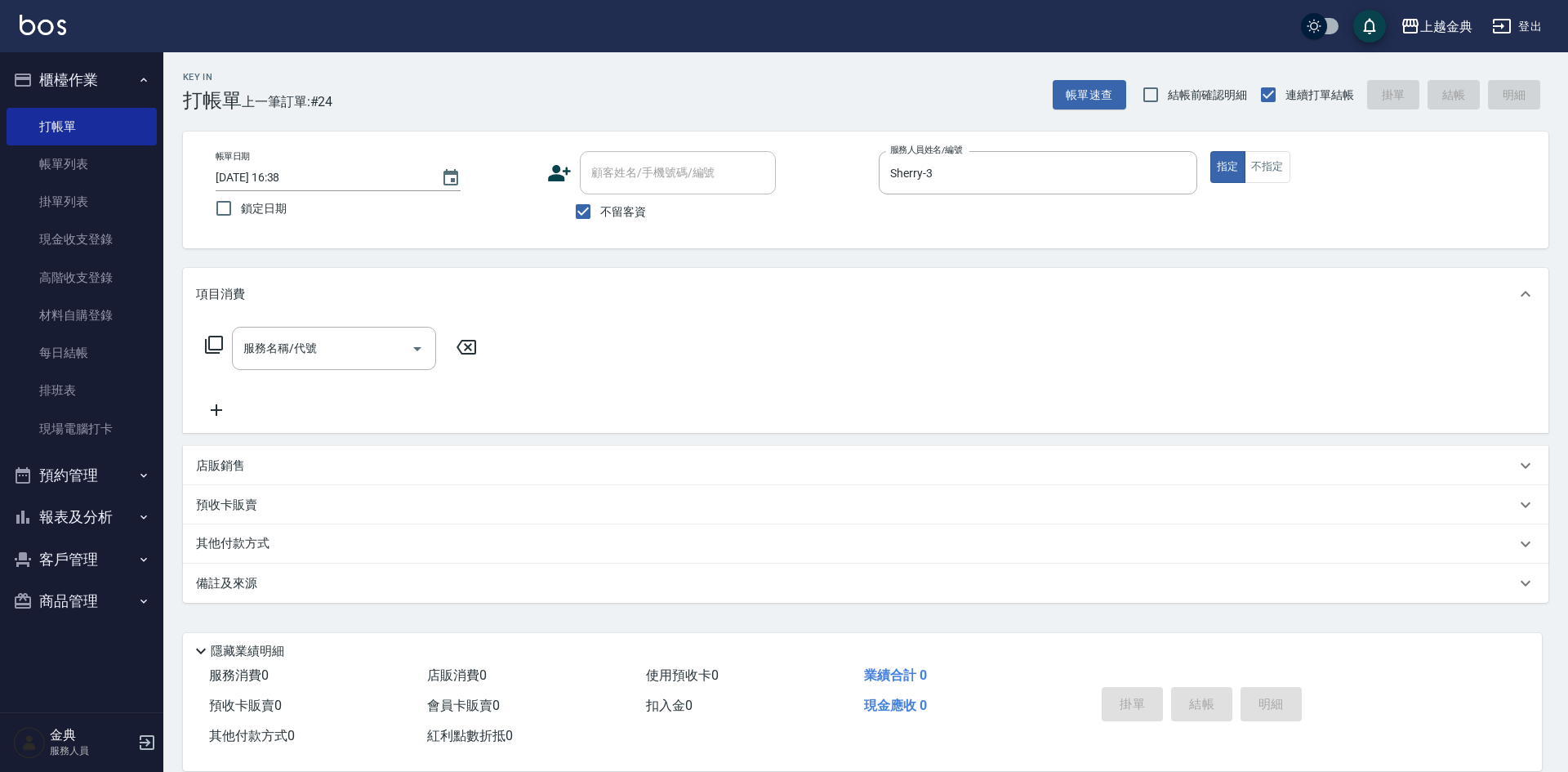
click at [216, 341] on icon at bounding box center [214, 344] width 19 height 19
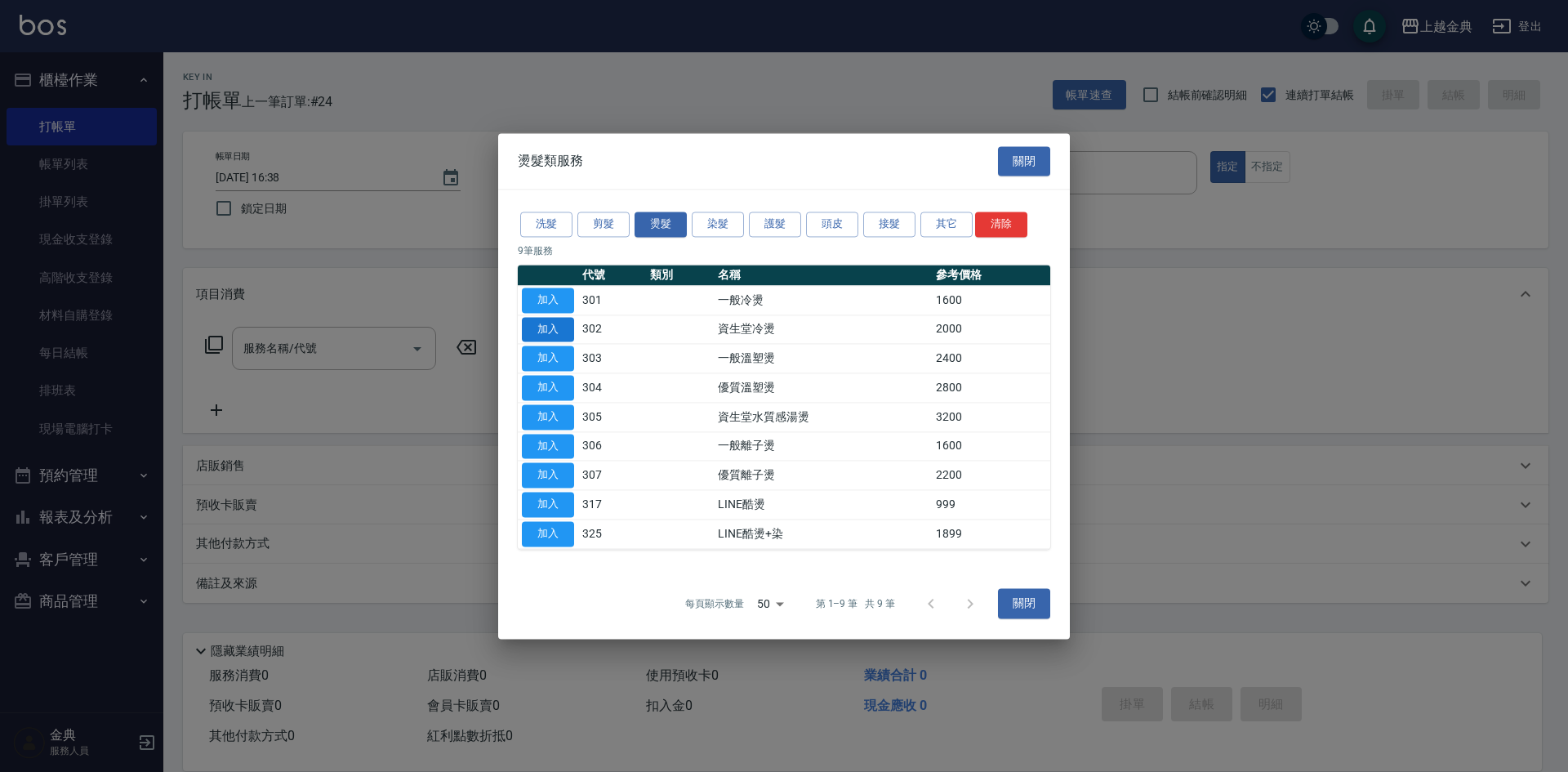
click at [540, 334] on button "加入" at bounding box center [547, 330] width 52 height 26
type input "資生堂冷燙(302)"
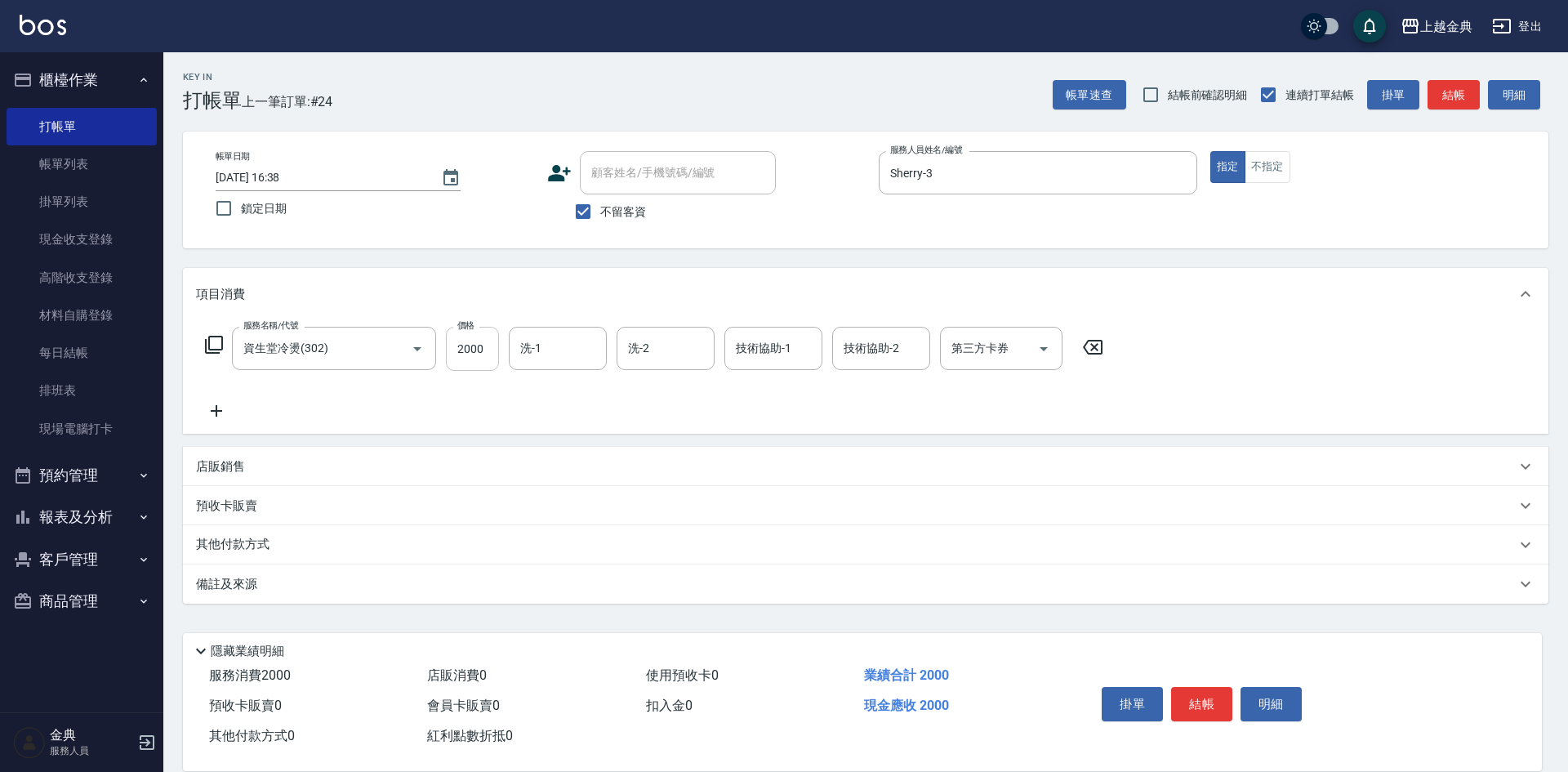
click at [491, 346] on input "2000" at bounding box center [473, 348] width 53 height 44
type input "4000"
click at [1188, 695] on button "結帳" at bounding box center [1201, 703] width 61 height 34
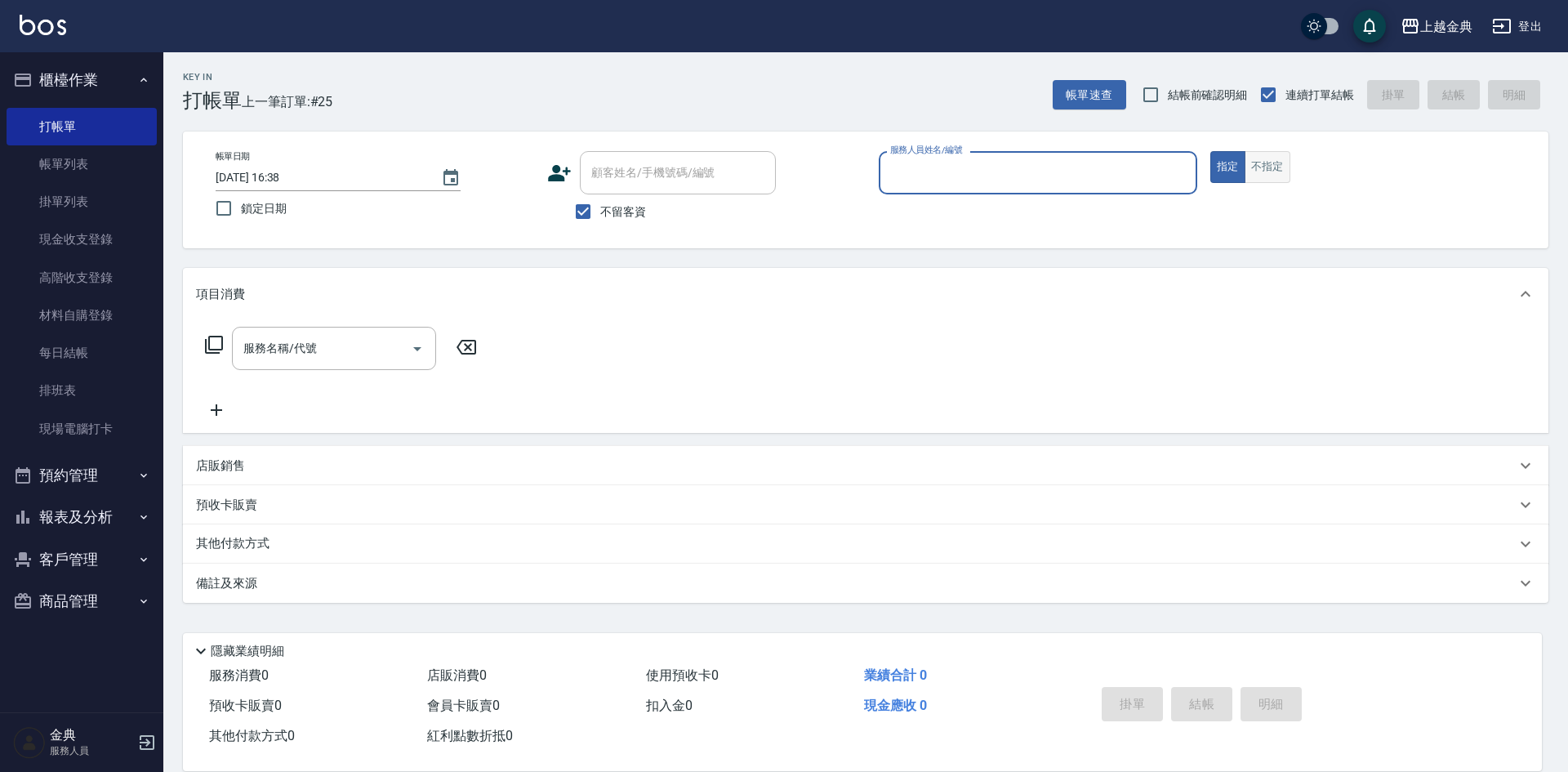
click at [1284, 169] on button "不指定" at bounding box center [1267, 167] width 46 height 32
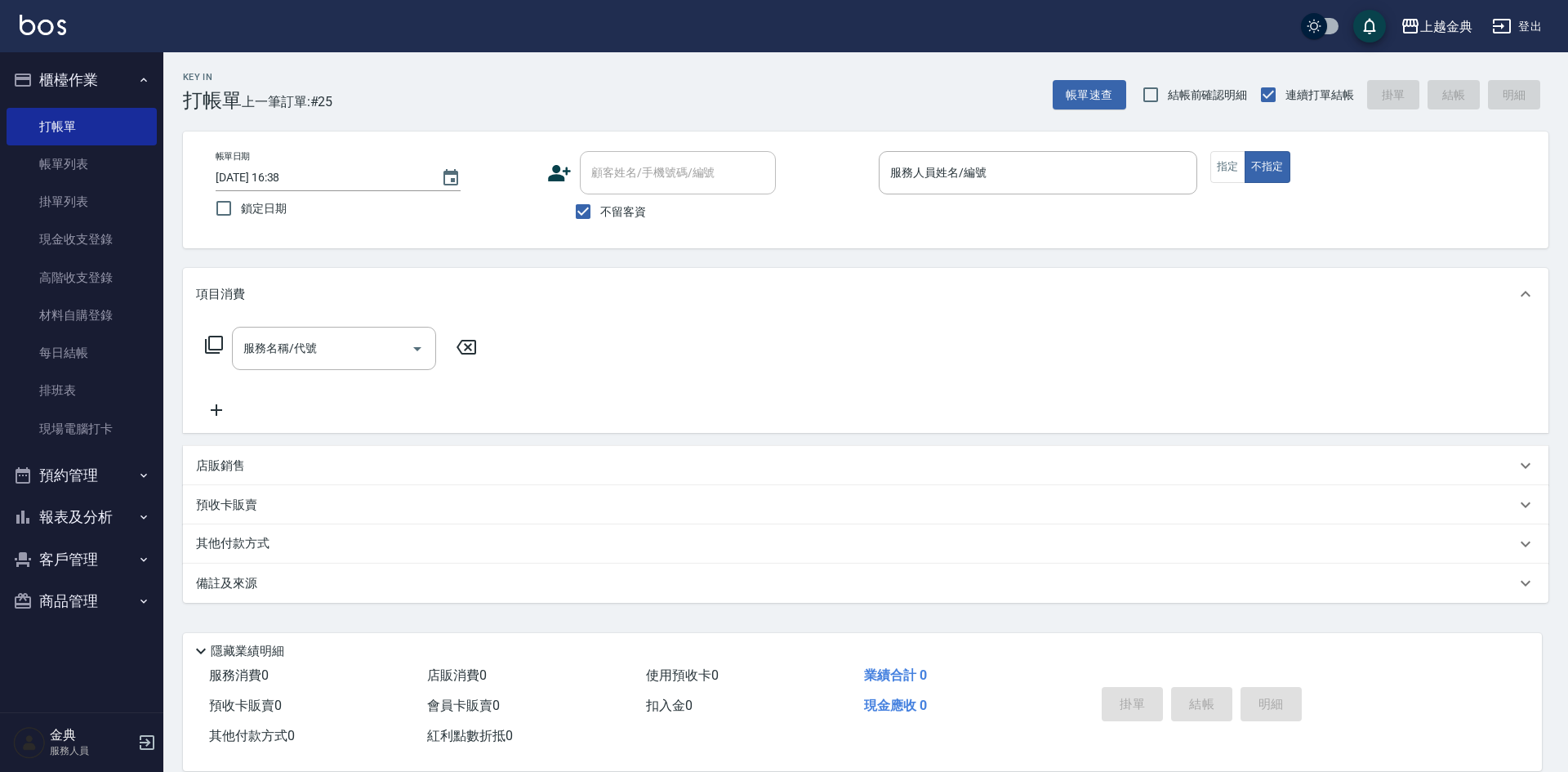
click at [1068, 147] on div "帳單日期 [DATE] 16:38 鎖定日期 顧客姓名/手機號碼/編號 顧客姓名/手機號碼/編號 不留客資 服務人員姓名/編號 服務人員姓名/編號 指定 不指定" at bounding box center [866, 189] width 1365 height 116
click at [1041, 169] on input "服務人員姓名/編號" at bounding box center [1037, 172] width 303 height 28
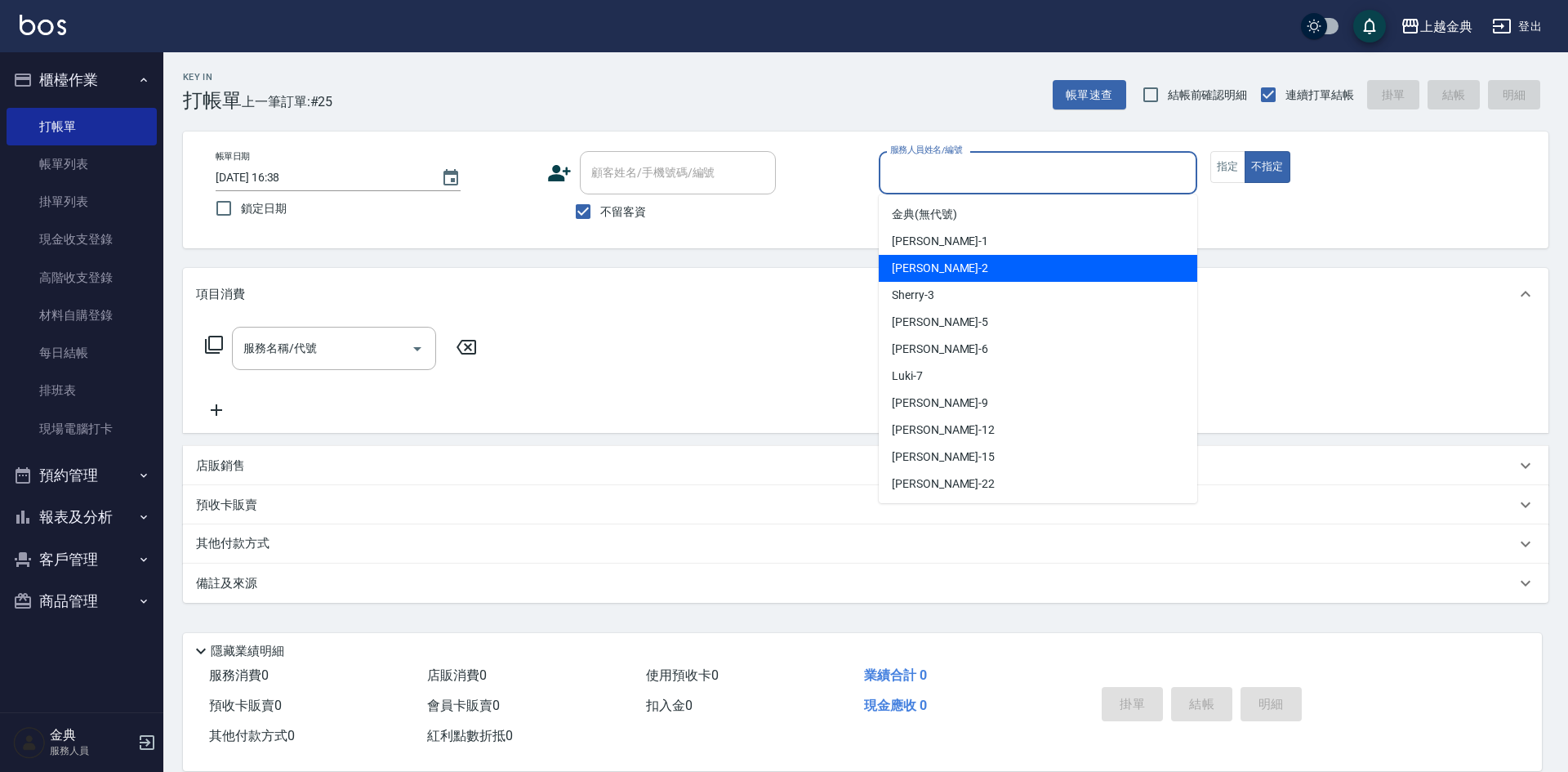
click at [1016, 268] on div "Cindy -2" at bounding box center [1038, 268] width 319 height 27
type input "Cindy-2"
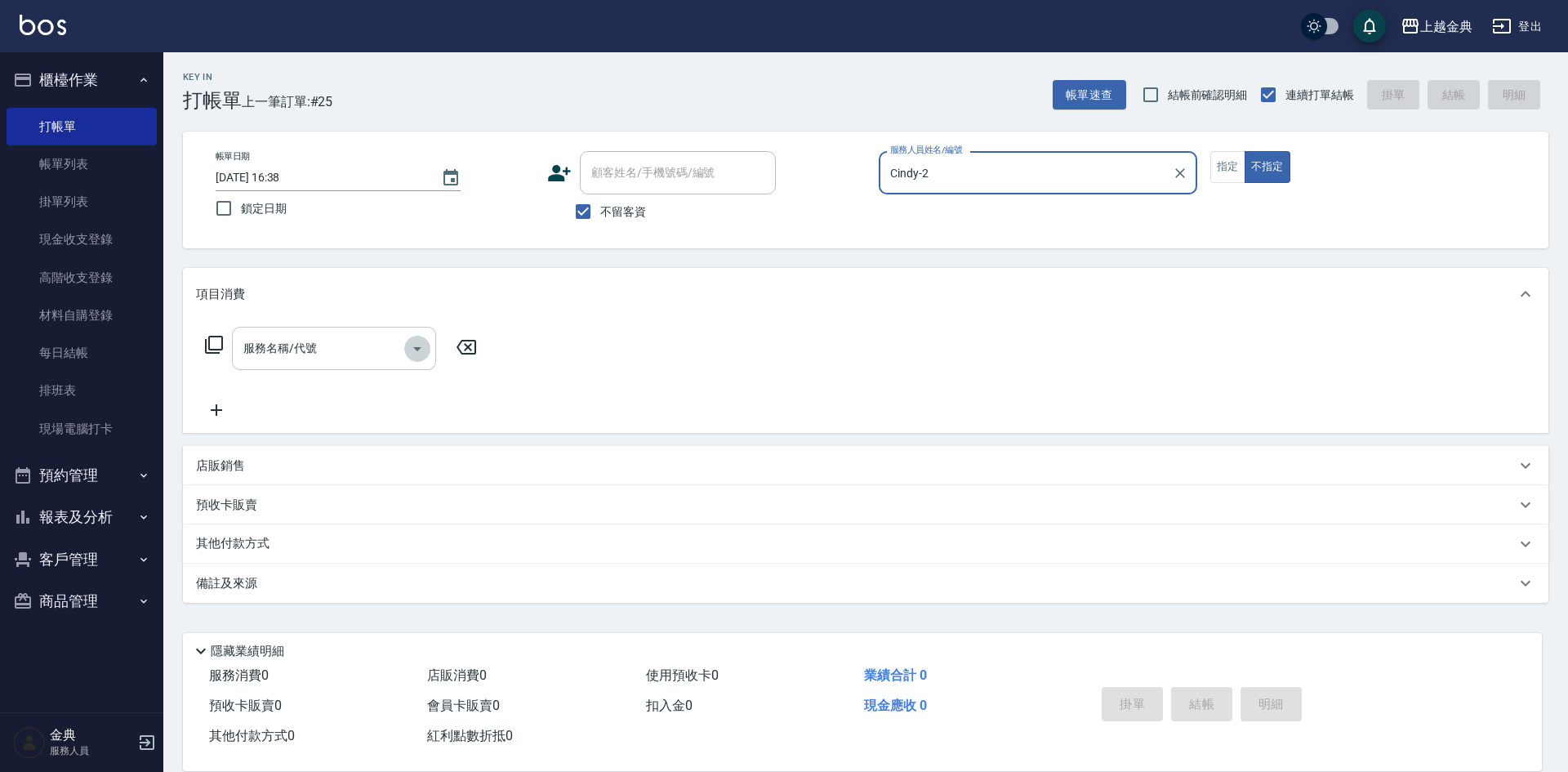
click at [416, 341] on icon "Open" at bounding box center [417, 348] width 19 height 19
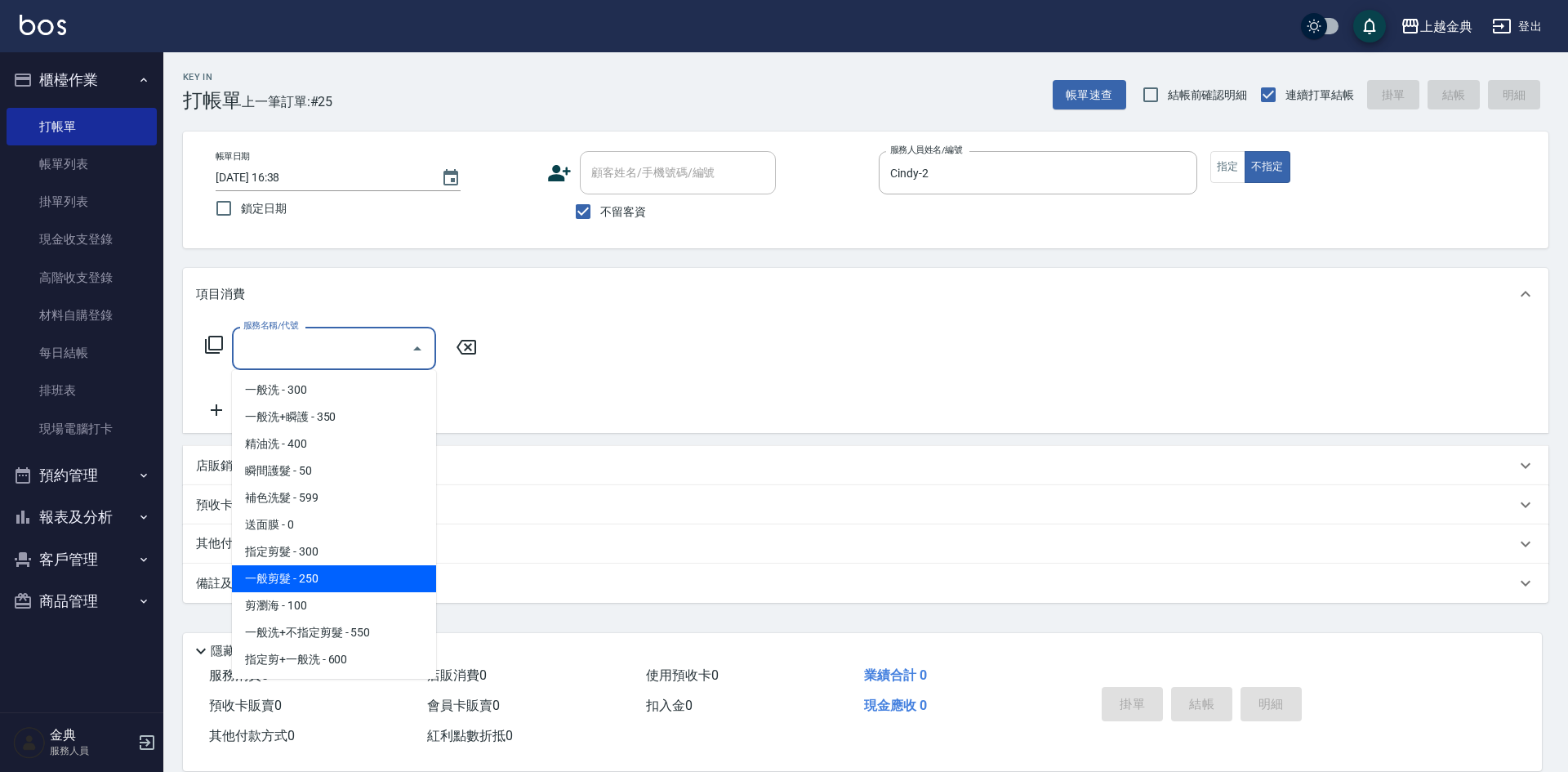
click at [351, 589] on span "一般剪髮 - 250" at bounding box center [334, 579] width 204 height 27
type input "一般剪髮(200)"
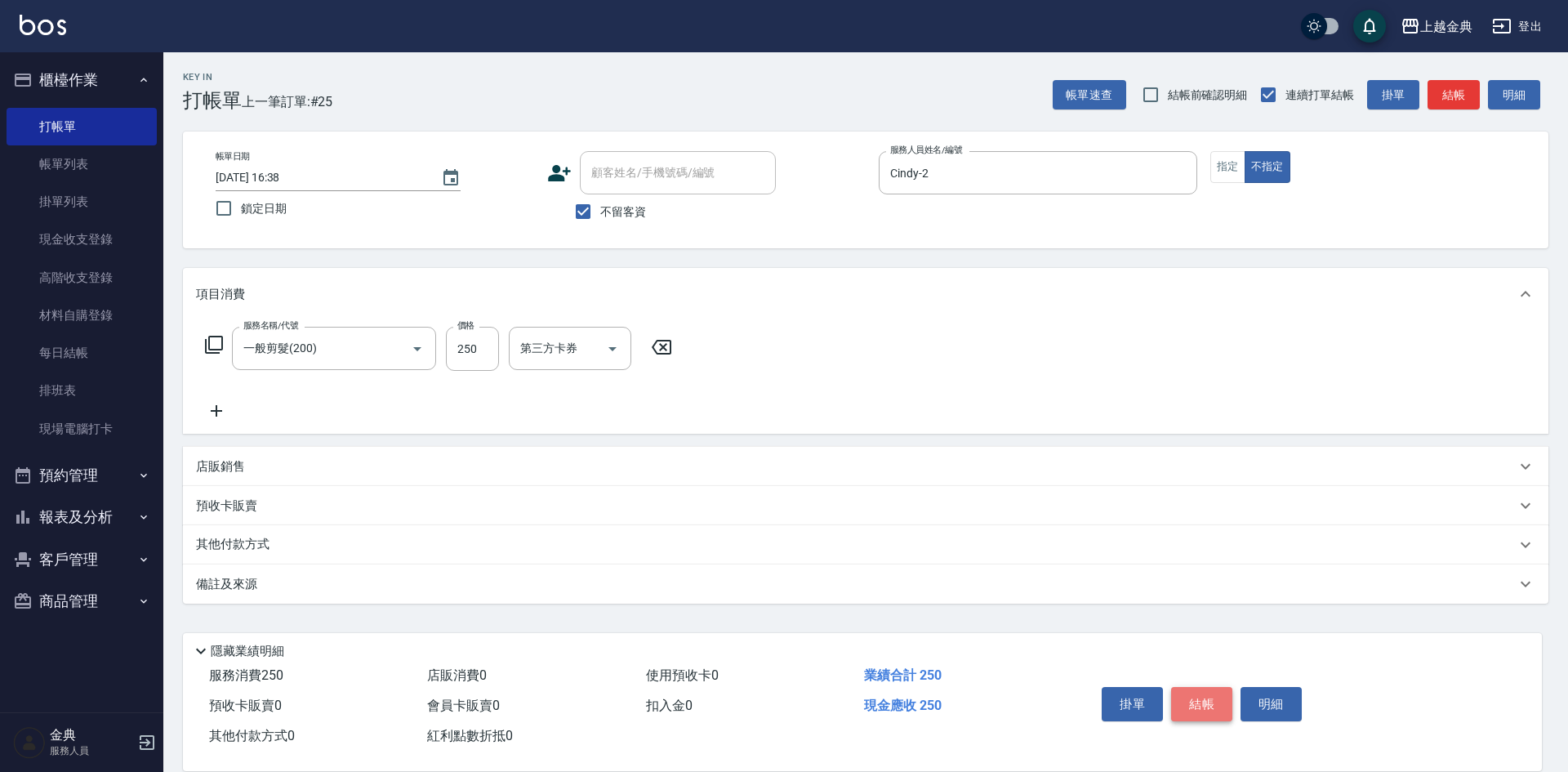
click at [1211, 699] on button "結帳" at bounding box center [1201, 703] width 61 height 34
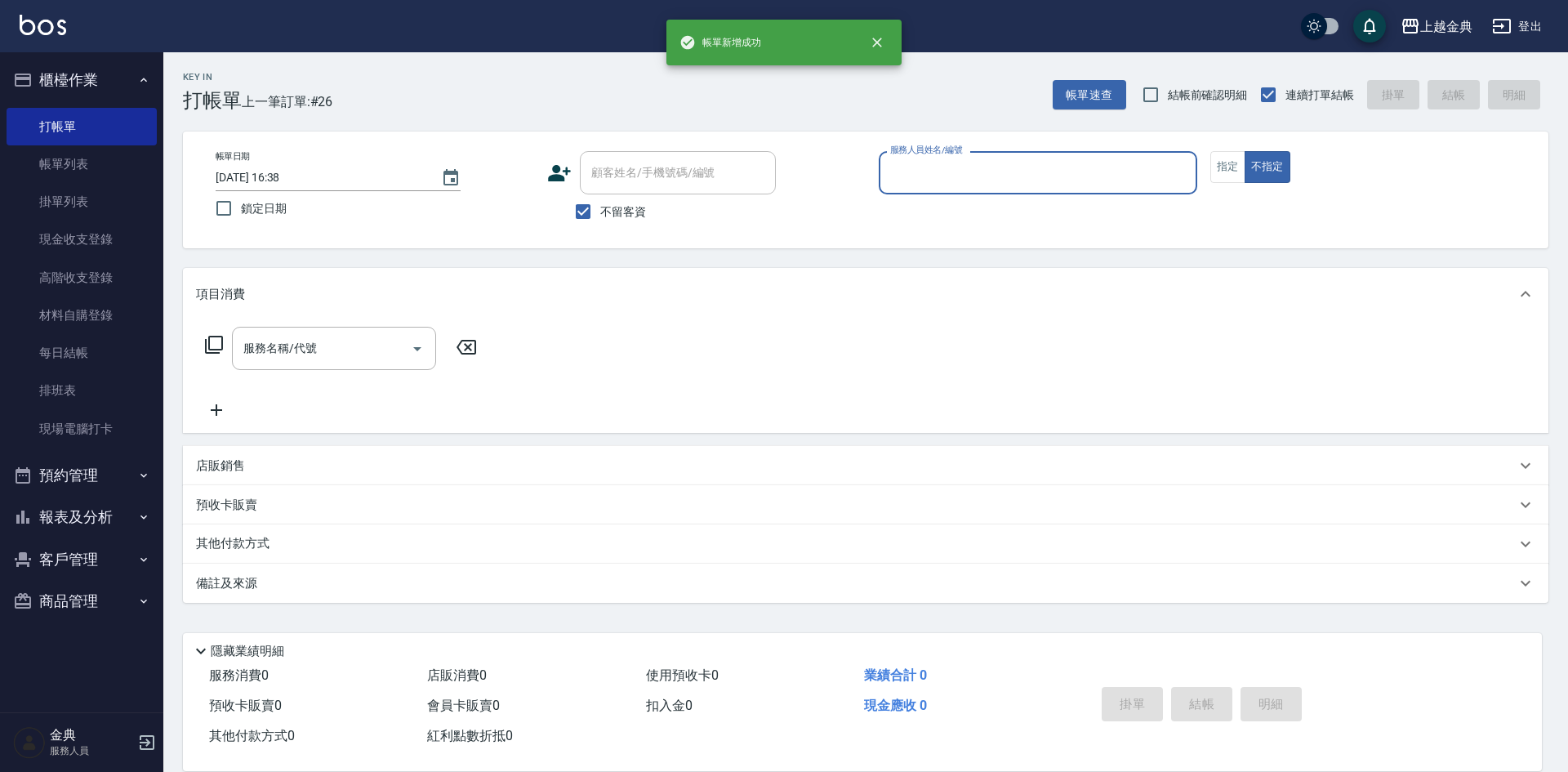
click at [1035, 179] on input "服務人員姓名/編號" at bounding box center [1037, 172] width 303 height 28
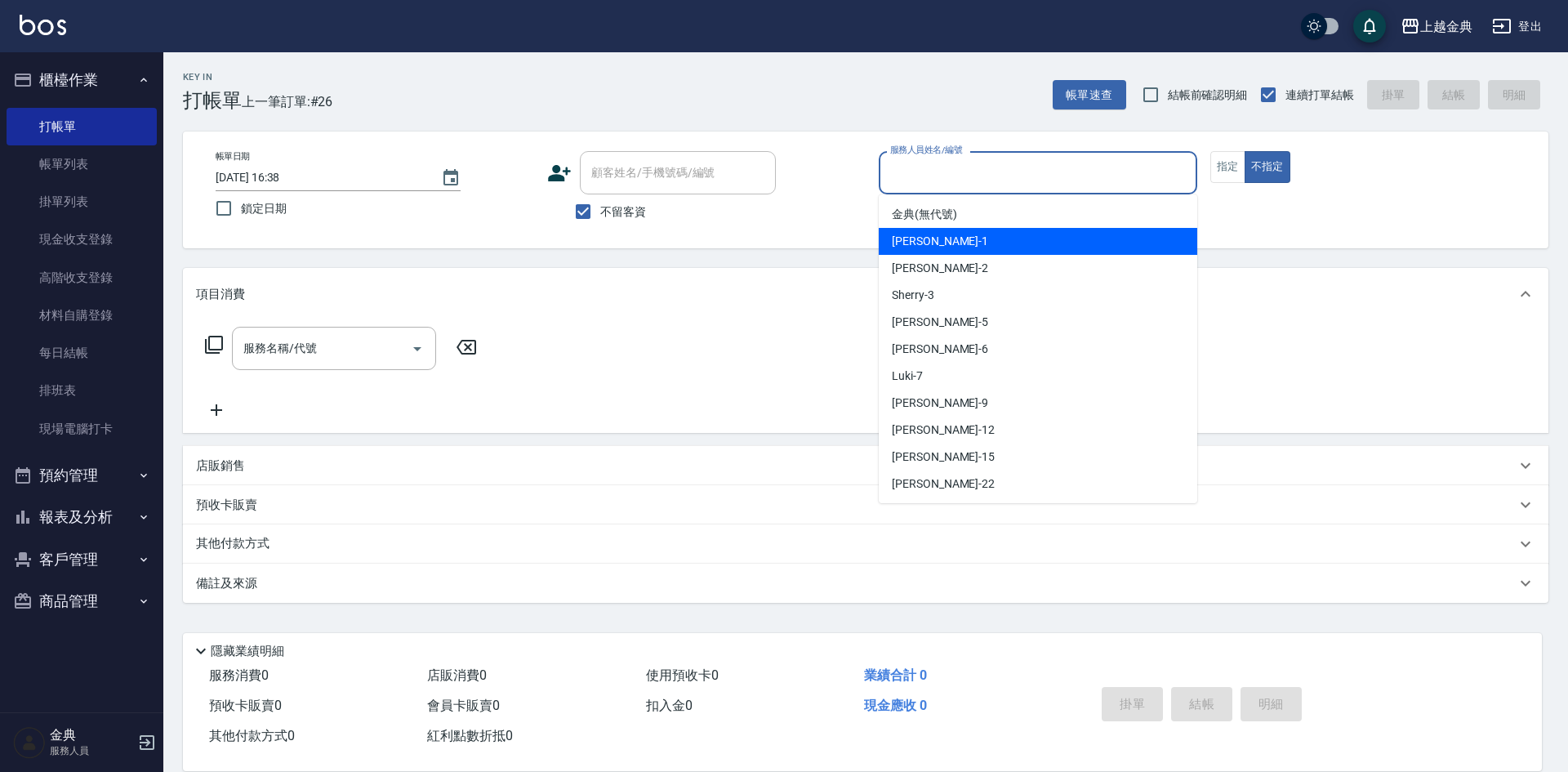
click at [1009, 232] on div "Emma -1" at bounding box center [1038, 241] width 319 height 27
type input "Emma-1"
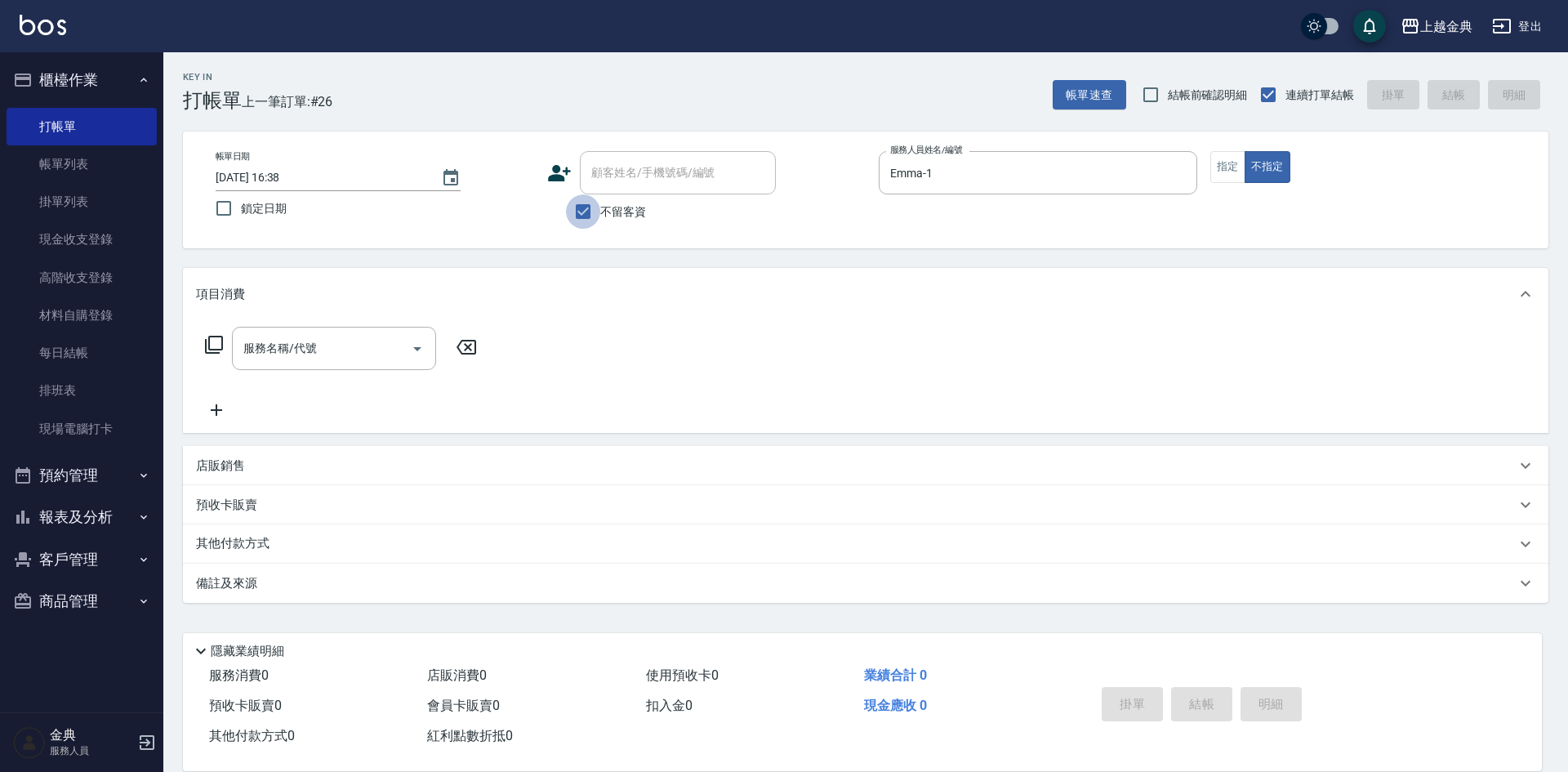
click at [581, 213] on input "不留客資" at bounding box center [583, 211] width 34 height 34
checkbox input "false"
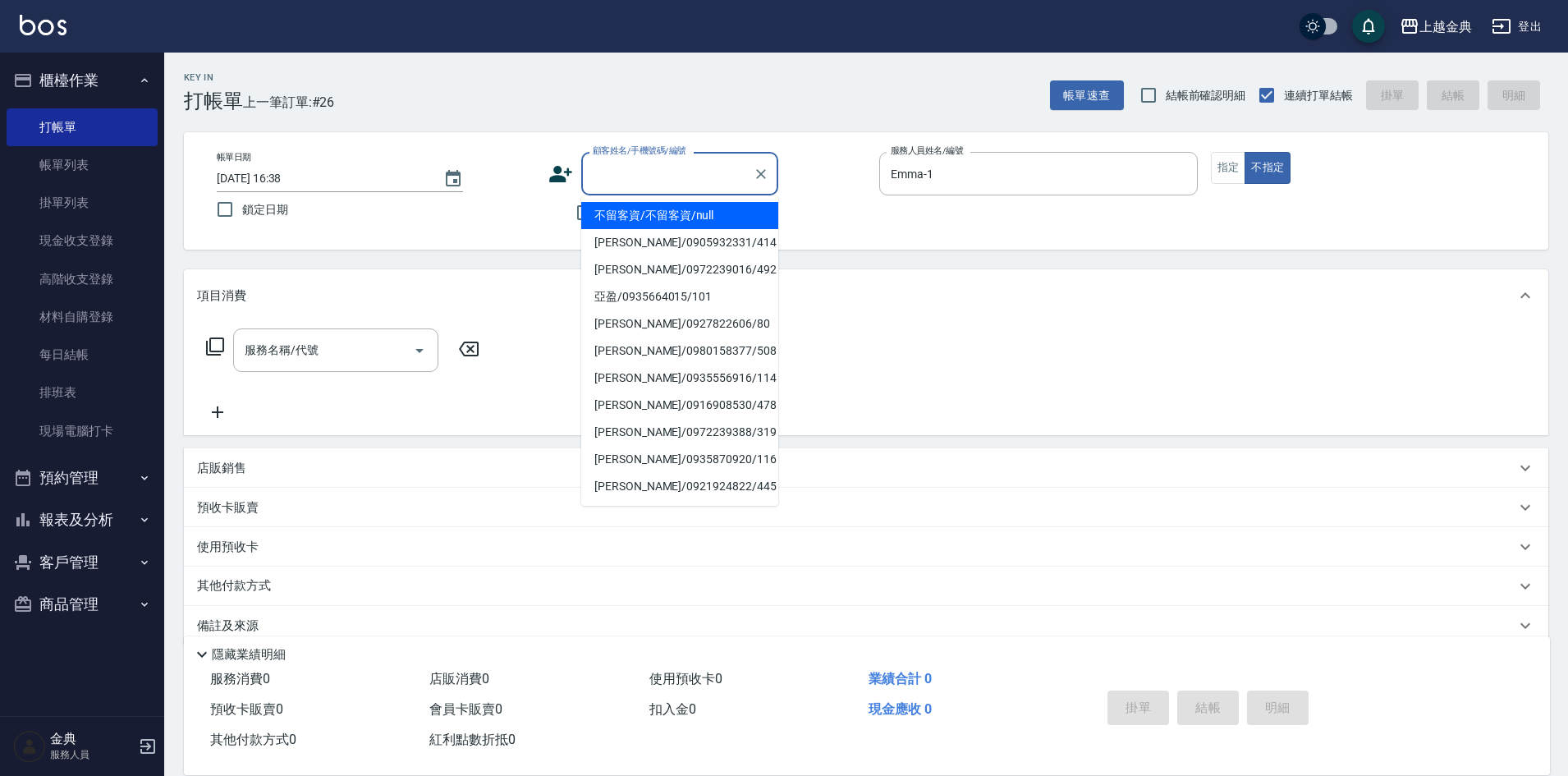
click at [661, 184] on input "顧客姓名/手機號碼/編號" at bounding box center [667, 173] width 158 height 29
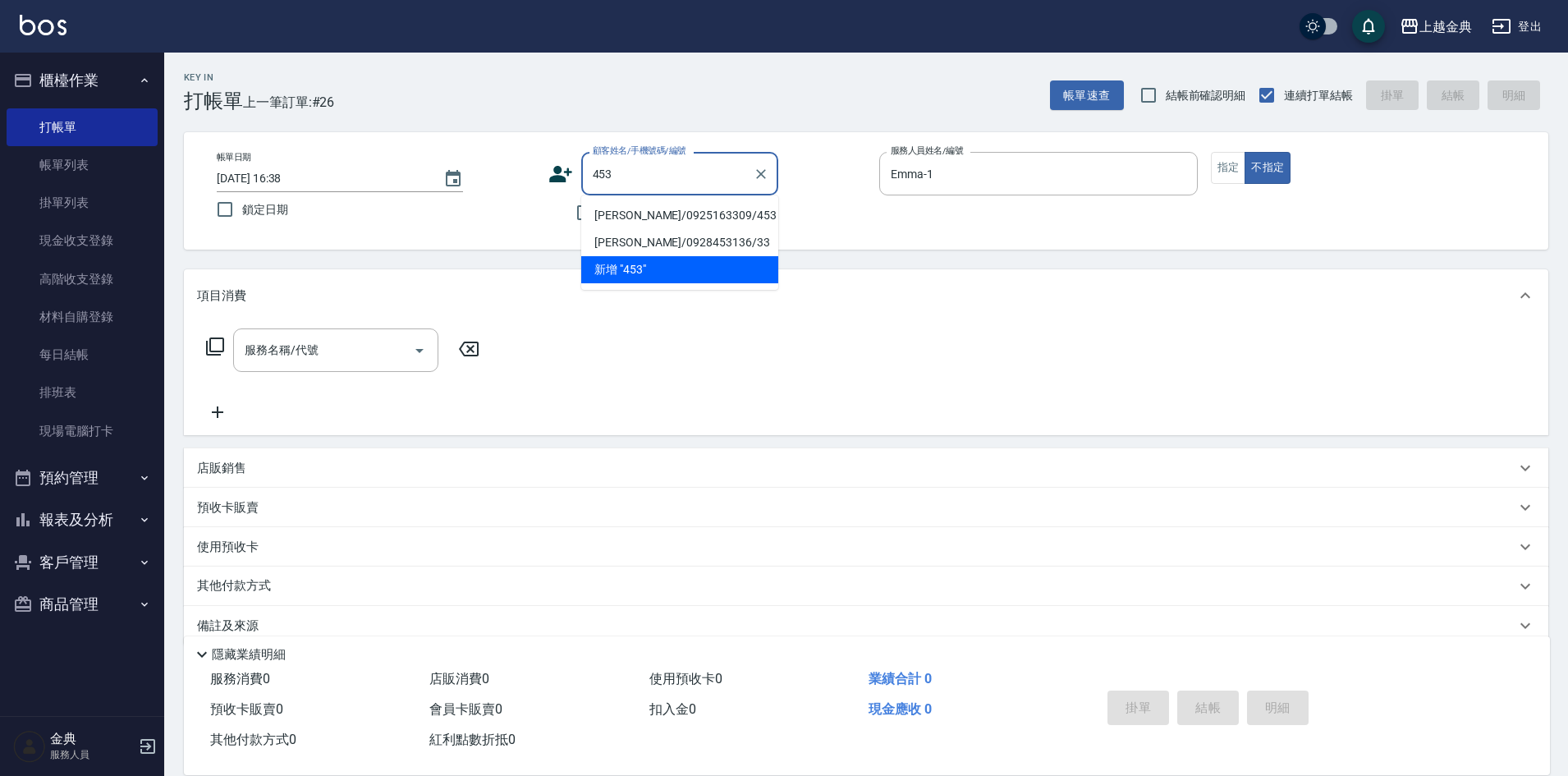
click at [668, 215] on li "[PERSON_NAME]/0925163309/453" at bounding box center [680, 215] width 197 height 27
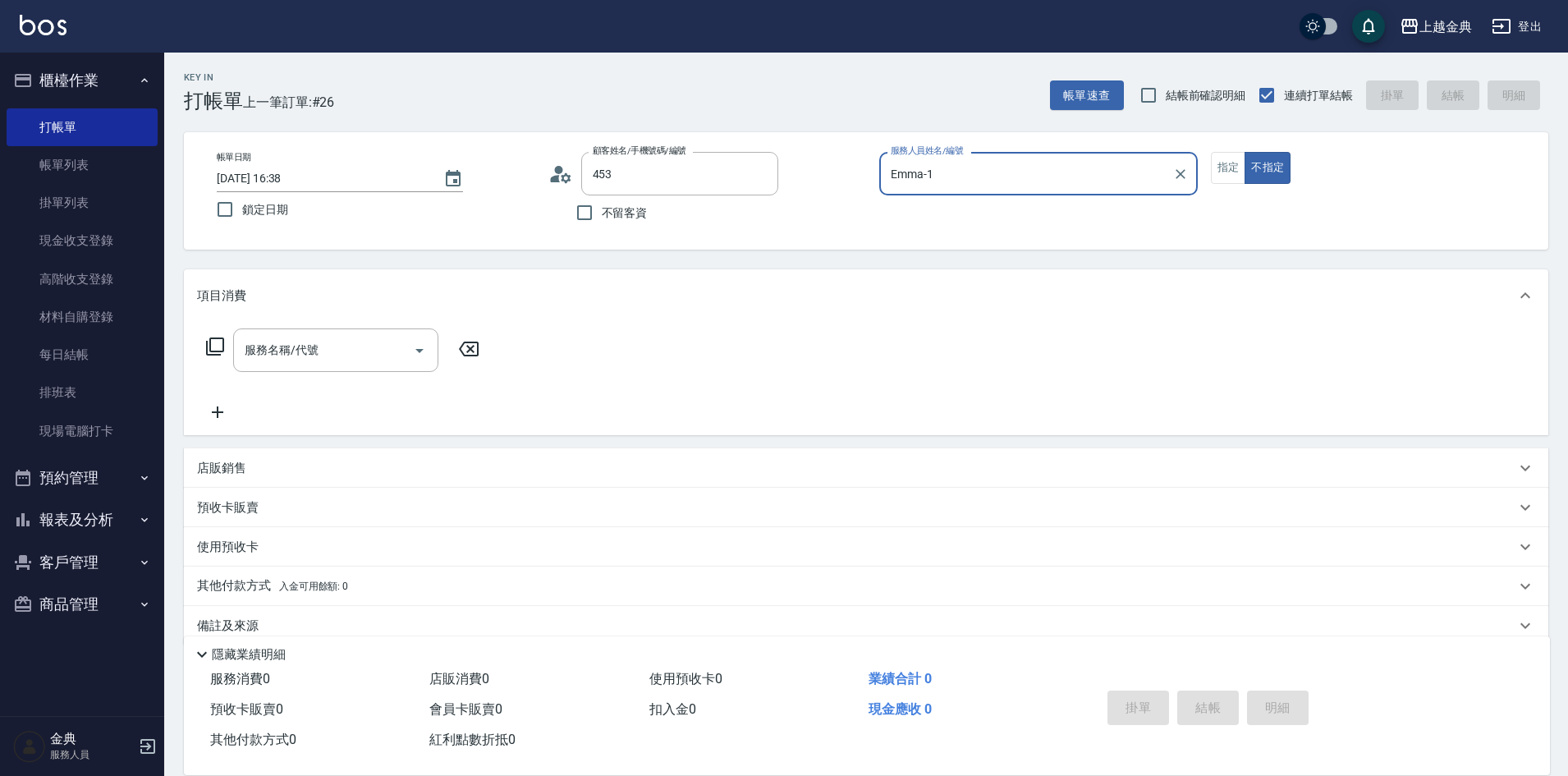
type input "[PERSON_NAME]/0925163309/453"
click at [300, 555] on div "使用預收卡 x1" at bounding box center [856, 549] width 1318 height 25
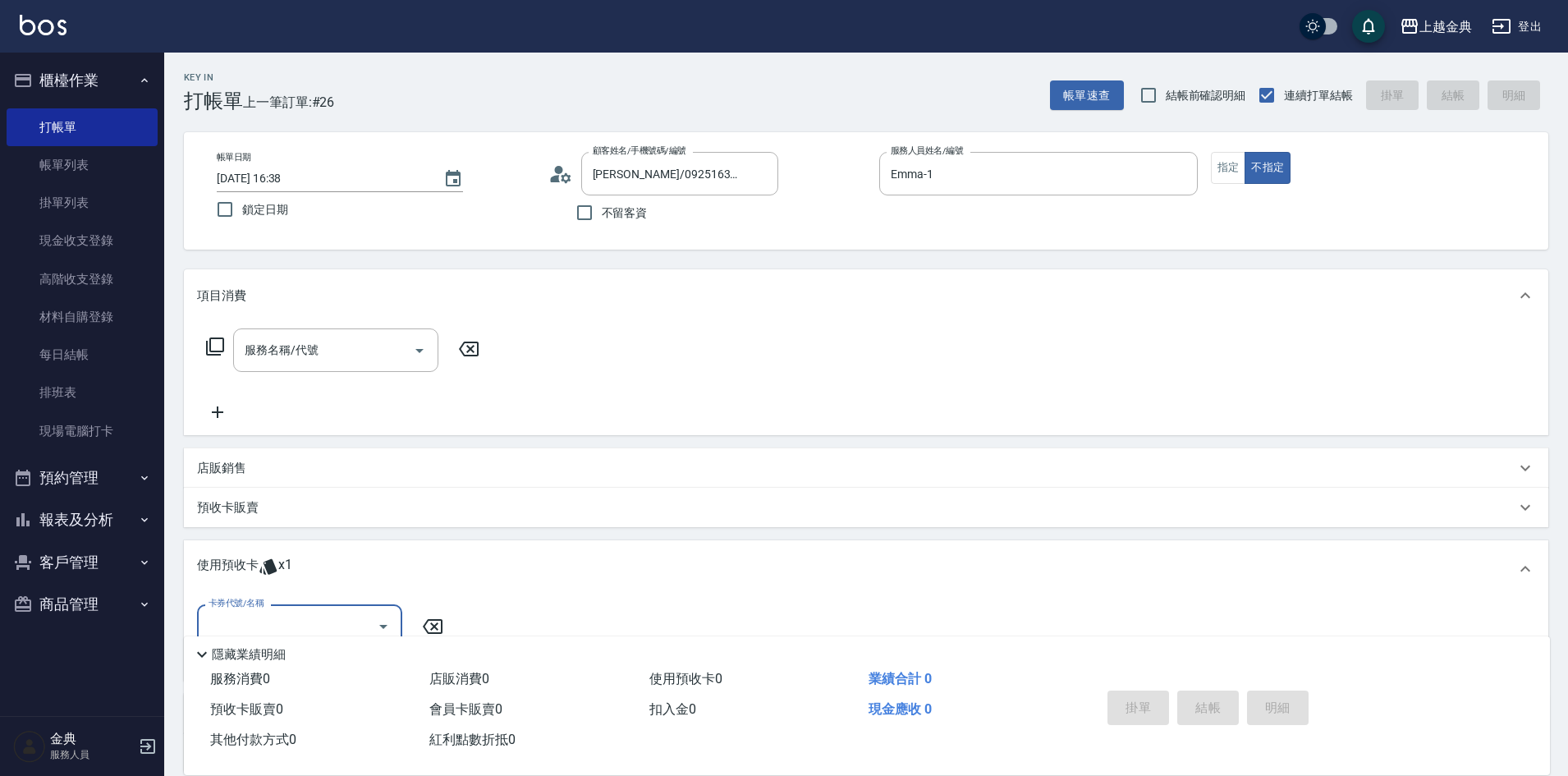
click at [284, 555] on div "使用預收卡 x1" at bounding box center [866, 569] width 1364 height 57
click at [284, 555] on span "x1" at bounding box center [285, 549] width 14 height 25
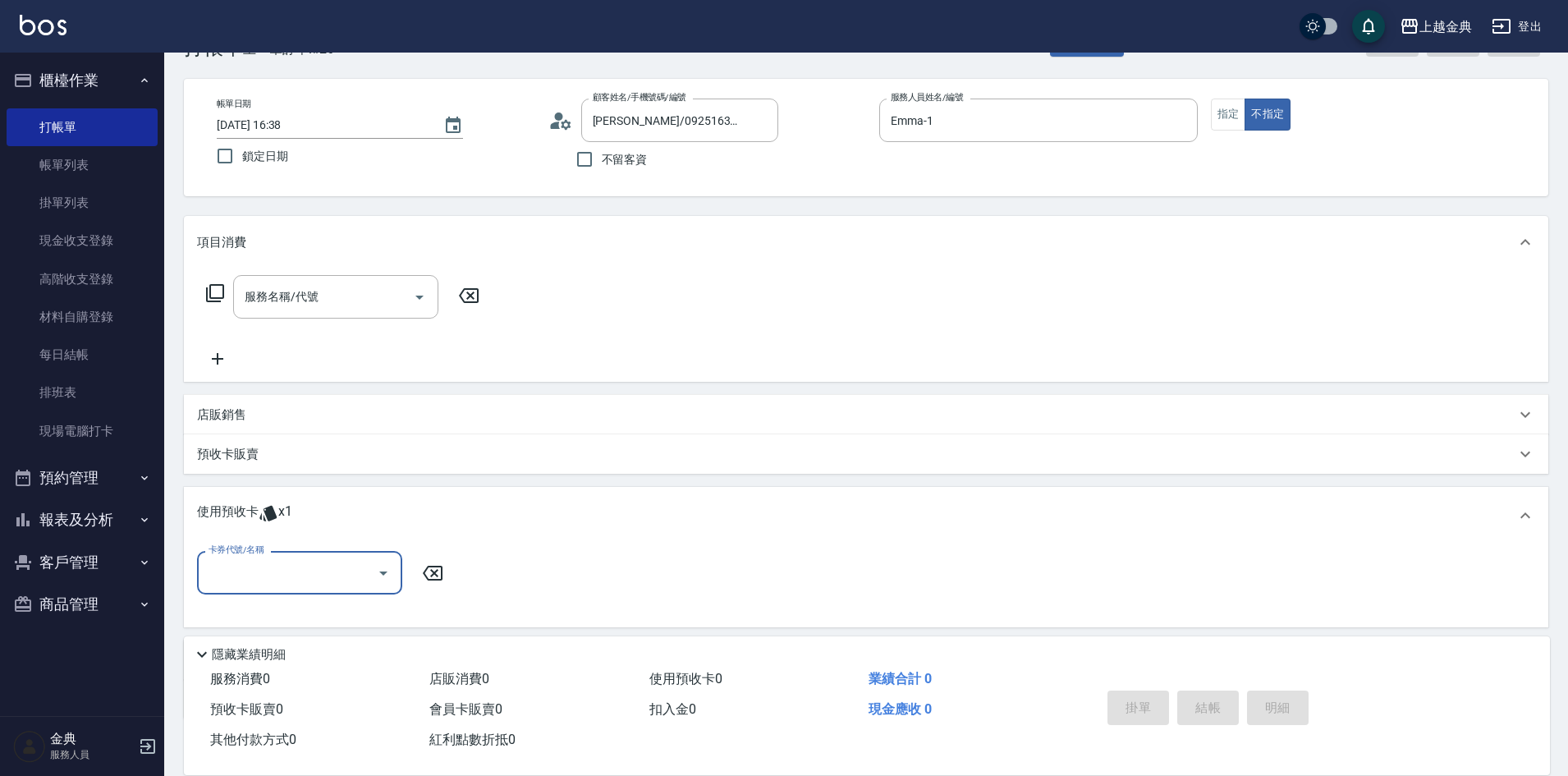
scroll to position [82, 0]
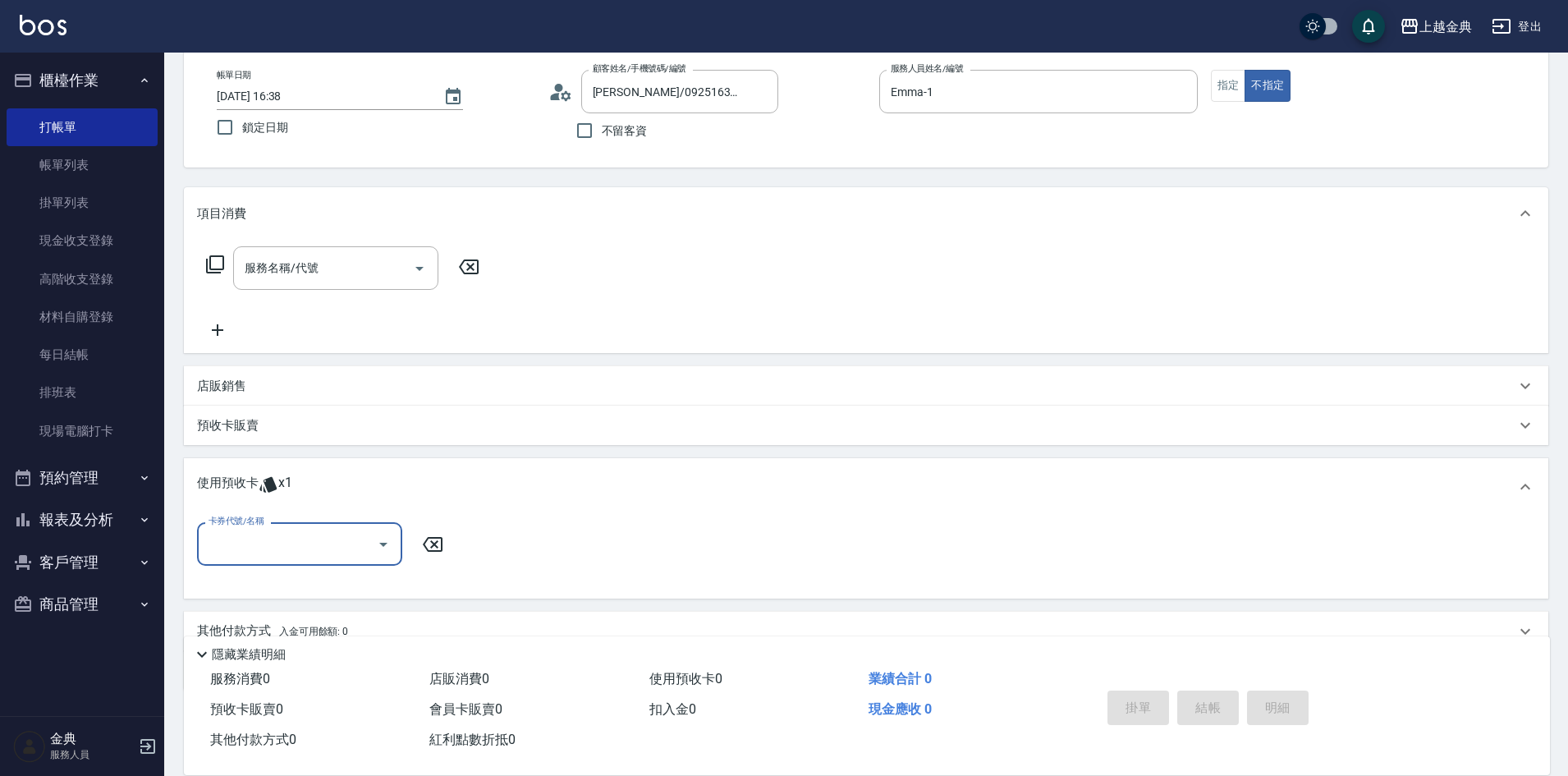
click at [328, 542] on input "卡券代號/名稱" at bounding box center [287, 544] width 166 height 29
click at [293, 590] on div "頭皮3次 剩餘1張" at bounding box center [299, 585] width 205 height 27
type input "頭皮3次"
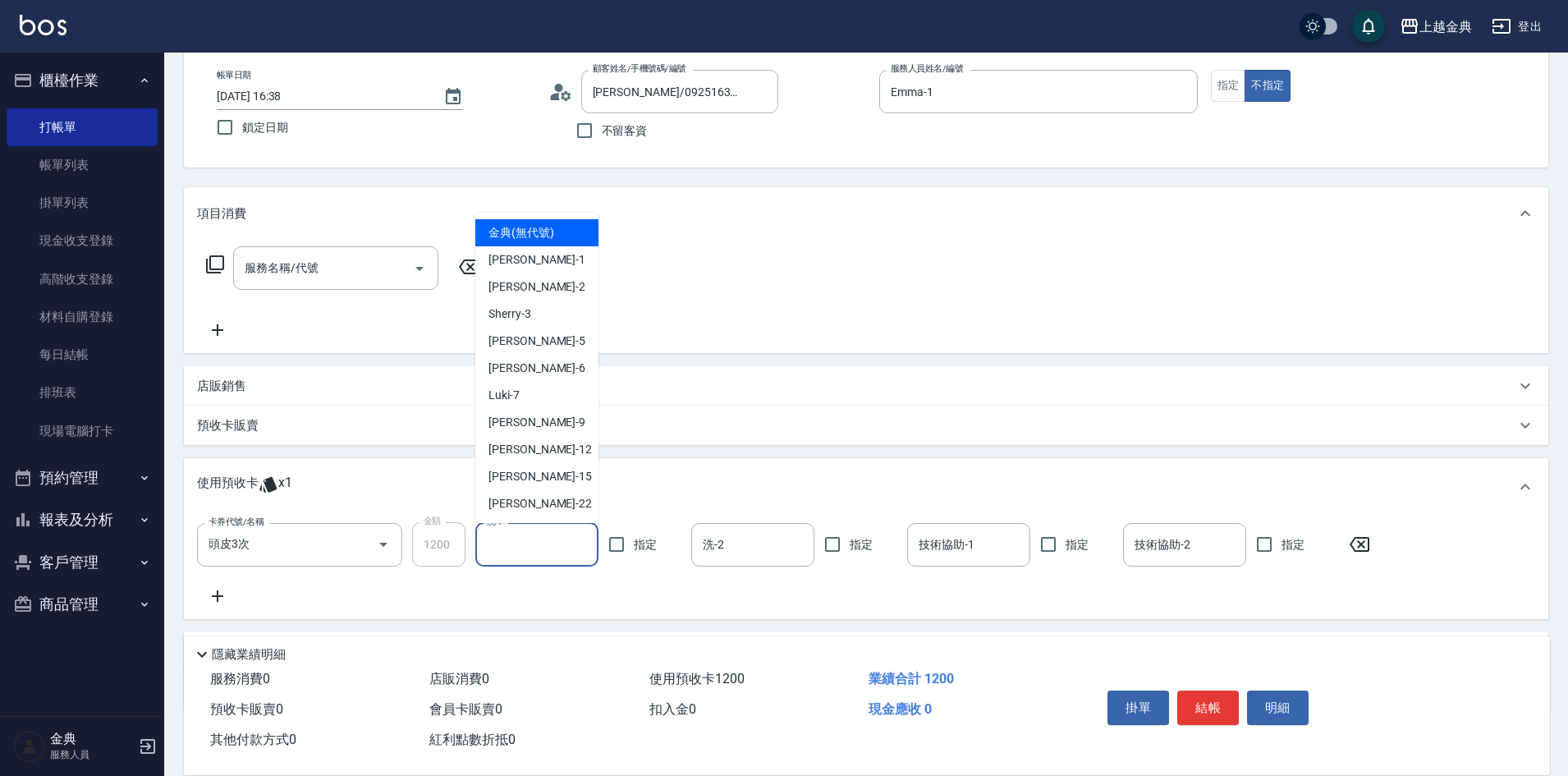
click at [568, 547] on input "洗-1" at bounding box center [537, 545] width 109 height 29
click at [559, 478] on div "[PERSON_NAME] -15" at bounding box center [537, 476] width 123 height 27
type input "[PERSON_NAME]-15"
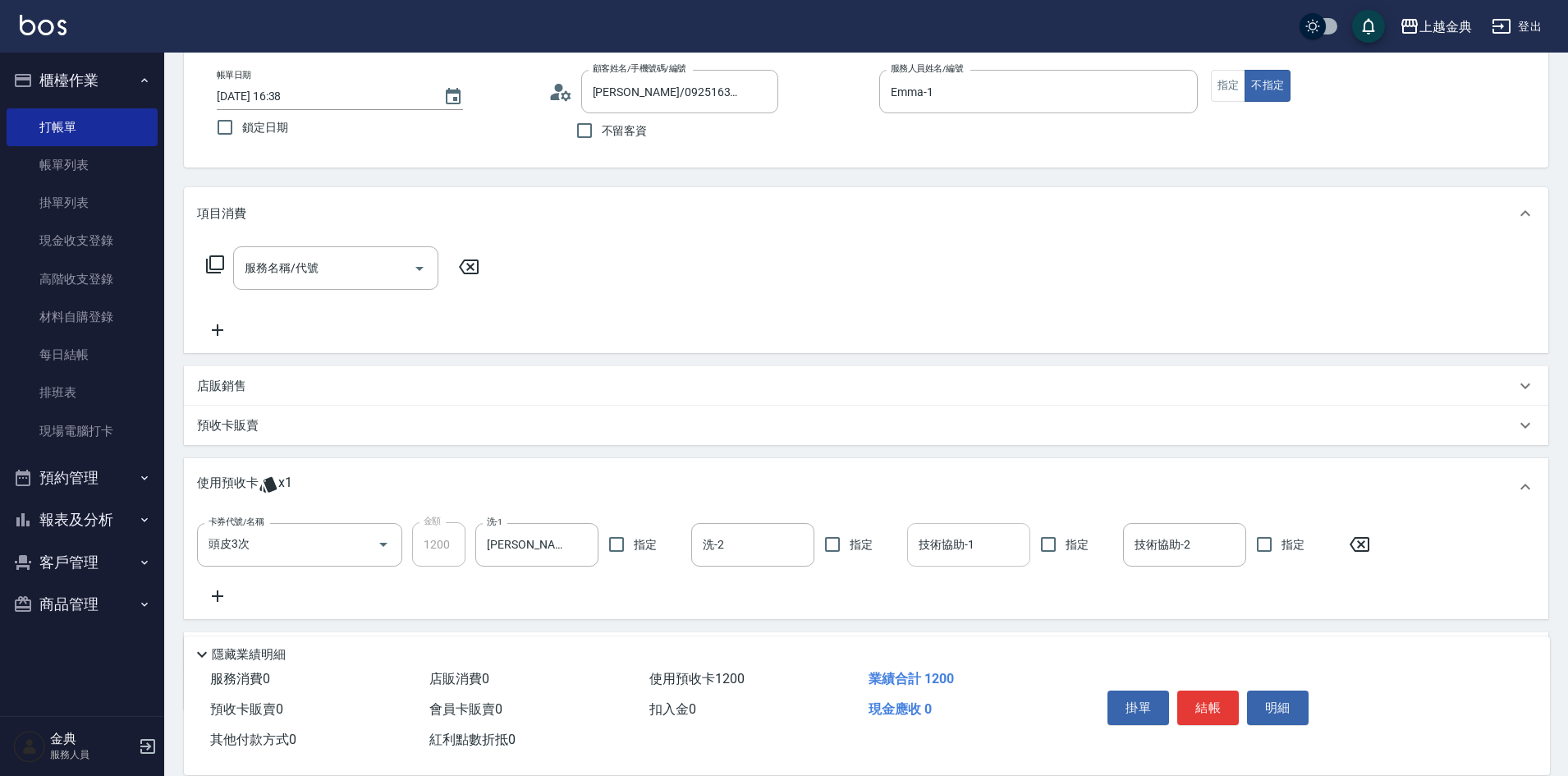
click at [942, 543] on input "技術協助-1" at bounding box center [969, 545] width 109 height 29
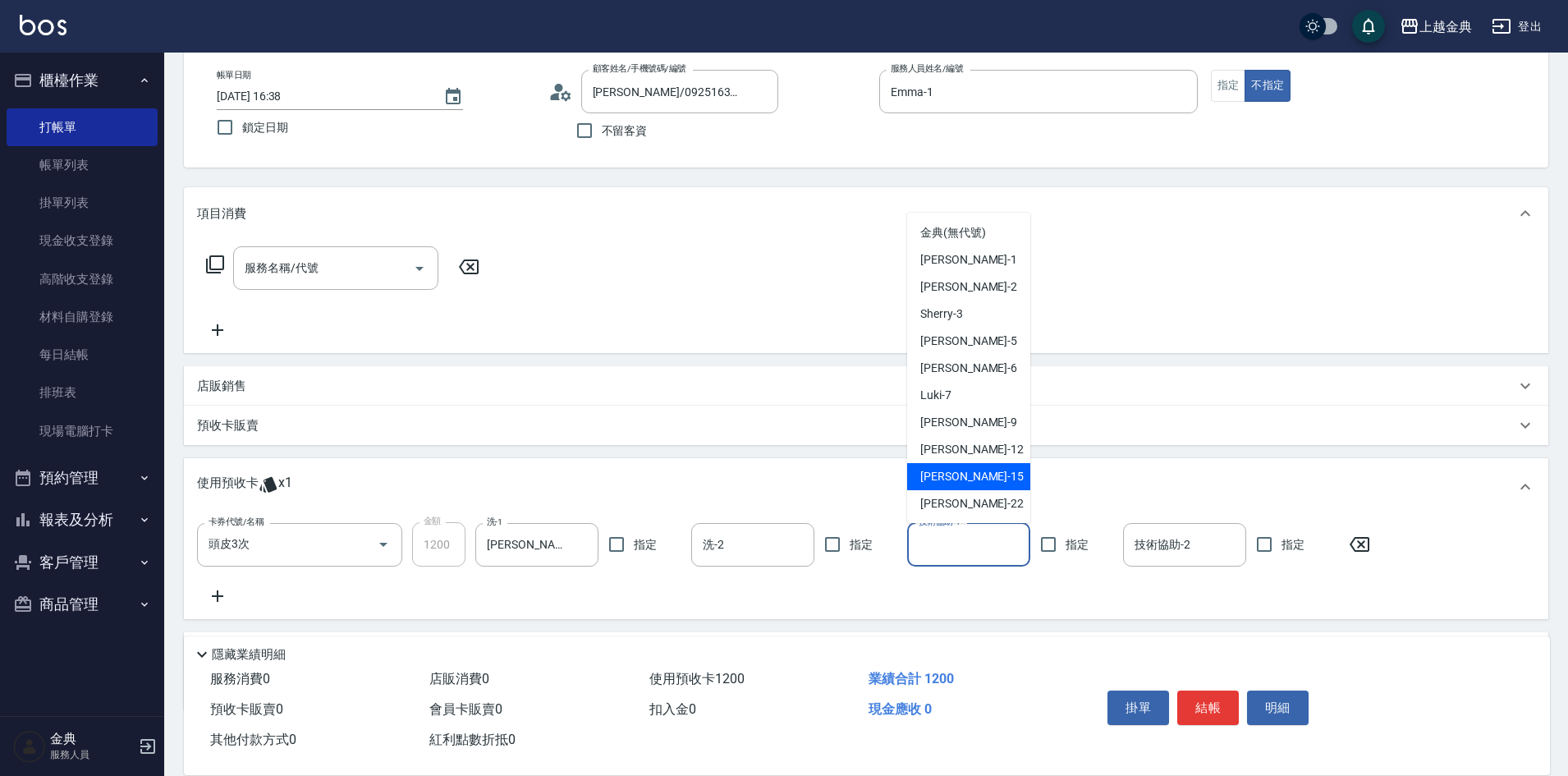
click at [946, 464] on div "[PERSON_NAME] -15" at bounding box center [969, 476] width 123 height 27
type input "[PERSON_NAME]-15"
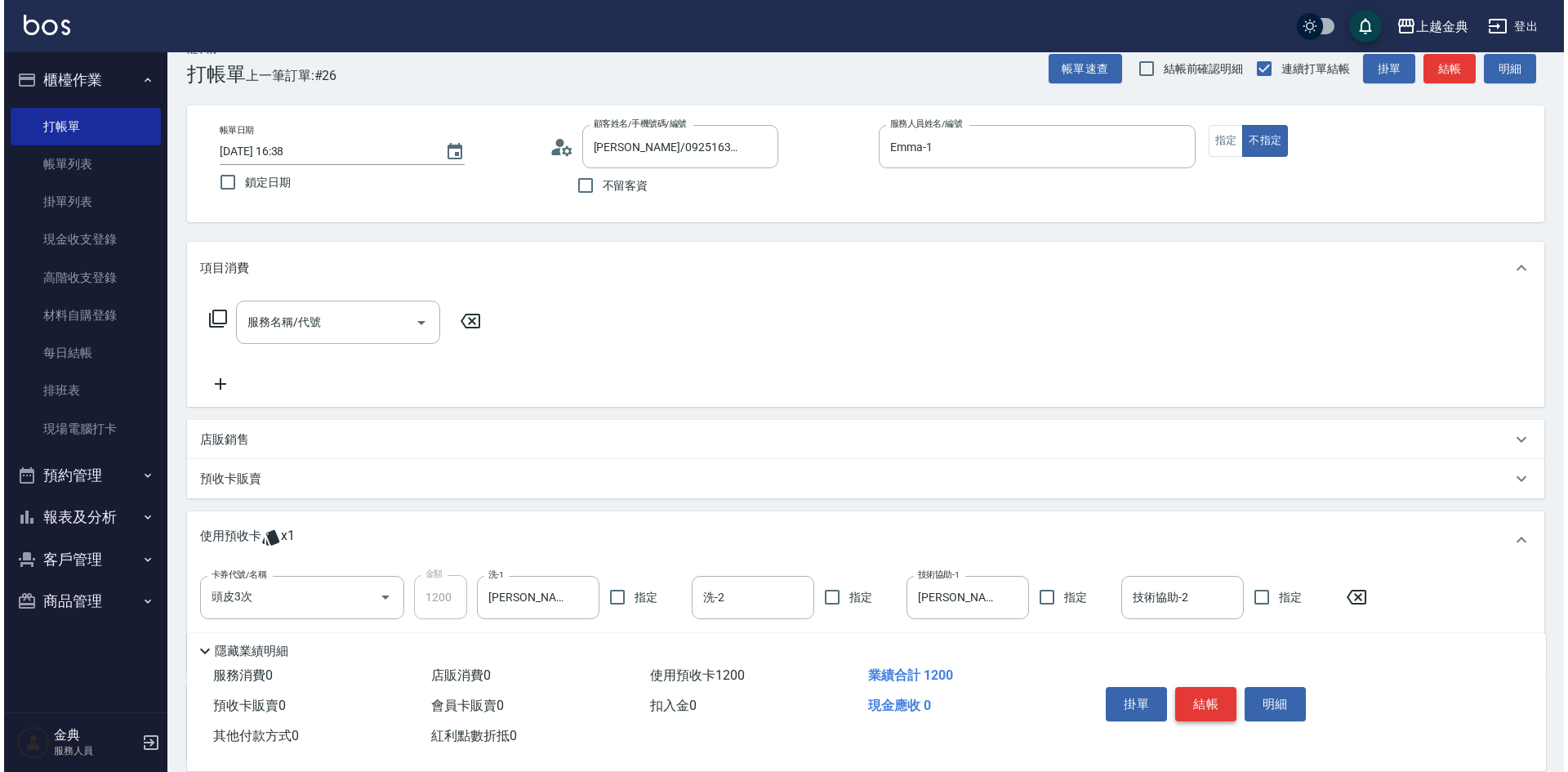
scroll to position [0, 0]
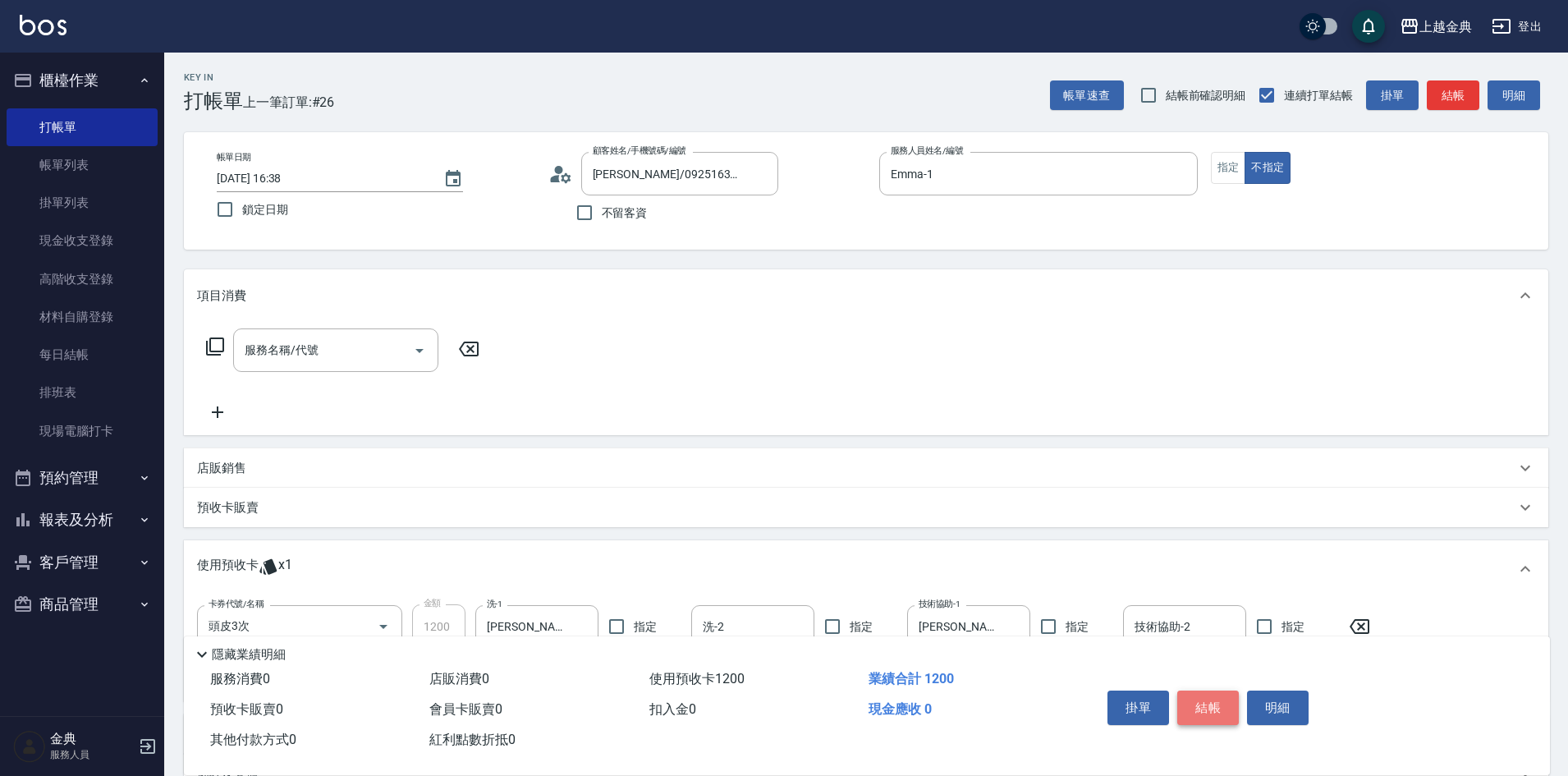
click at [1208, 698] on button "結帳" at bounding box center [1208, 707] width 62 height 34
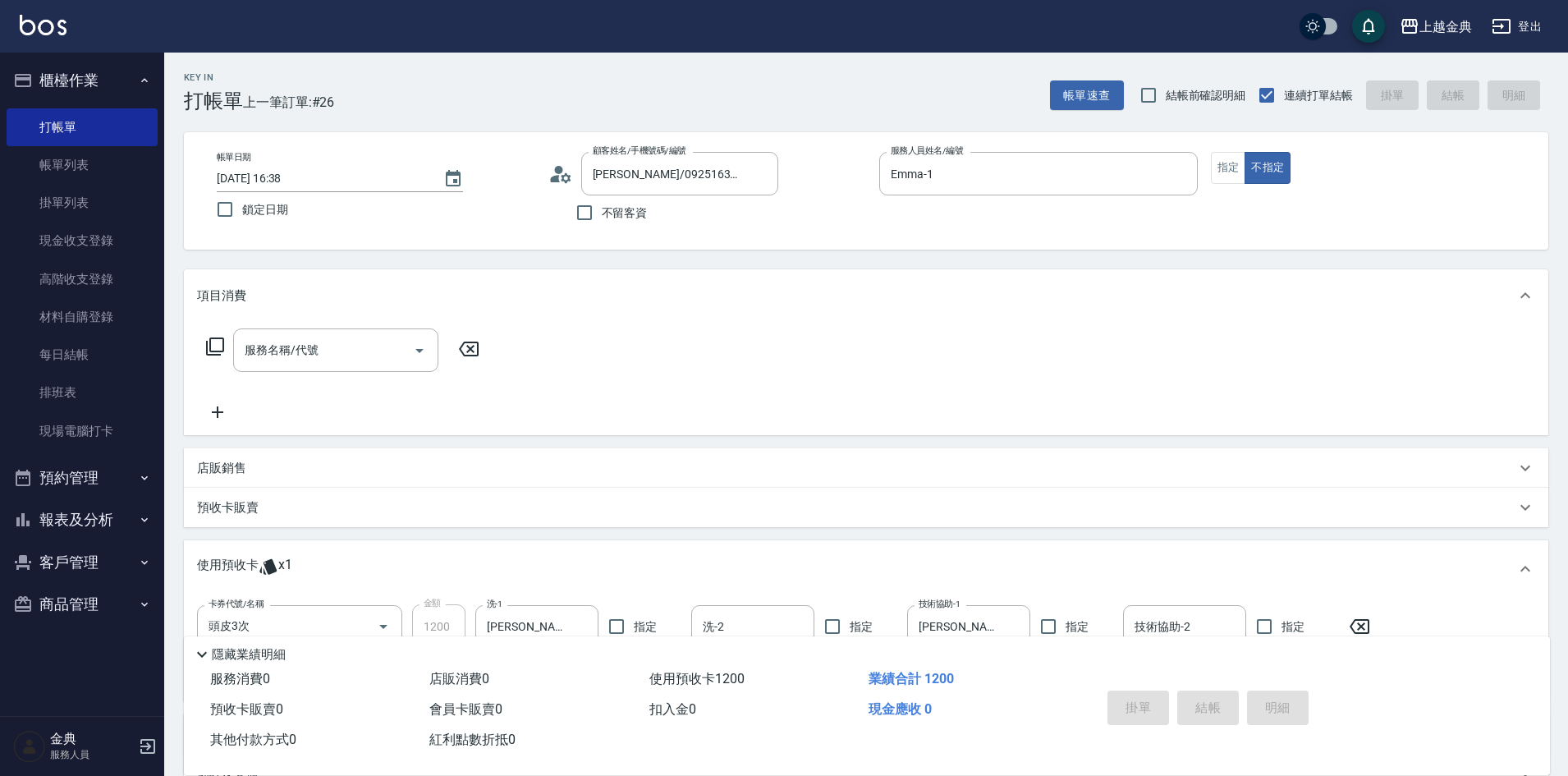
type input "[DATE] 16:39"
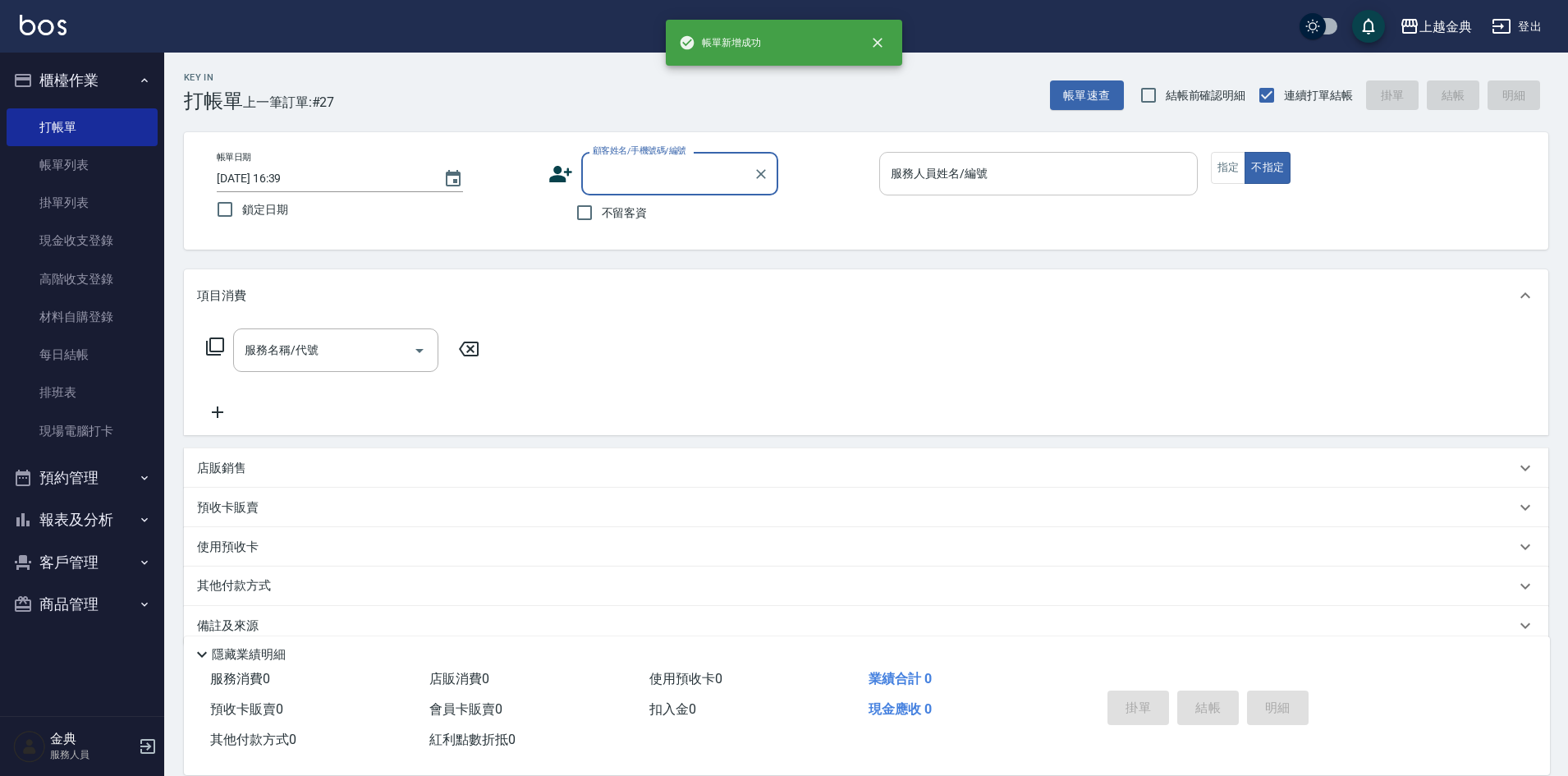
click at [1124, 172] on input "服務人員姓名/編號" at bounding box center [1038, 173] width 304 height 29
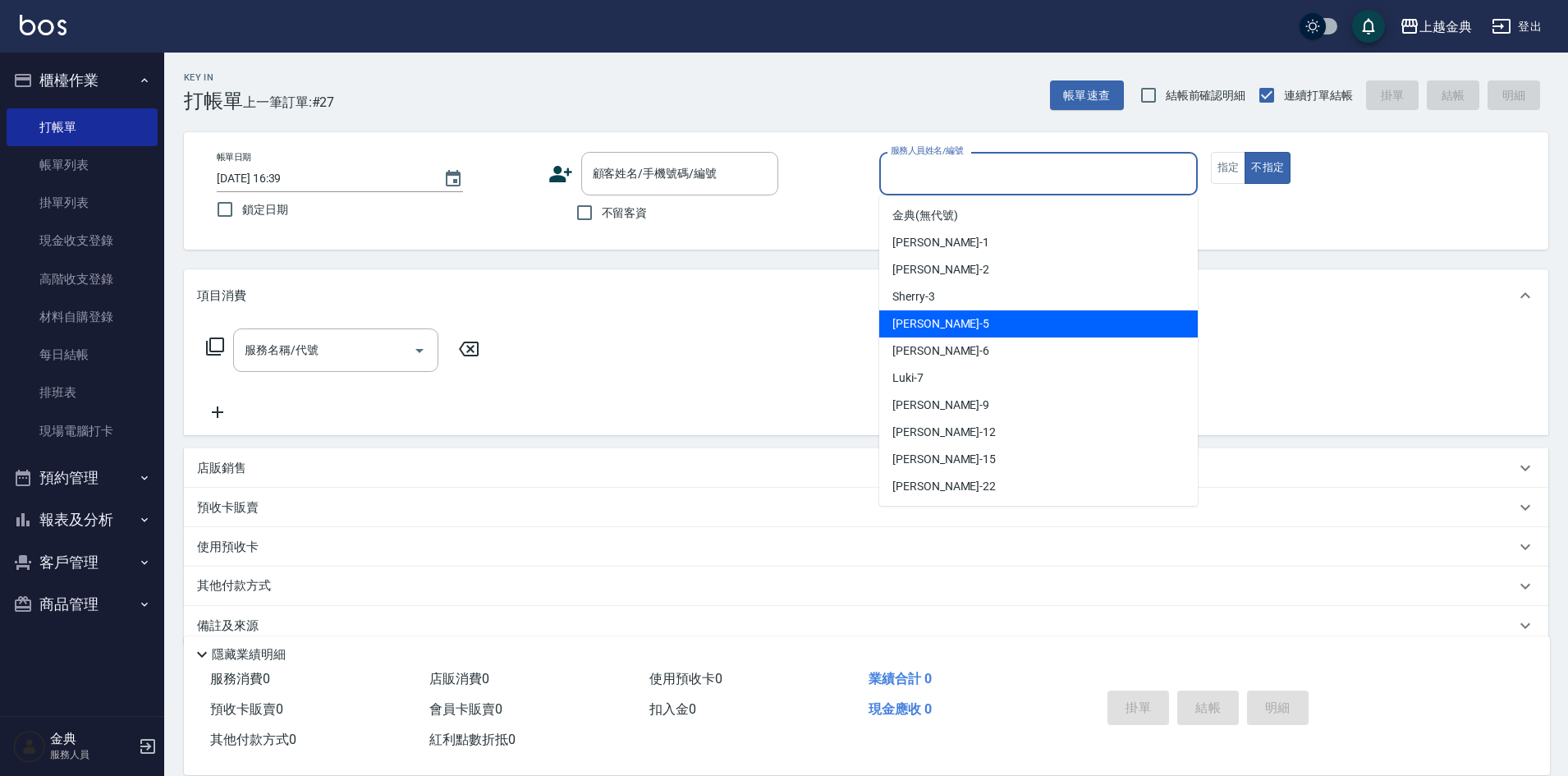
click at [1027, 323] on div "[PERSON_NAME] -5" at bounding box center [1038, 323] width 319 height 27
type input "[PERSON_NAME]-5"
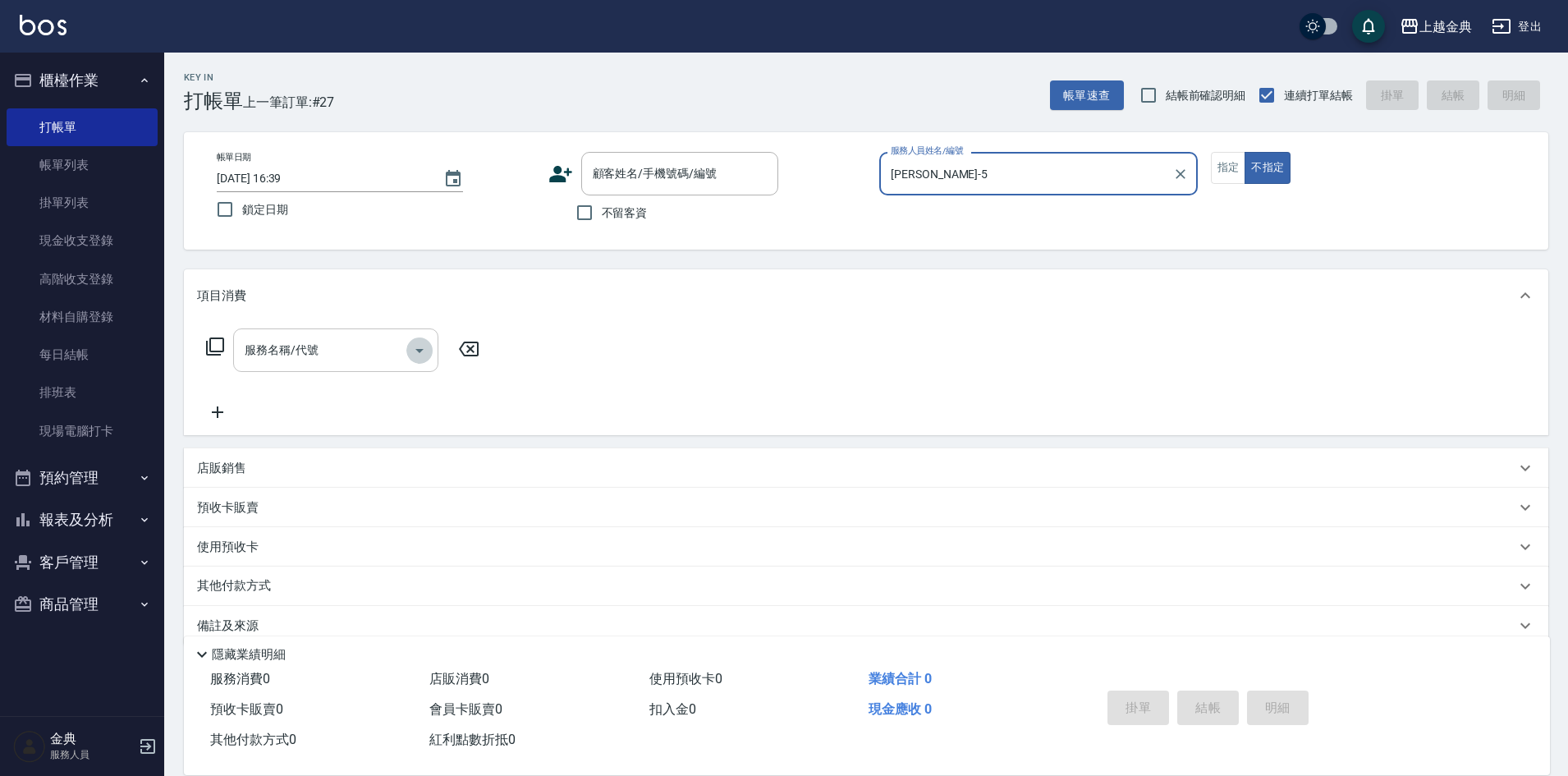
click at [423, 348] on icon "Open" at bounding box center [419, 350] width 19 height 19
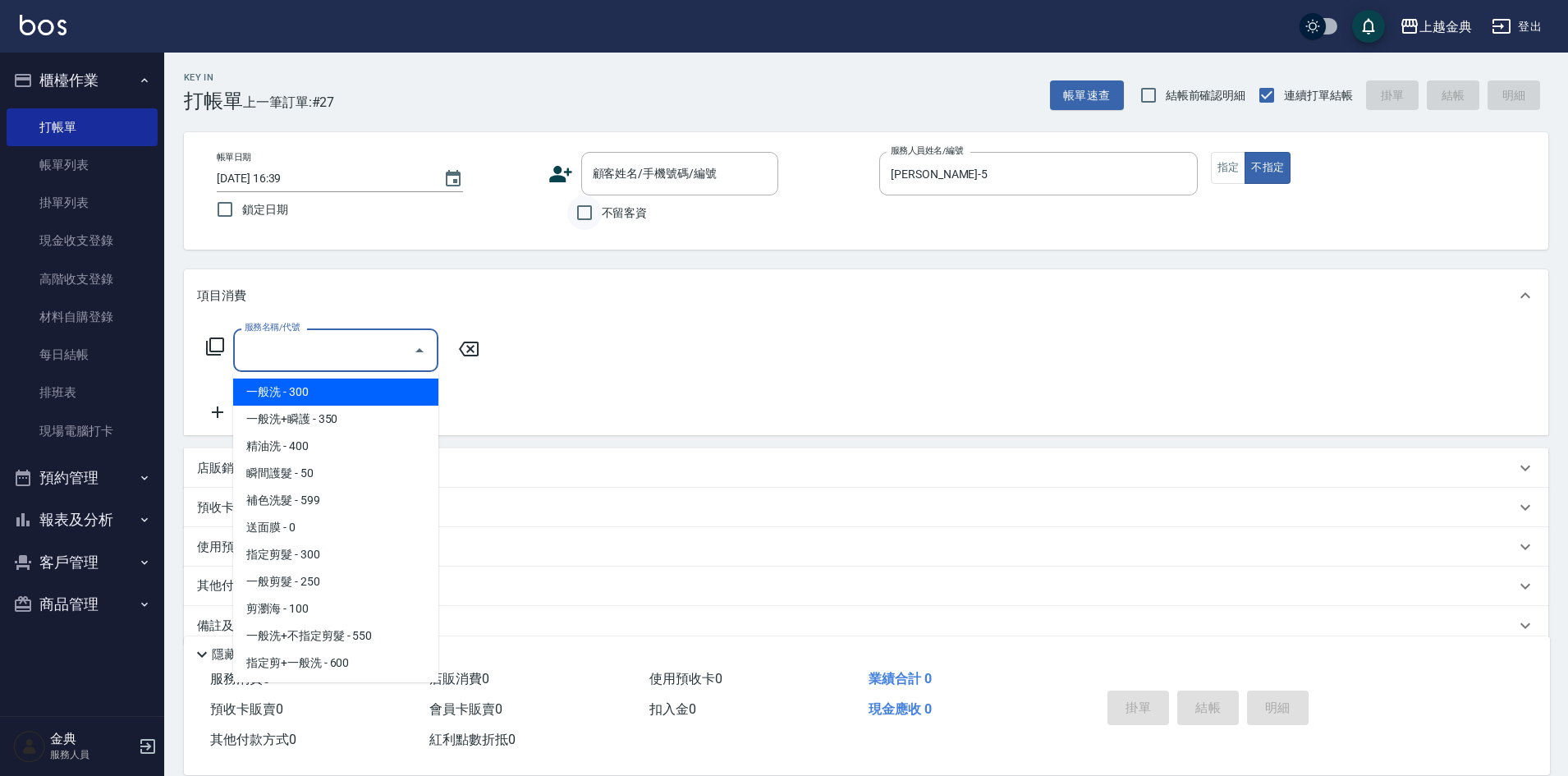
click at [587, 208] on input "不留客資" at bounding box center [584, 212] width 34 height 34
checkbox input "true"
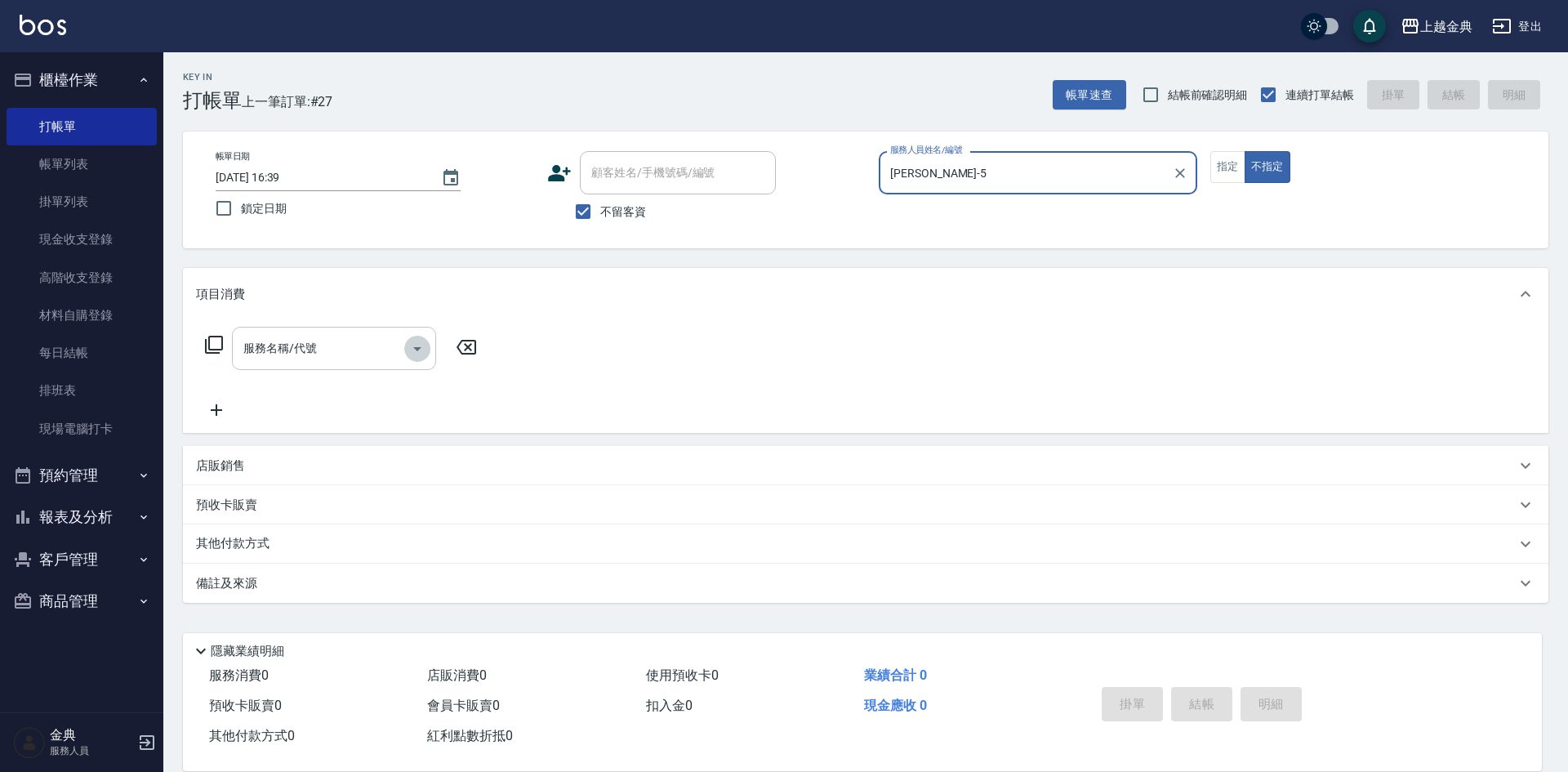
click at [416, 344] on icon "Open" at bounding box center [417, 348] width 19 height 19
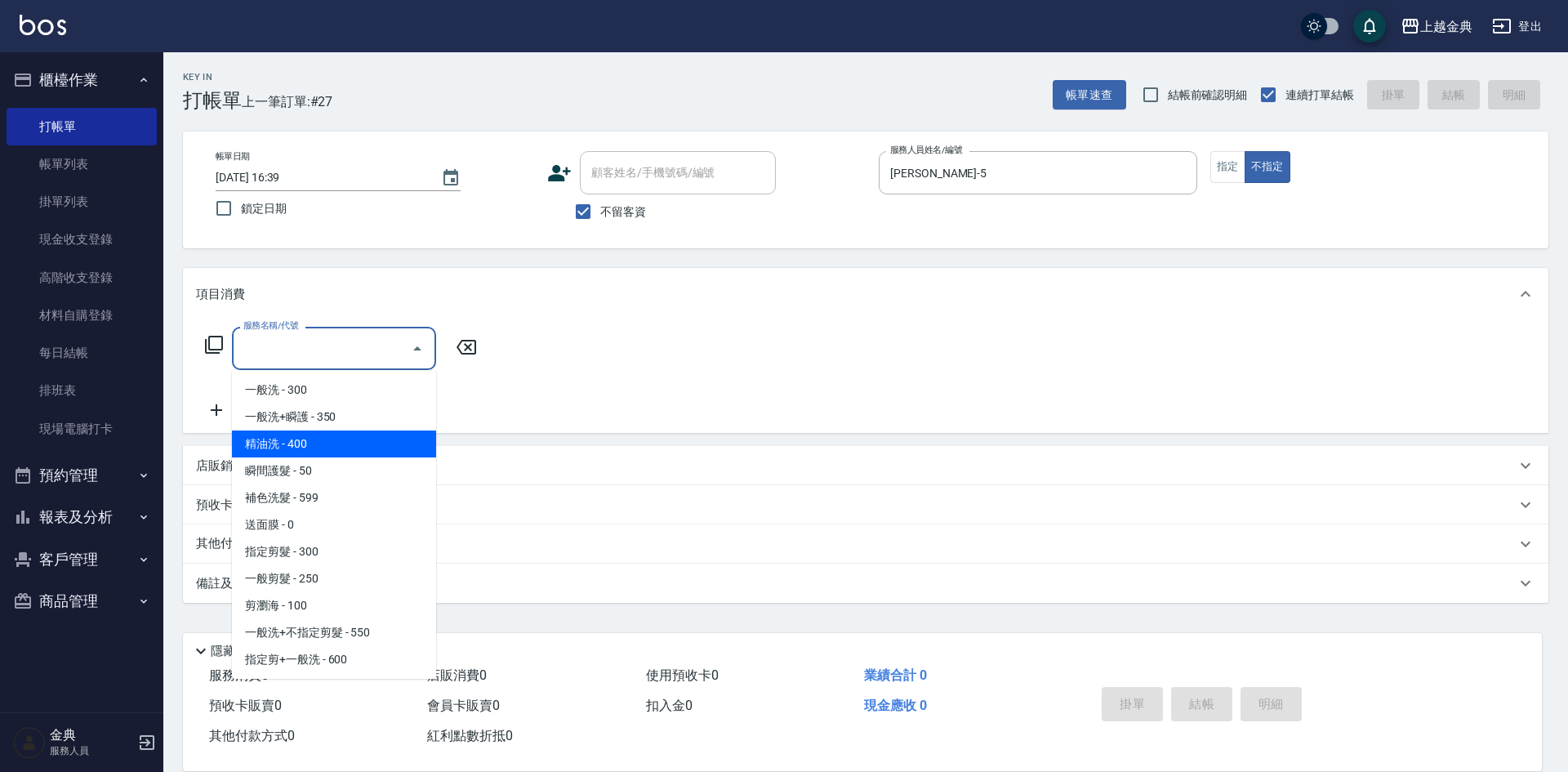
click at [337, 447] on span "精油洗 - 400" at bounding box center [334, 444] width 204 height 27
type input "精油洗(102)"
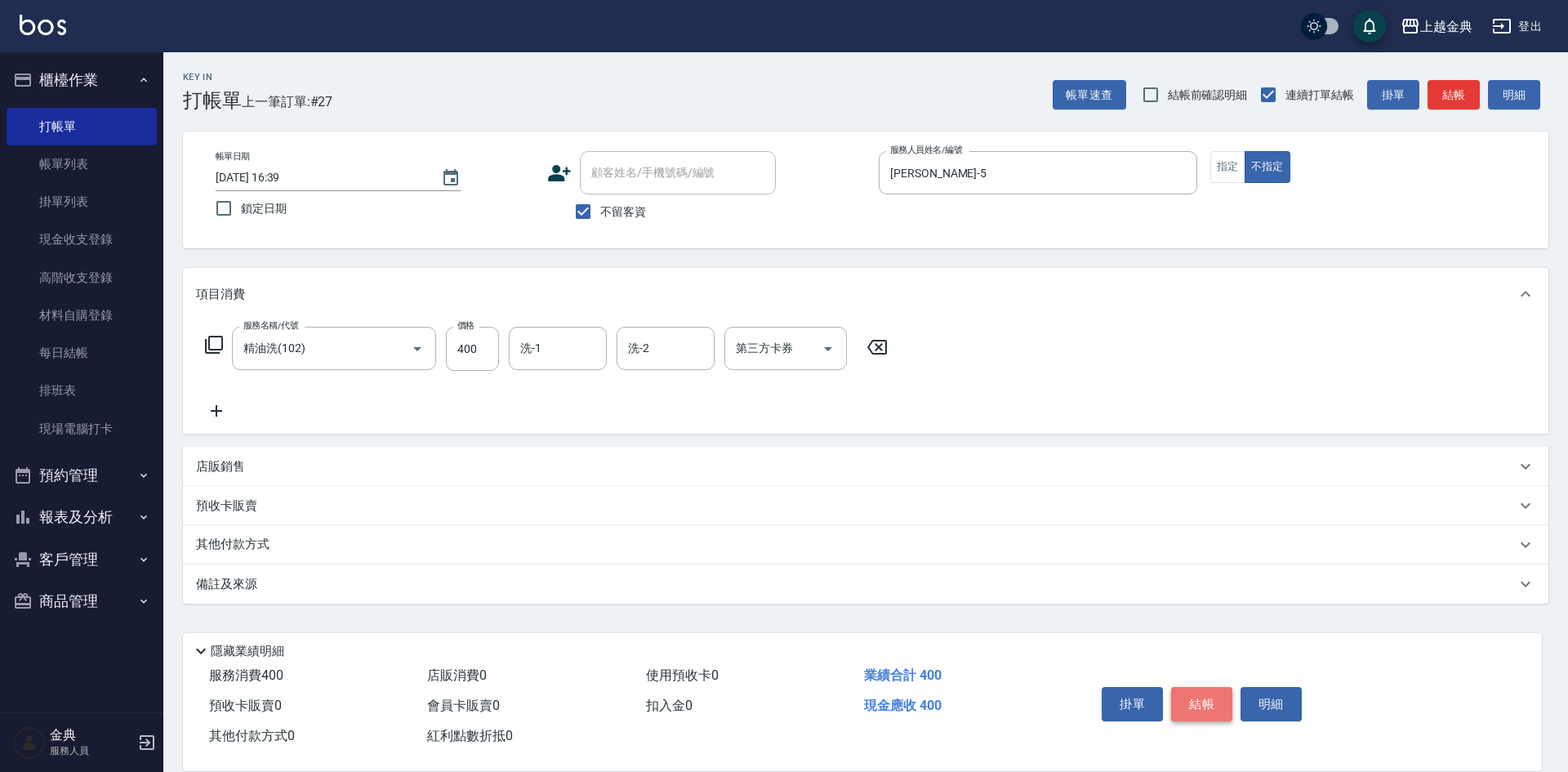
click at [1200, 698] on button "結帳" at bounding box center [1201, 703] width 61 height 34
